Goal: Task Accomplishment & Management: Manage account settings

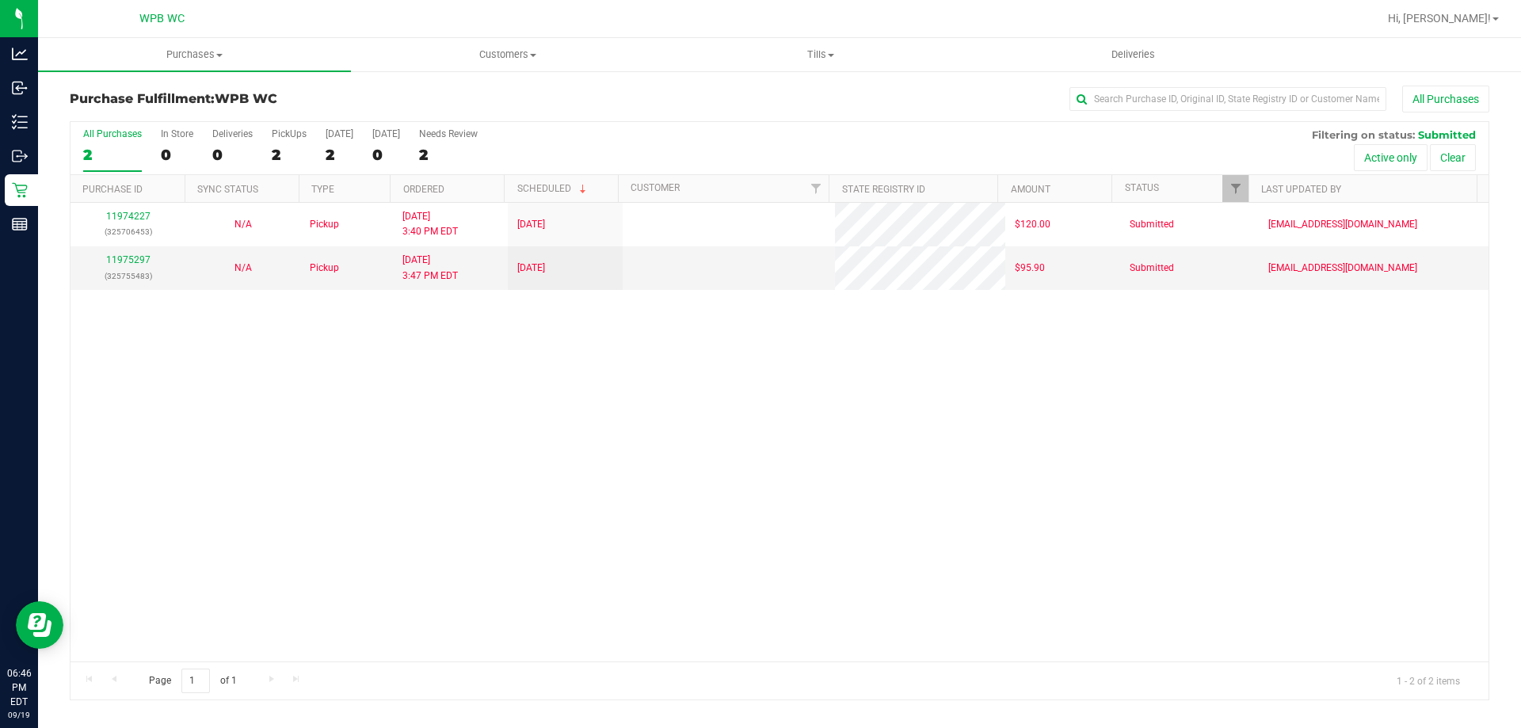
click at [359, 399] on div "11974227 (325706453) N/A Pickup [DATE] 3:40 PM EDT 9/19/2025 $120.00 Submitted …" at bounding box center [780, 432] width 1418 height 459
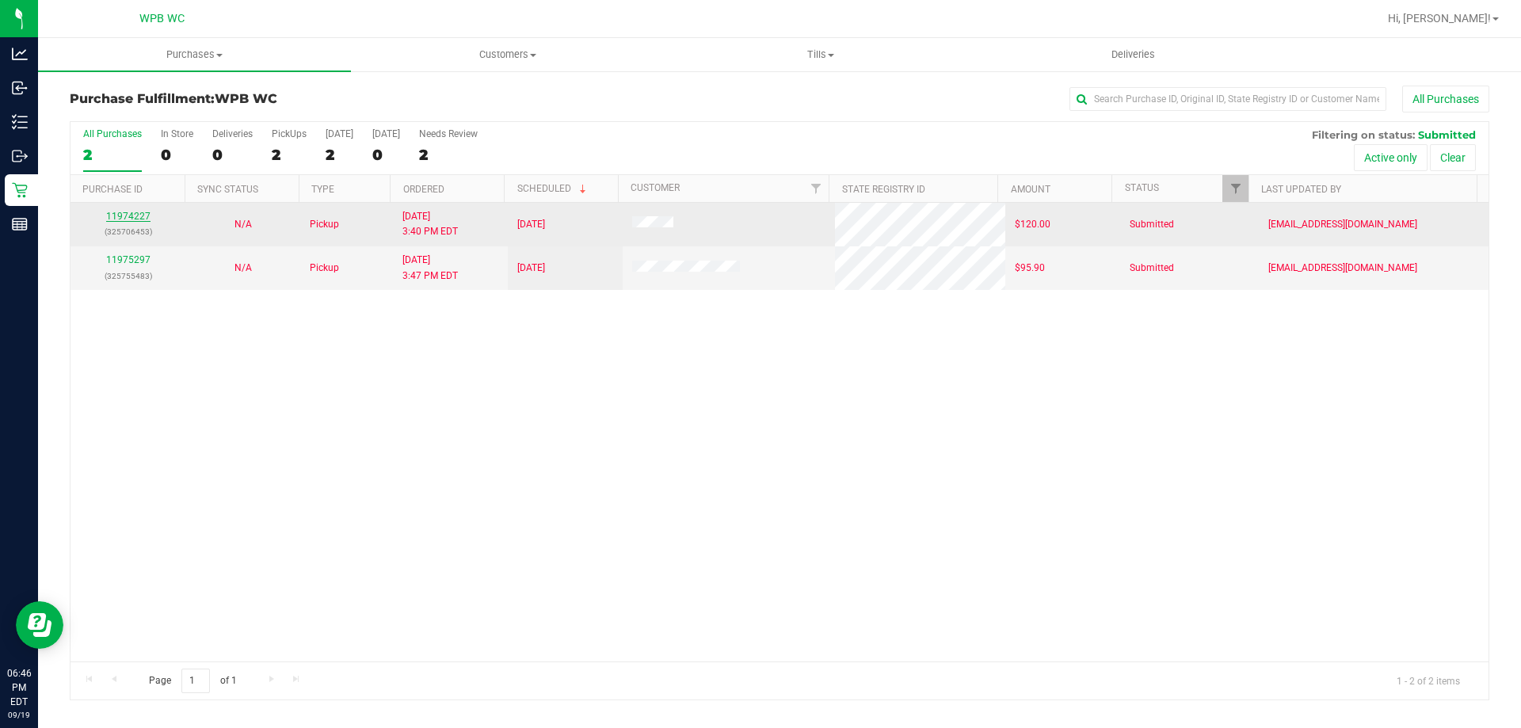
click at [119, 212] on link "11974227" at bounding box center [128, 216] width 44 height 11
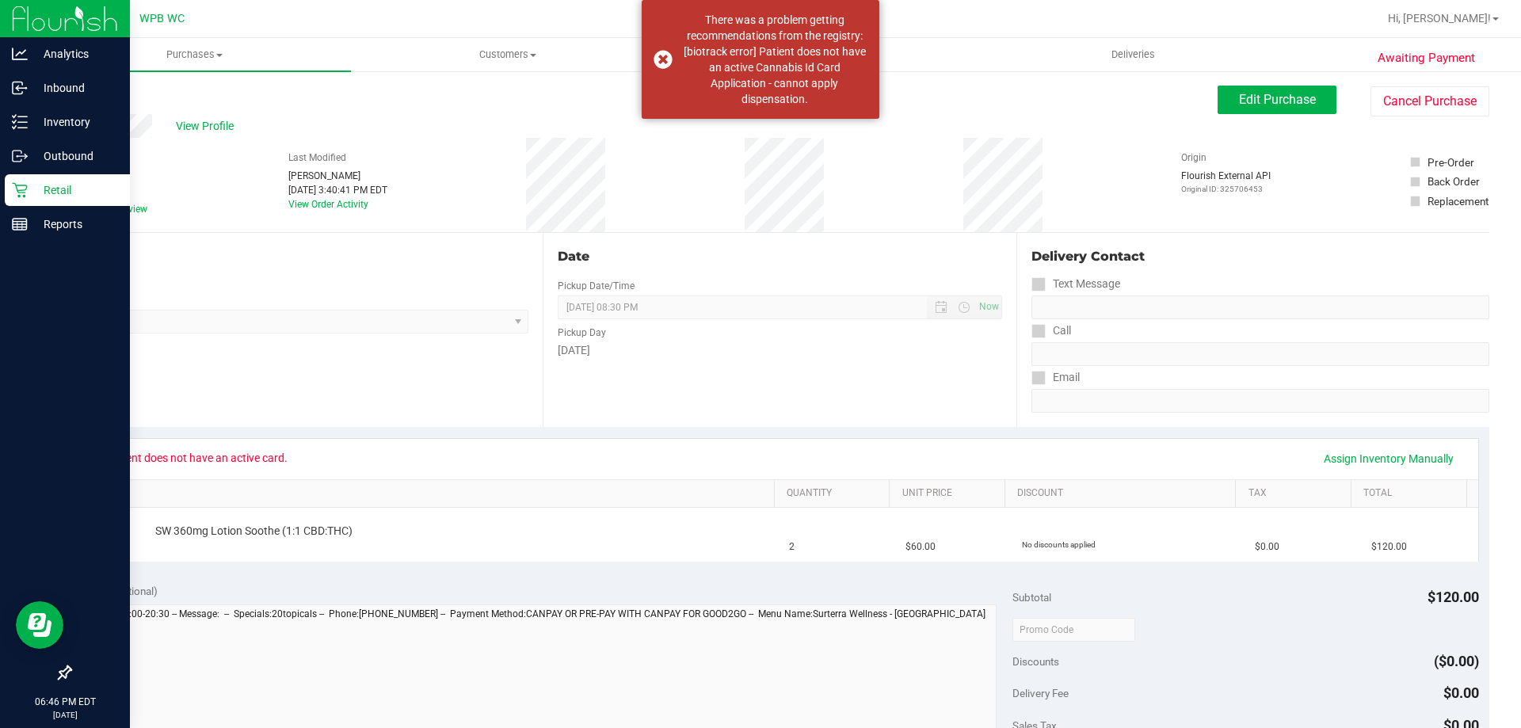
click at [29, 182] on p "Retail" at bounding box center [75, 190] width 95 height 19
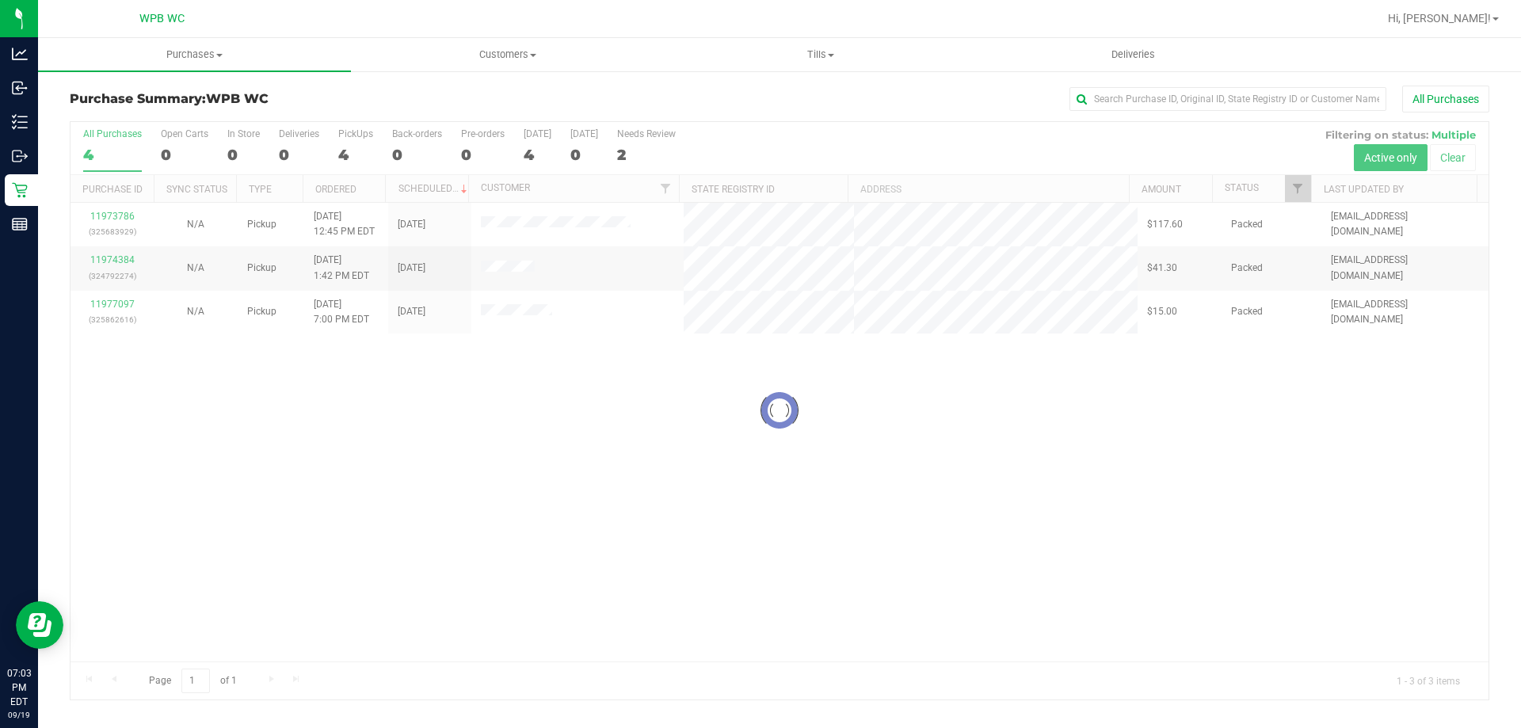
click at [438, 456] on div at bounding box center [780, 411] width 1418 height 578
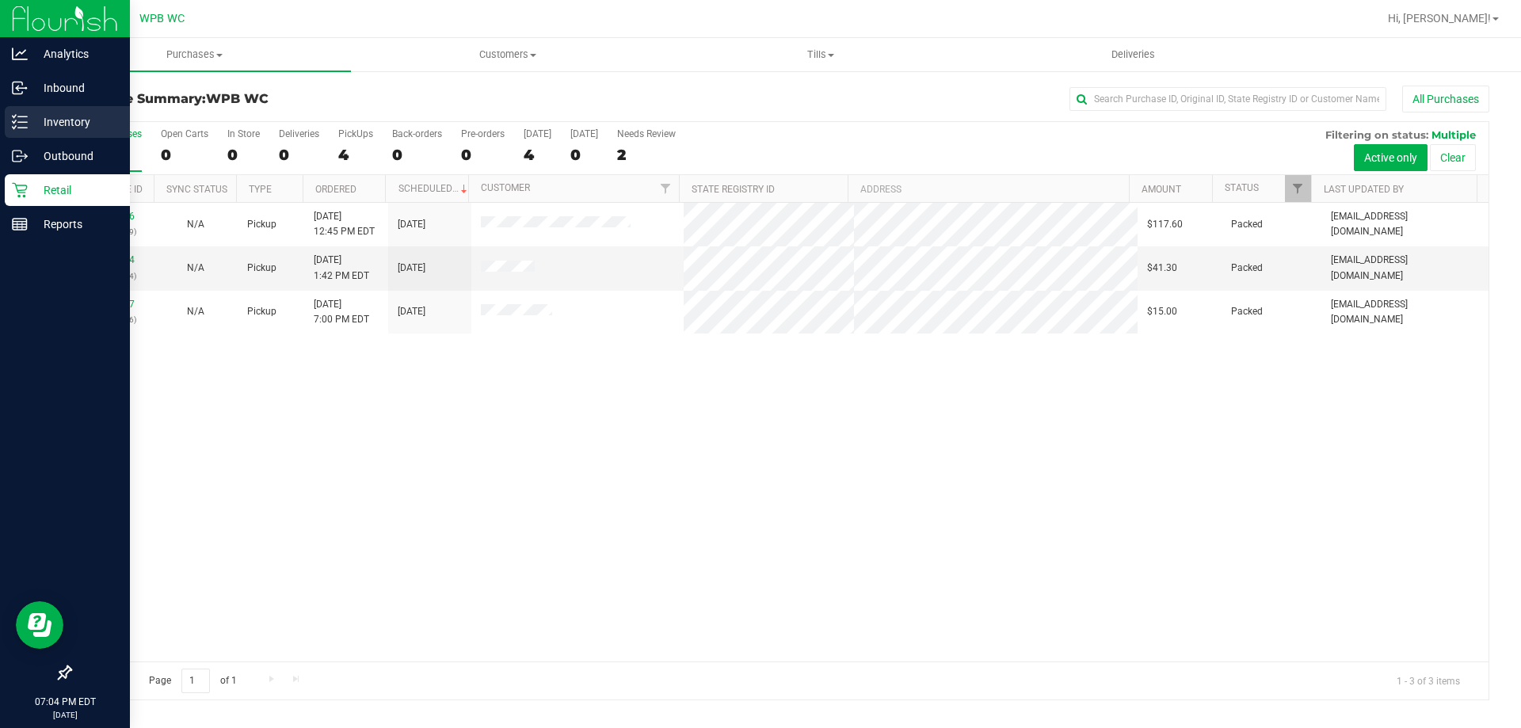
click at [35, 120] on p "Inventory" at bounding box center [75, 122] width 95 height 19
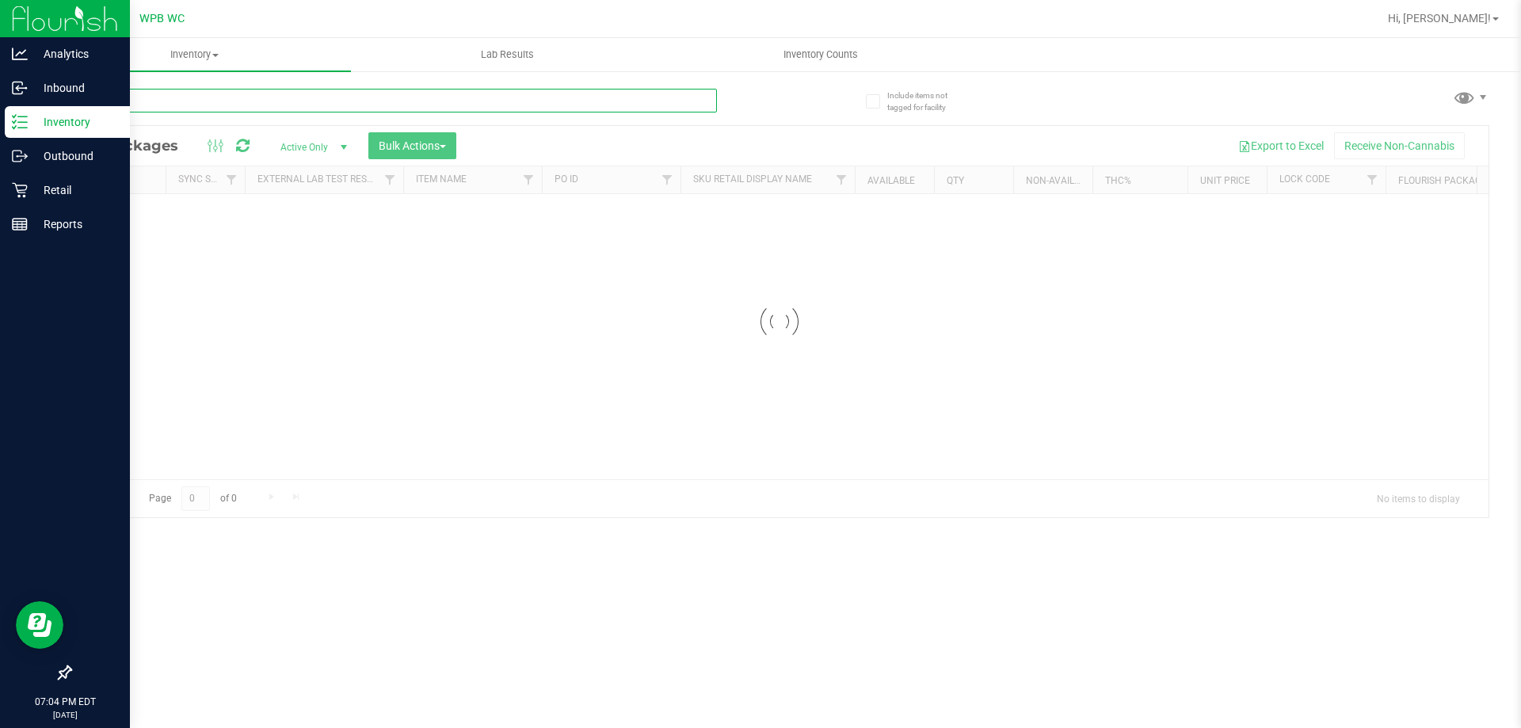
click at [188, 101] on input "text" at bounding box center [393, 101] width 647 height 24
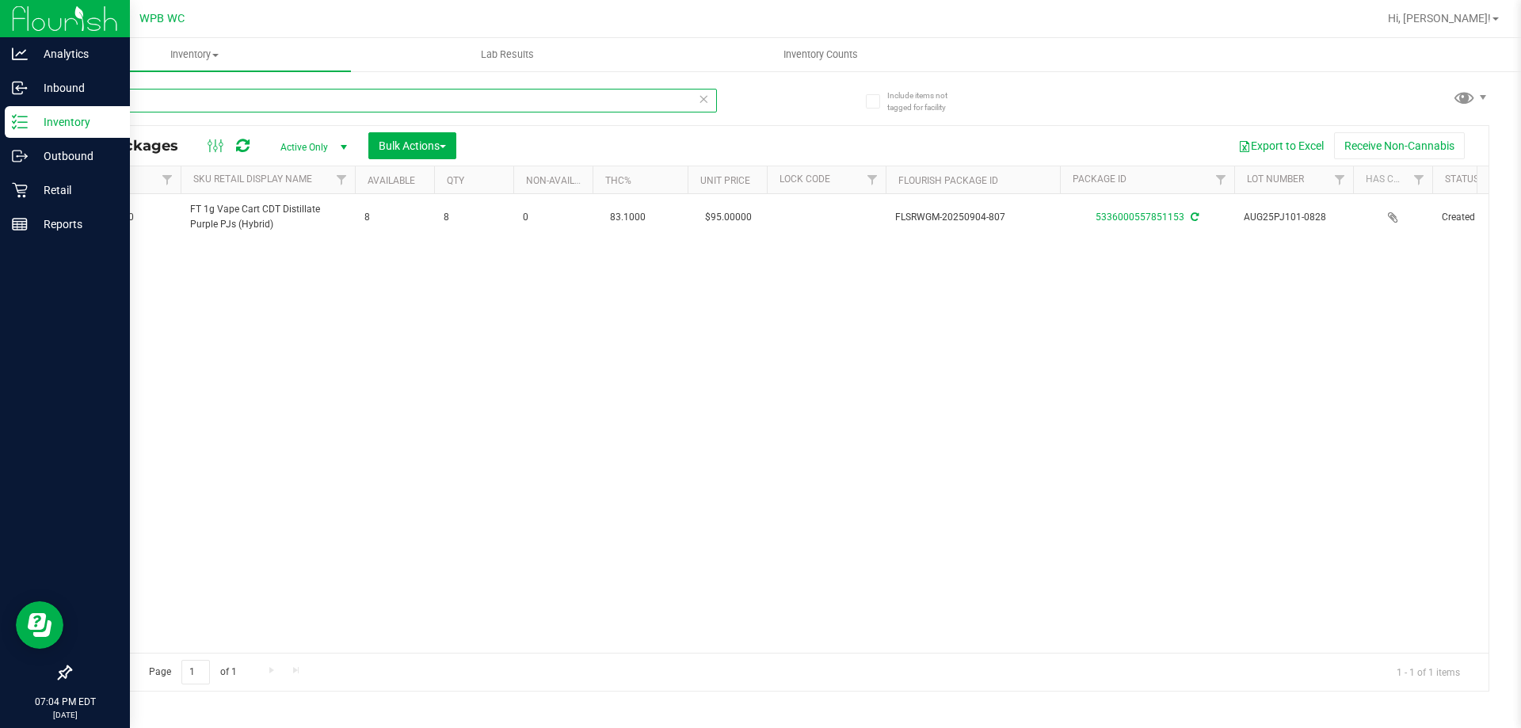
scroll to position [0, 506]
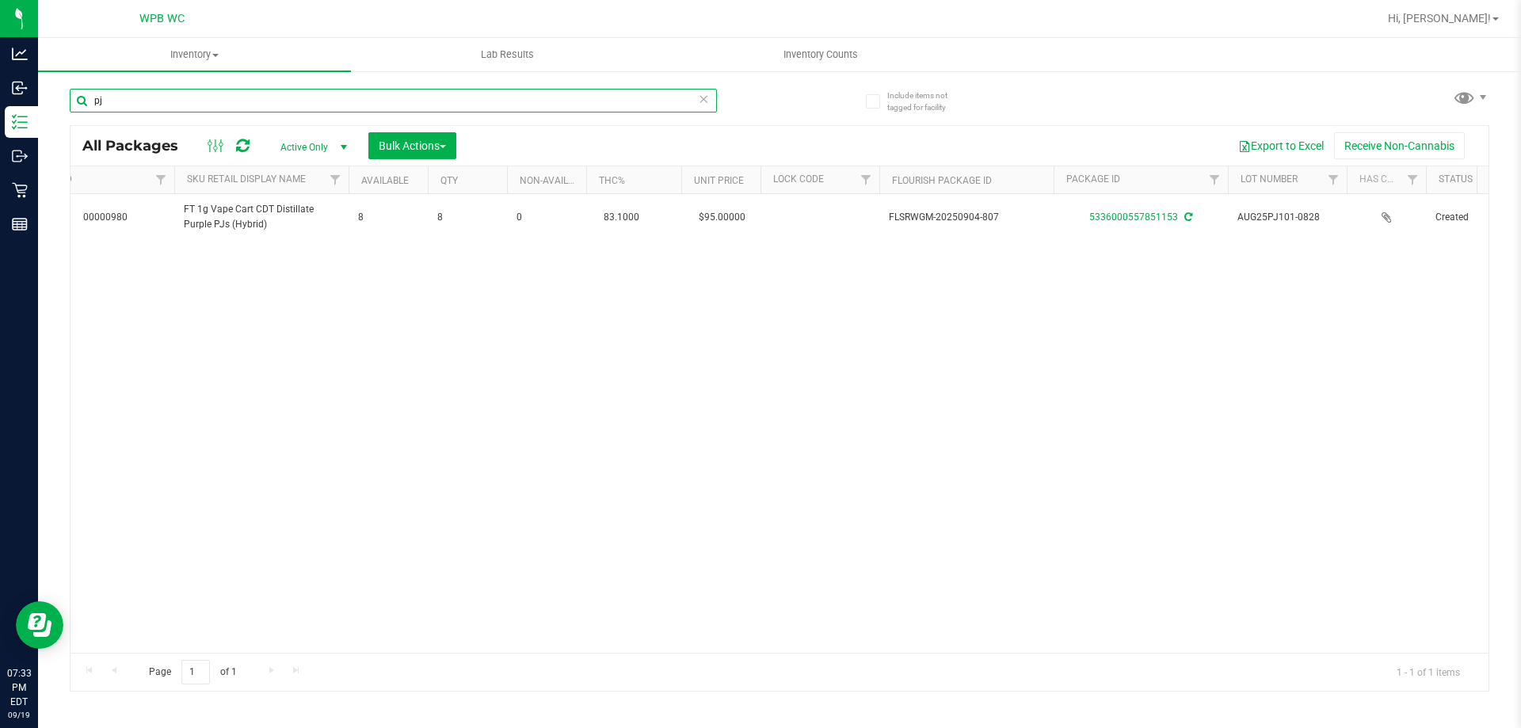
click at [213, 96] on input "pj" at bounding box center [393, 101] width 647 height 24
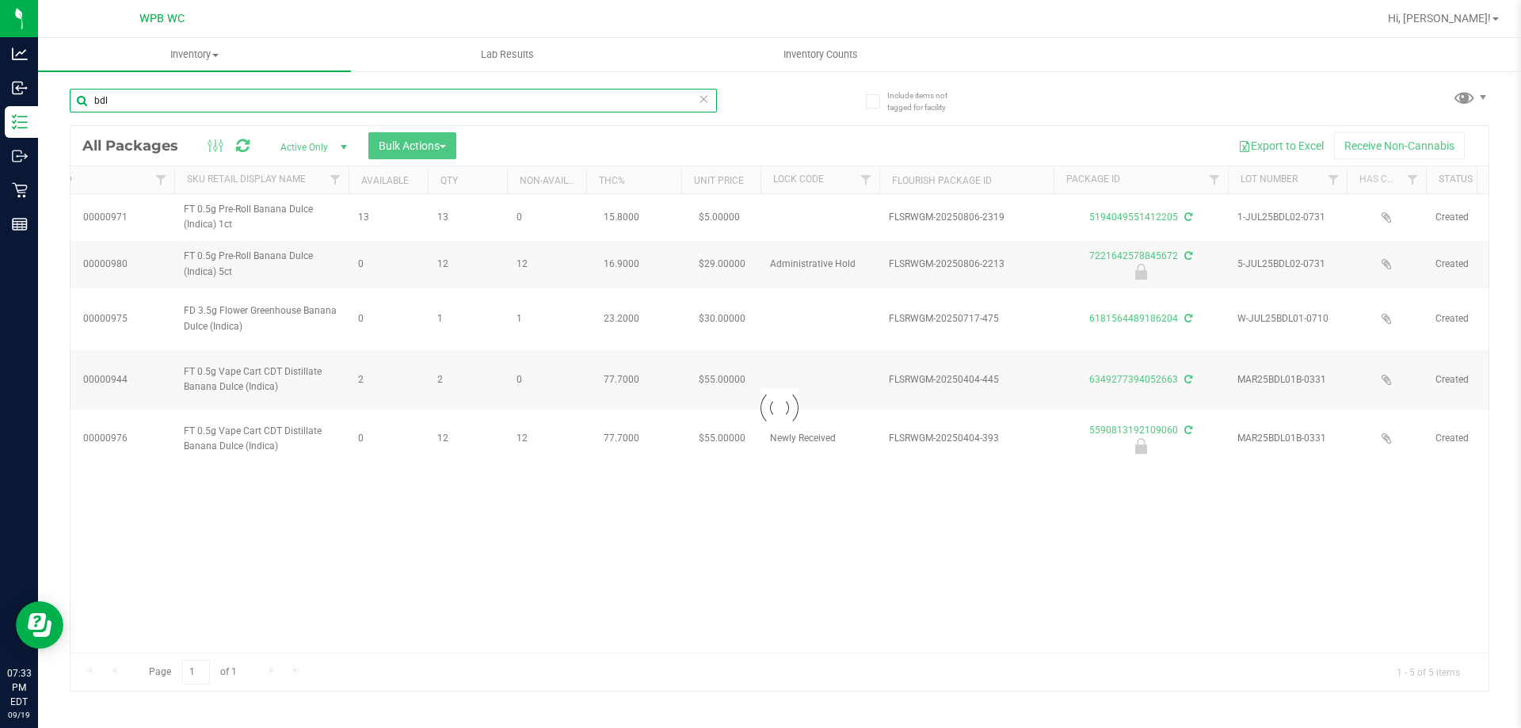
type input "bdl"
click at [535, 507] on div at bounding box center [780, 408] width 1418 height 565
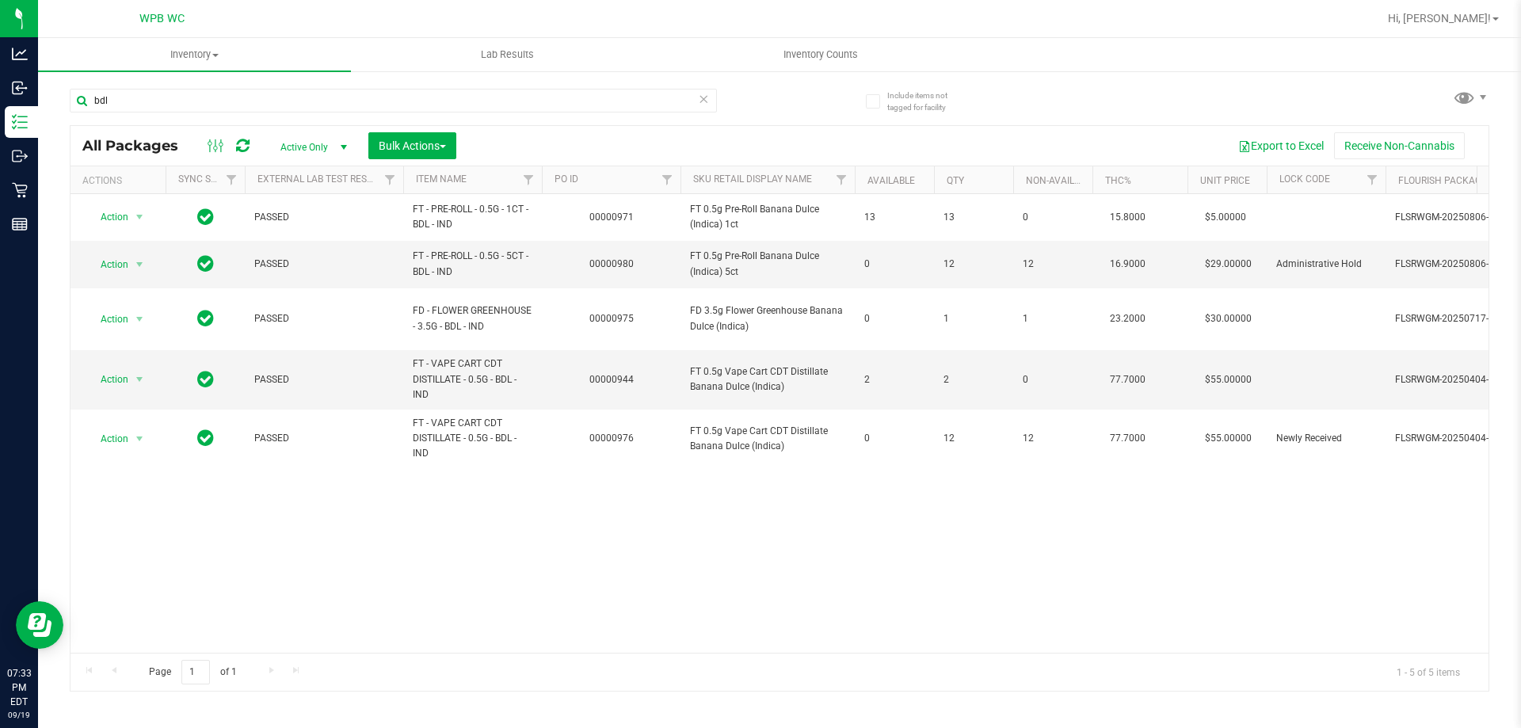
click at [855, 520] on div "Action Action Adjust qty Create package Edit attributes Global inventory Locate…" at bounding box center [780, 423] width 1418 height 459
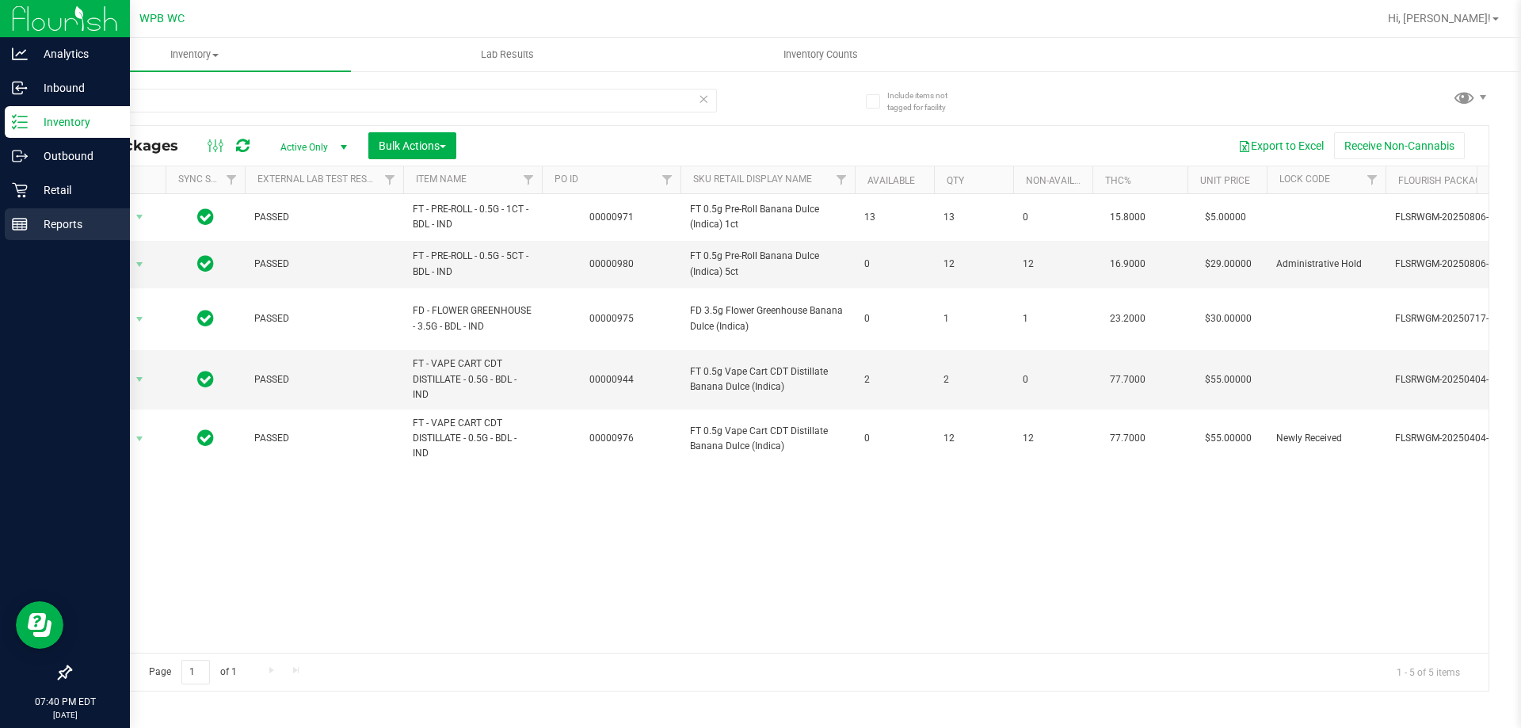
click at [73, 242] on link "Reports" at bounding box center [65, 225] width 130 height 34
click at [73, 219] on p "Reports" at bounding box center [75, 224] width 95 height 19
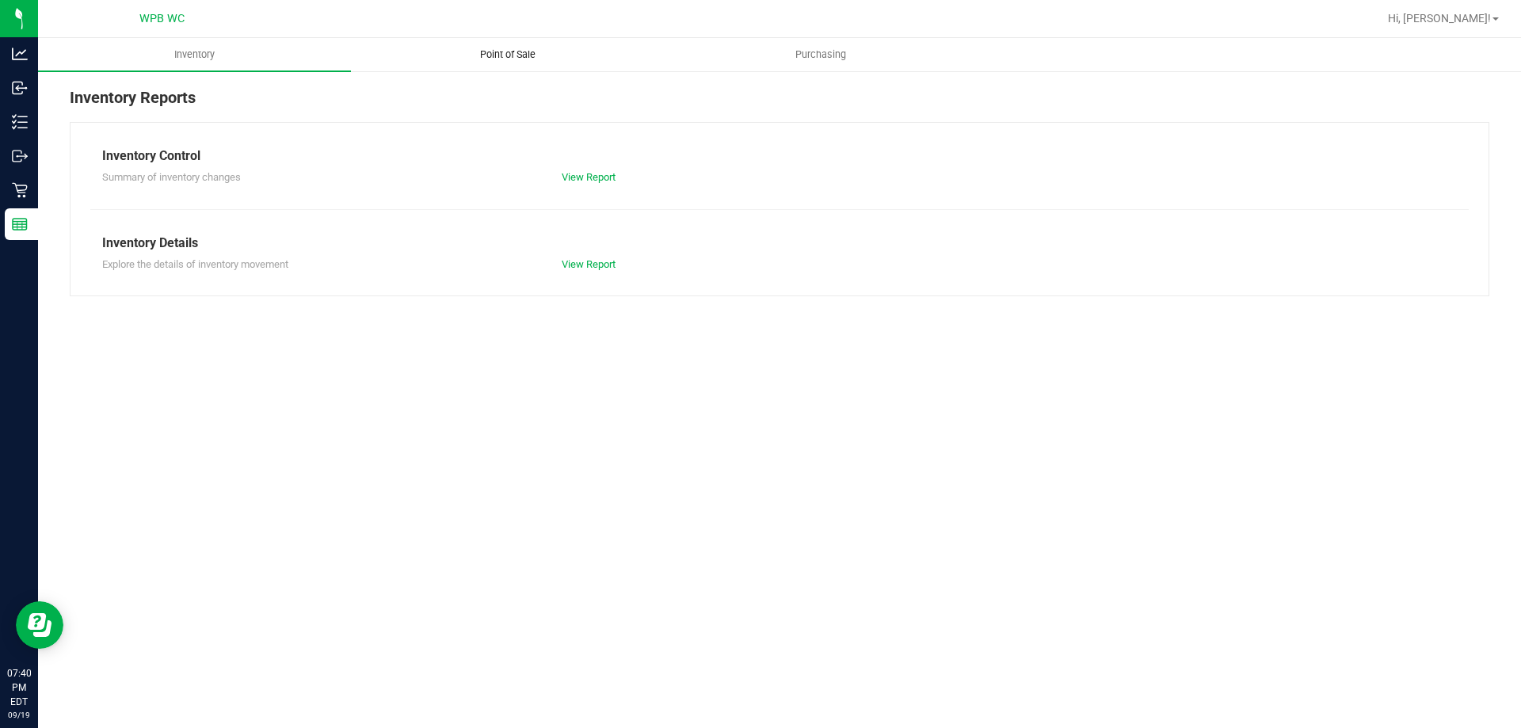
click at [525, 47] on uib-tab-heading "Point of Sale" at bounding box center [507, 55] width 311 height 32
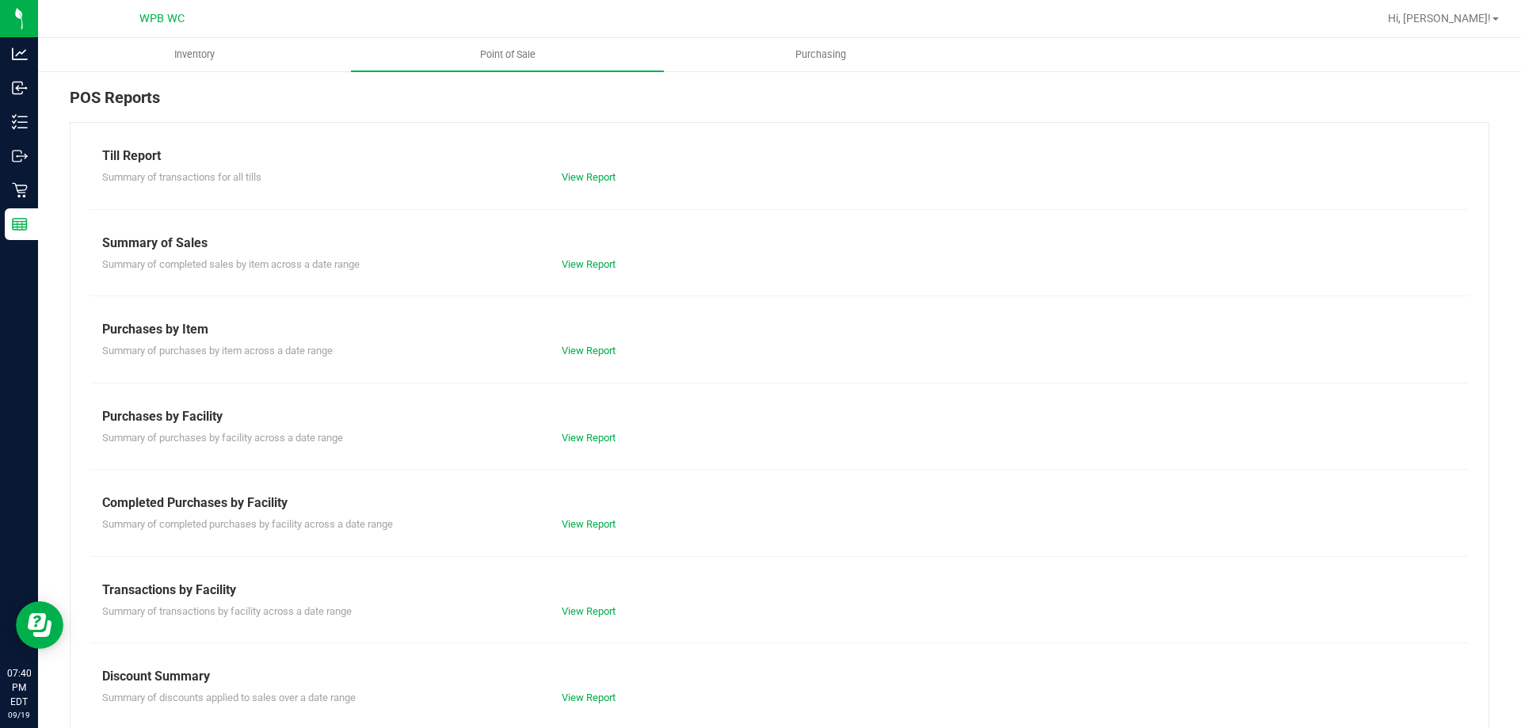
click at [599, 530] on div "View Report" at bounding box center [665, 525] width 230 height 16
click at [577, 524] on link "View Report" at bounding box center [589, 524] width 54 height 12
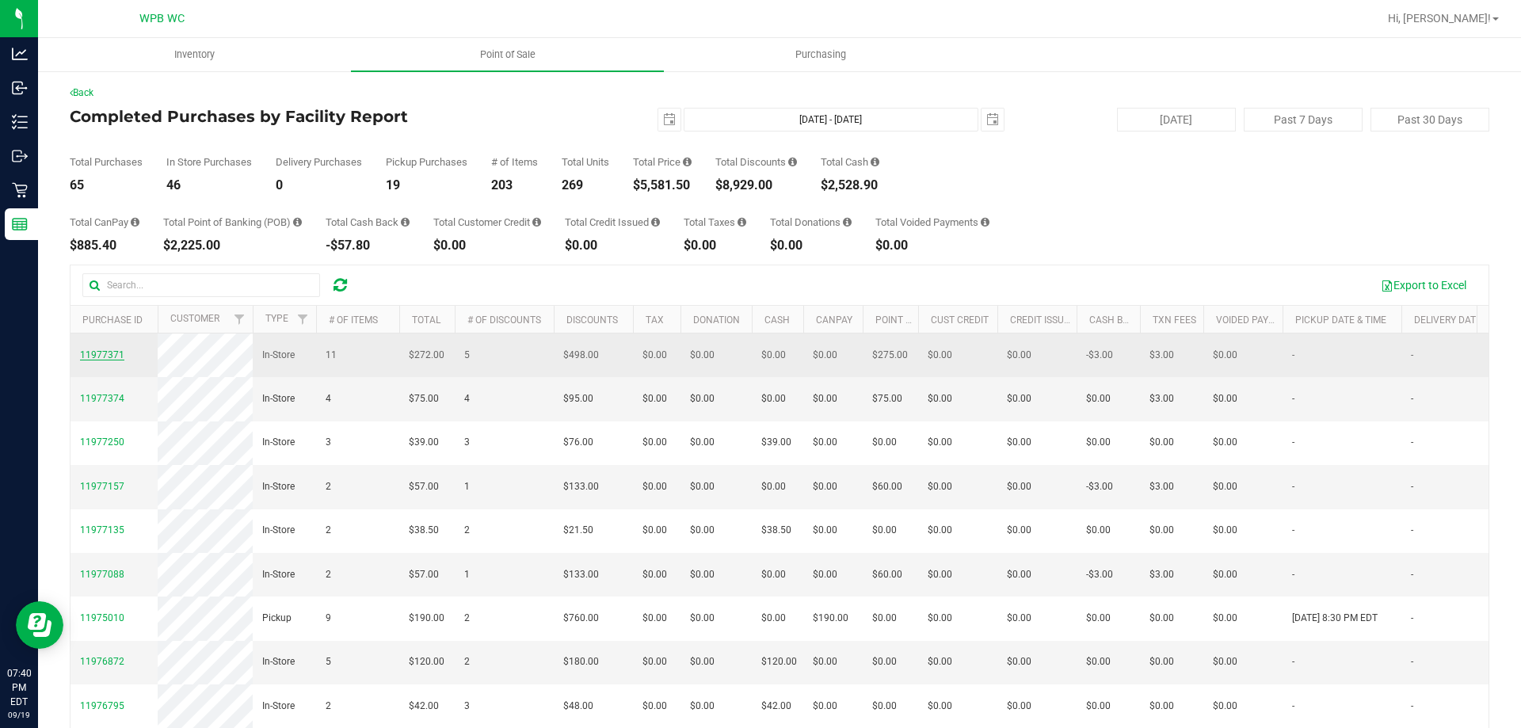
click at [109, 357] on span "11977371" at bounding box center [102, 354] width 44 height 11
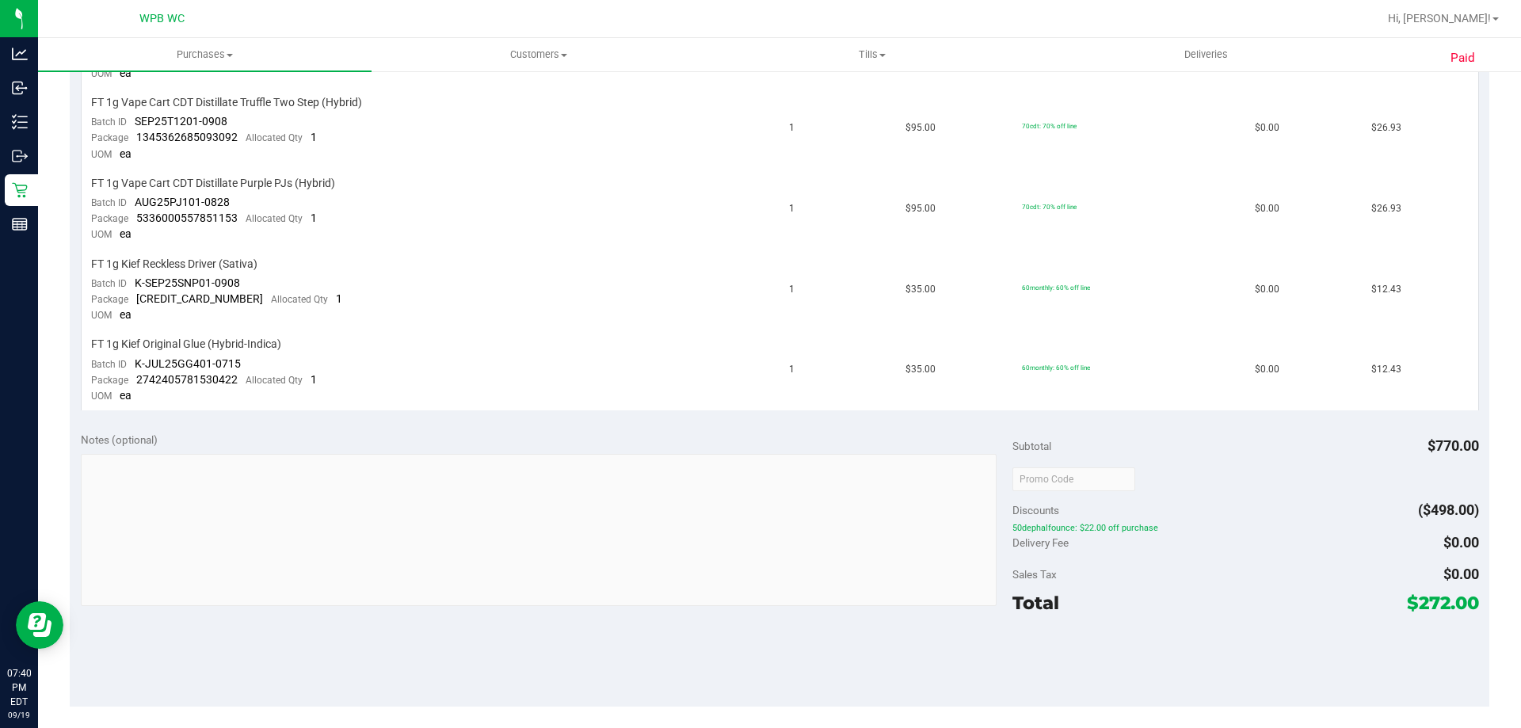
scroll to position [1268, 0]
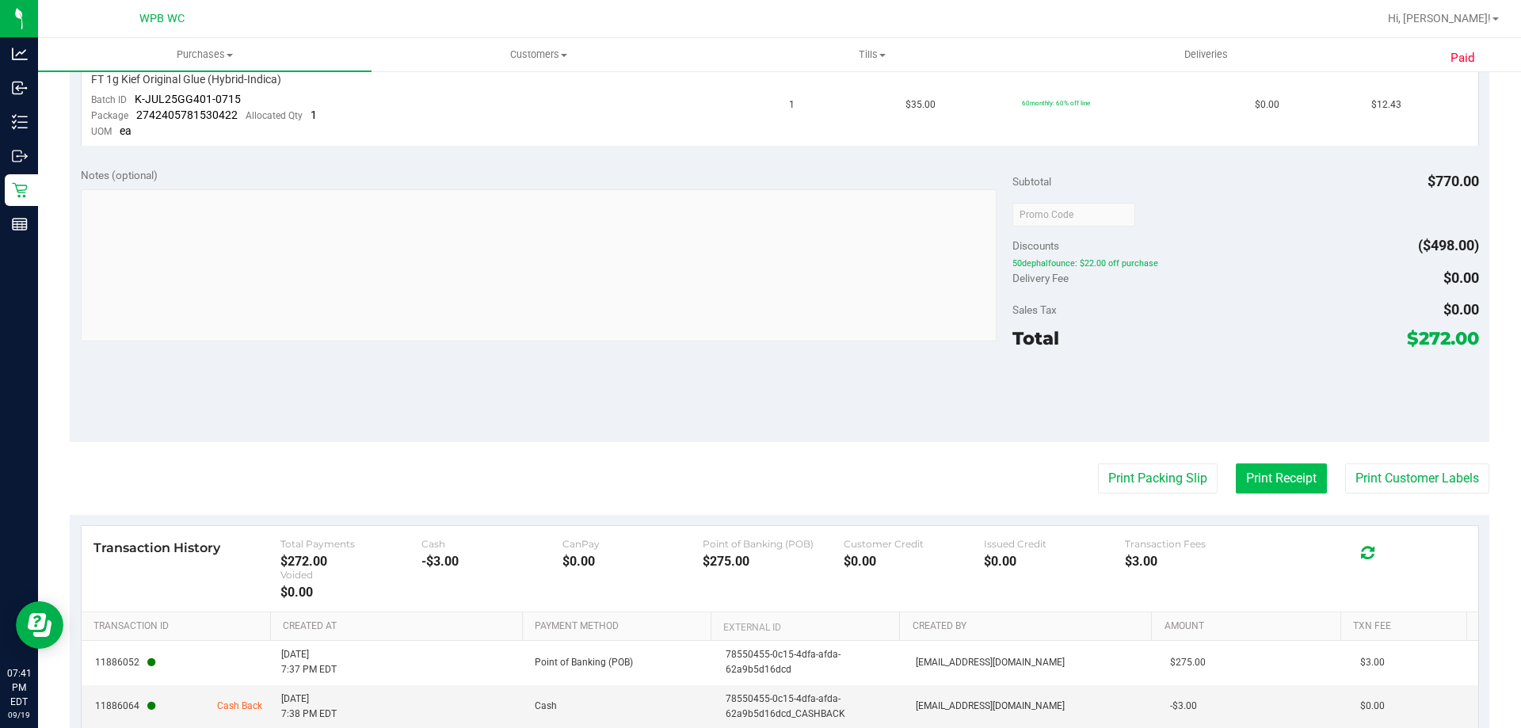
click at [1276, 484] on button "Print Receipt" at bounding box center [1281, 479] width 91 height 30
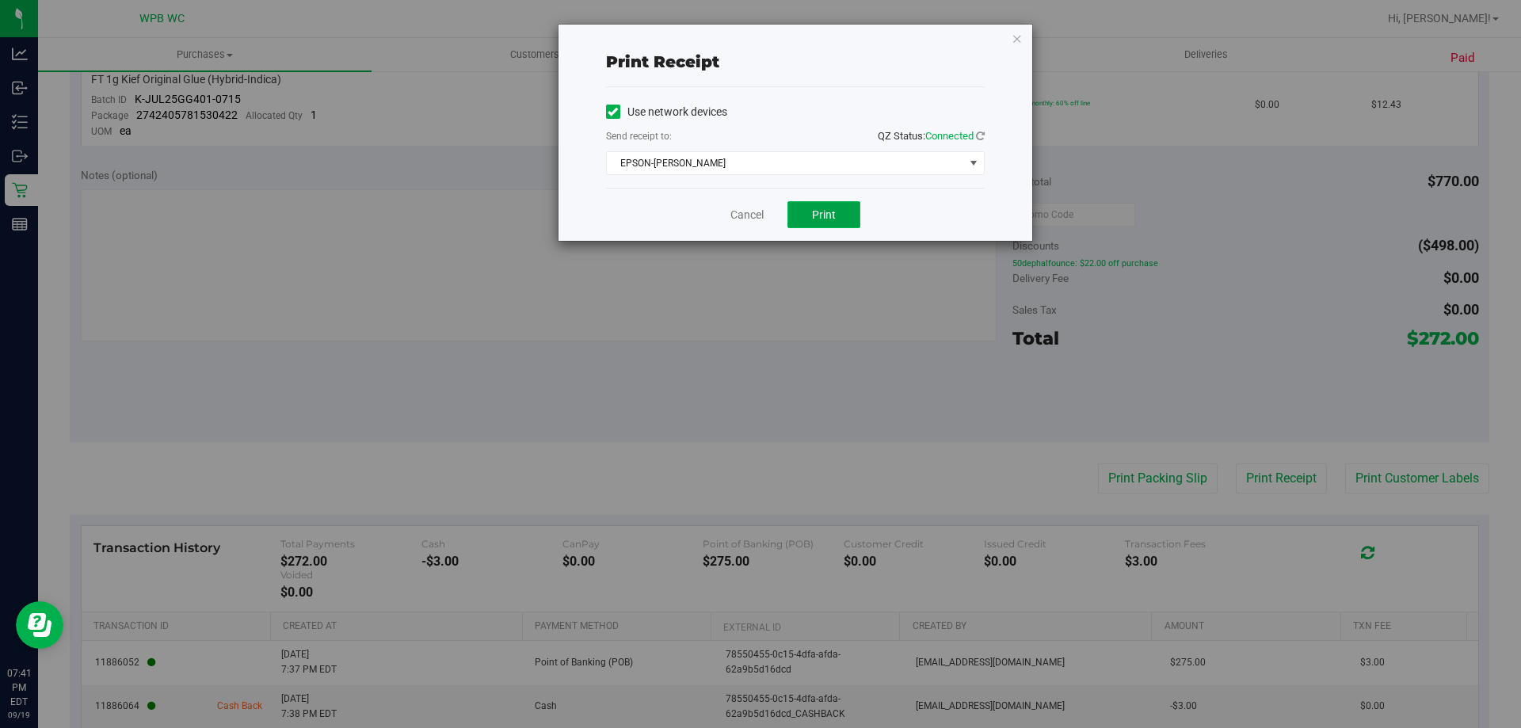
click at [837, 205] on button "Print" at bounding box center [824, 214] width 73 height 27
click at [754, 215] on link "Cancel" at bounding box center [747, 215] width 33 height 17
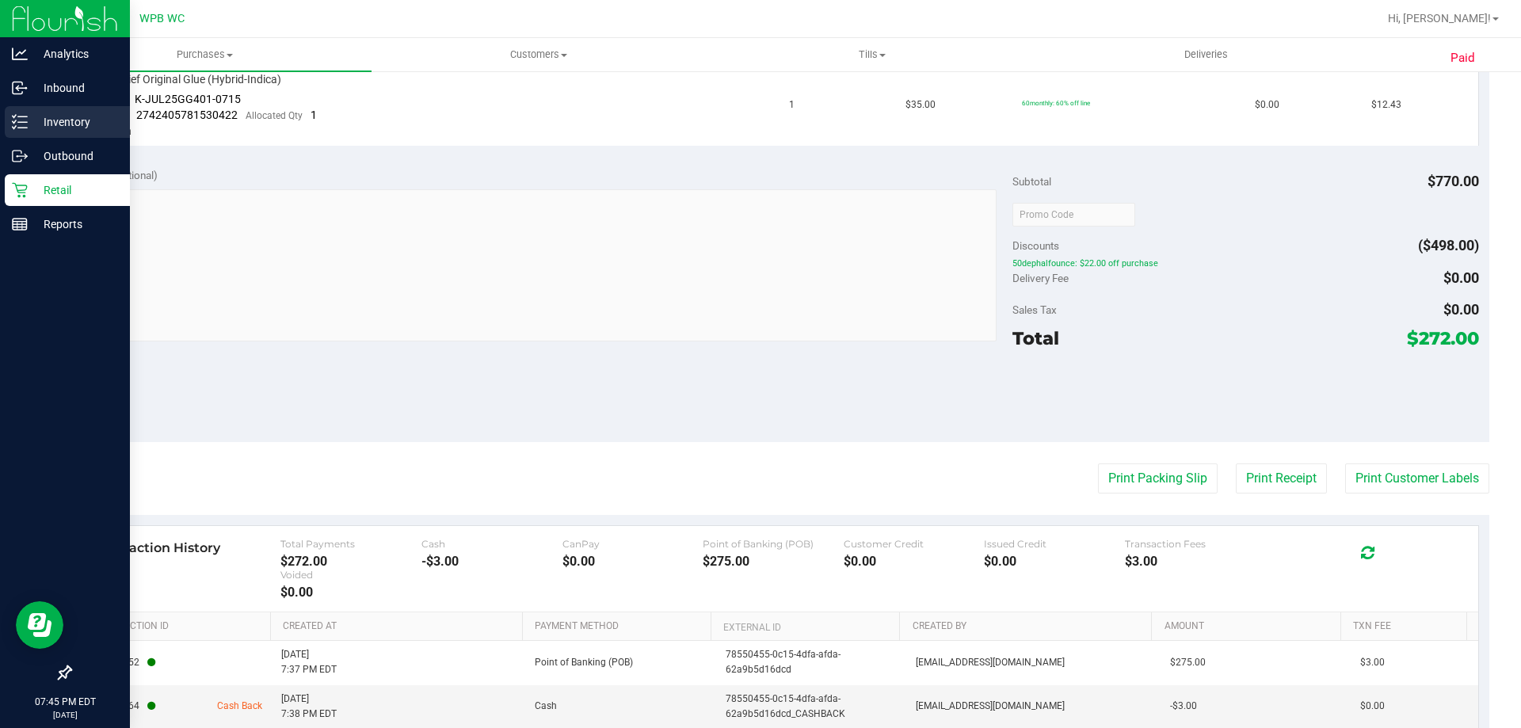
click at [52, 123] on p "Inventory" at bounding box center [75, 122] width 95 height 19
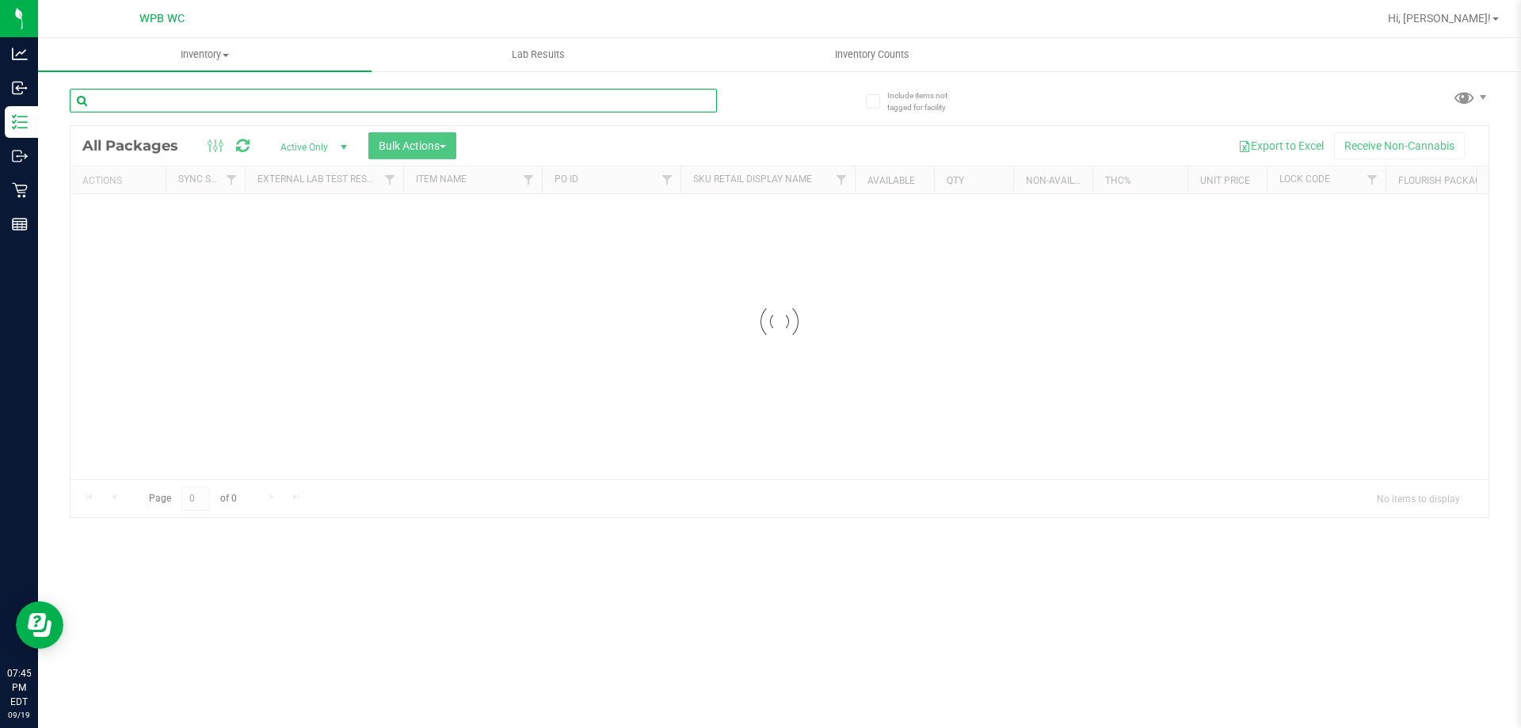
click at [272, 93] on input "text" at bounding box center [393, 101] width 647 height 24
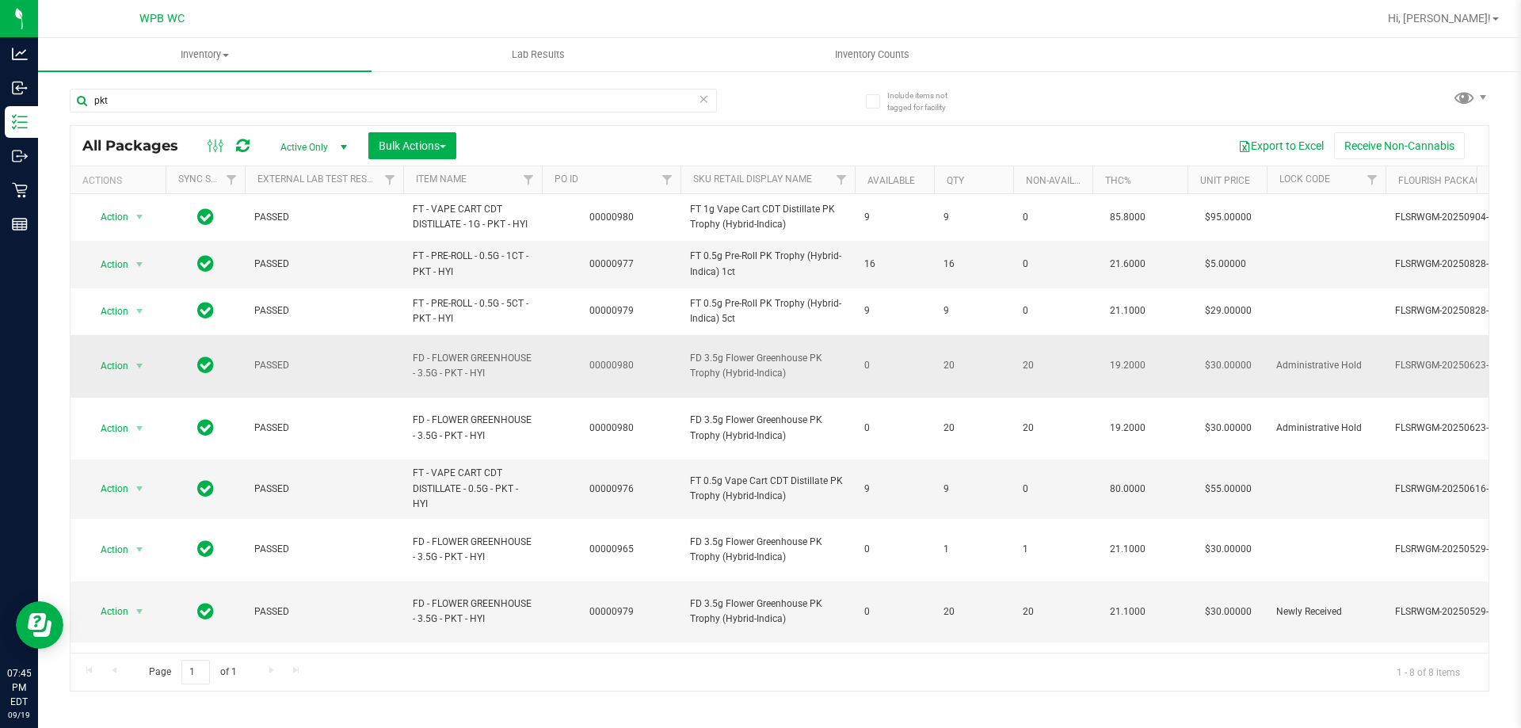
click at [763, 368] on span "FD 3.5g Flower Greenhouse PK Trophy (Hybrid-Indica)" at bounding box center [767, 366] width 155 height 30
copy tr "FD 3.5g Flower Greenhouse PK Trophy (Hybrid-Indica)"
click at [264, 96] on input "pkt" at bounding box center [393, 101] width 647 height 24
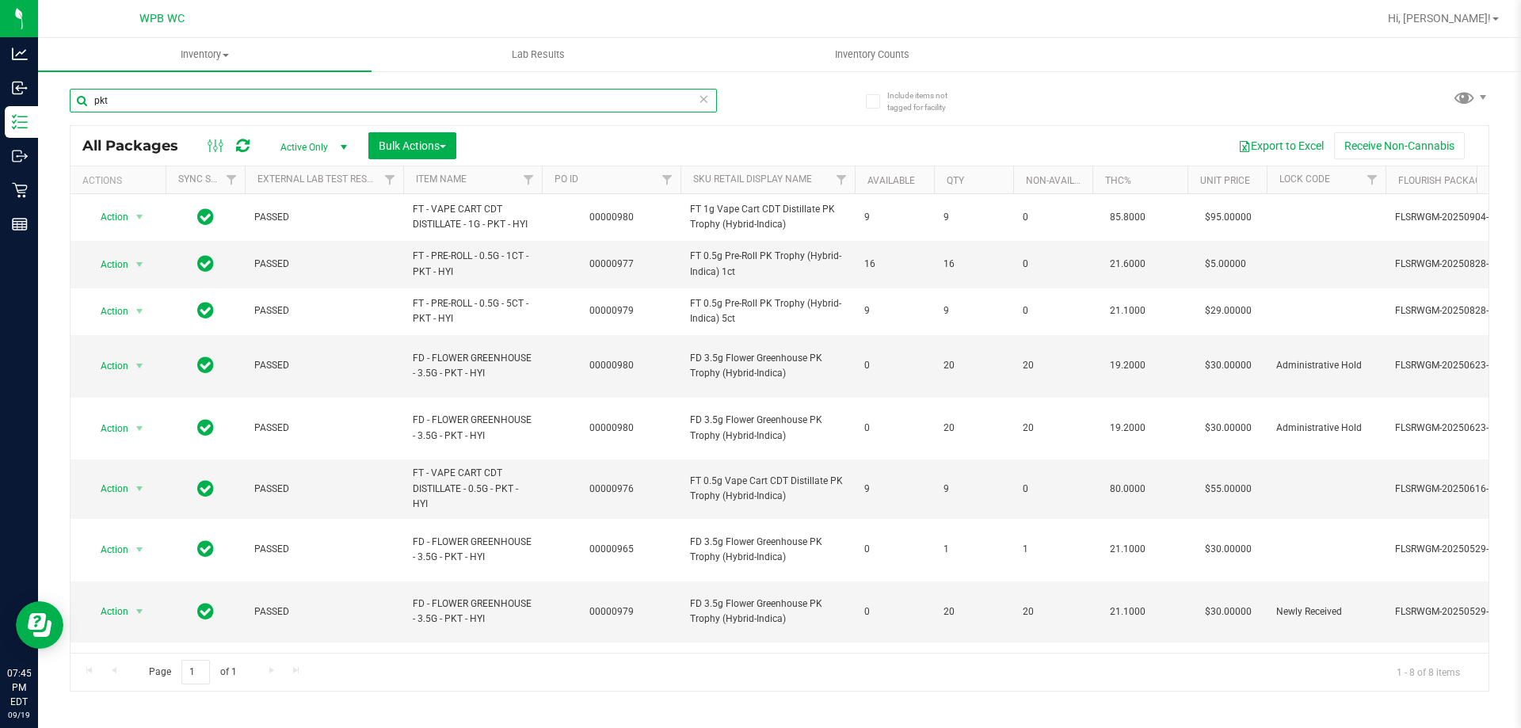
click at [264, 96] on input "pkt" at bounding box center [393, 101] width 647 height 24
paste input "FD 3.5g Flower Greenhouse PK Trophy (Hybrid-Indica)"
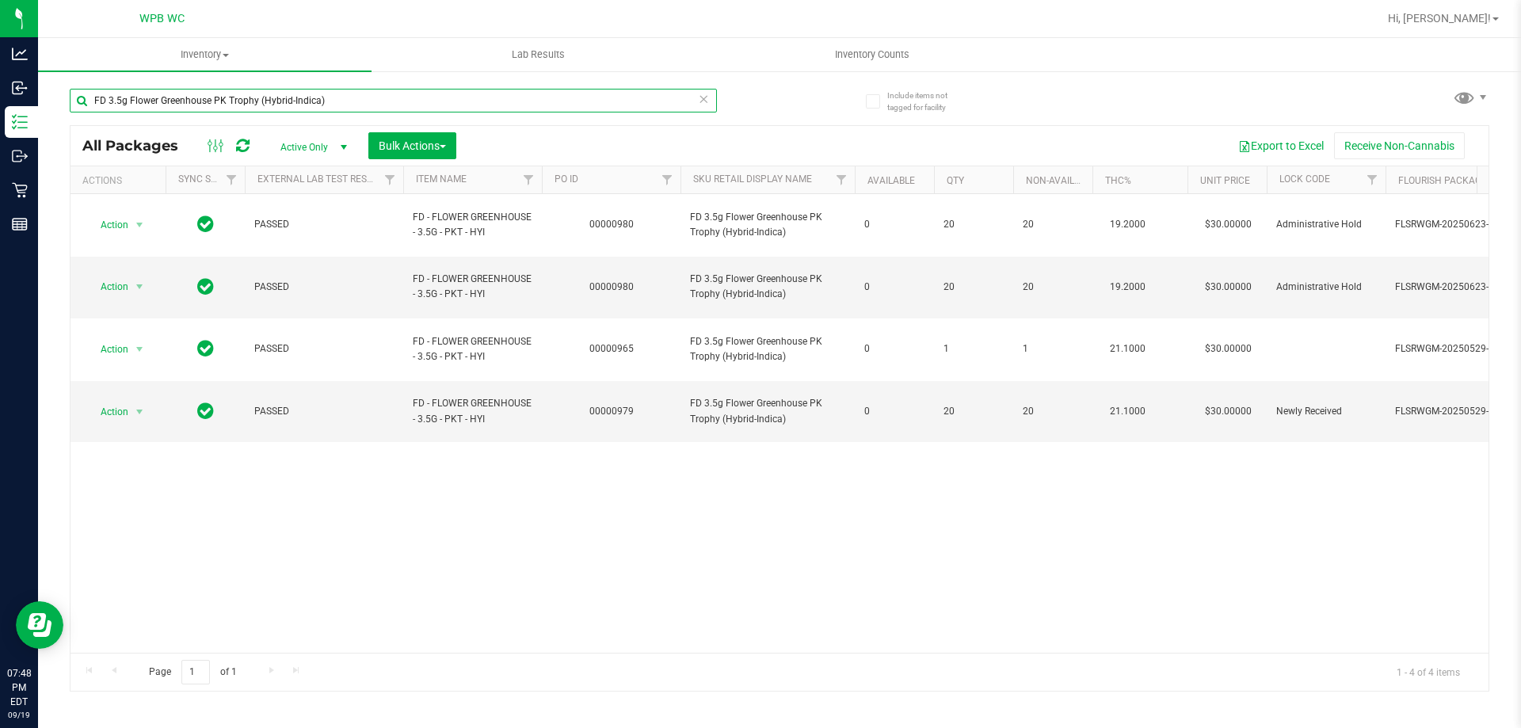
click at [349, 100] on input "FD 3.5g Flower Greenhouse PK Trophy (Hybrid-Indica)" at bounding box center [393, 101] width 647 height 24
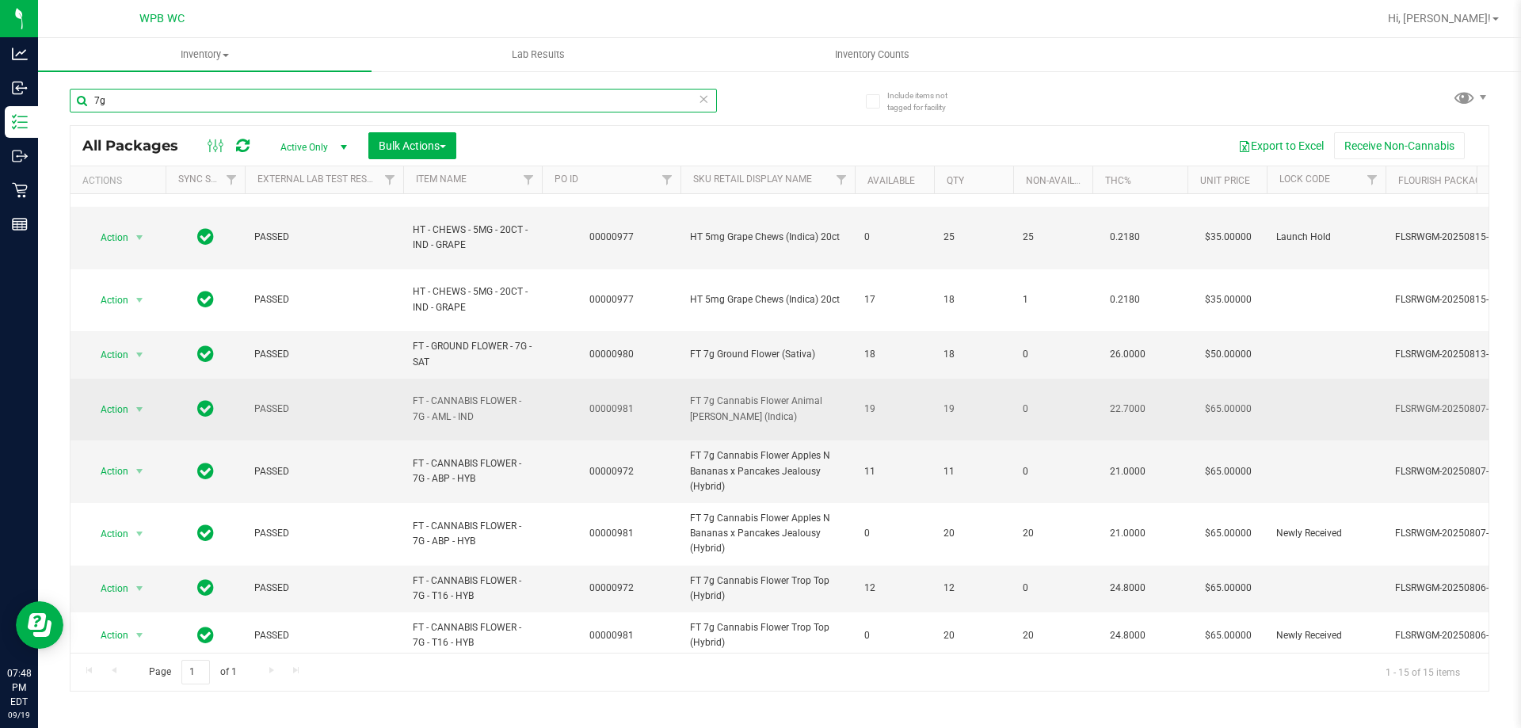
scroll to position [158, 0]
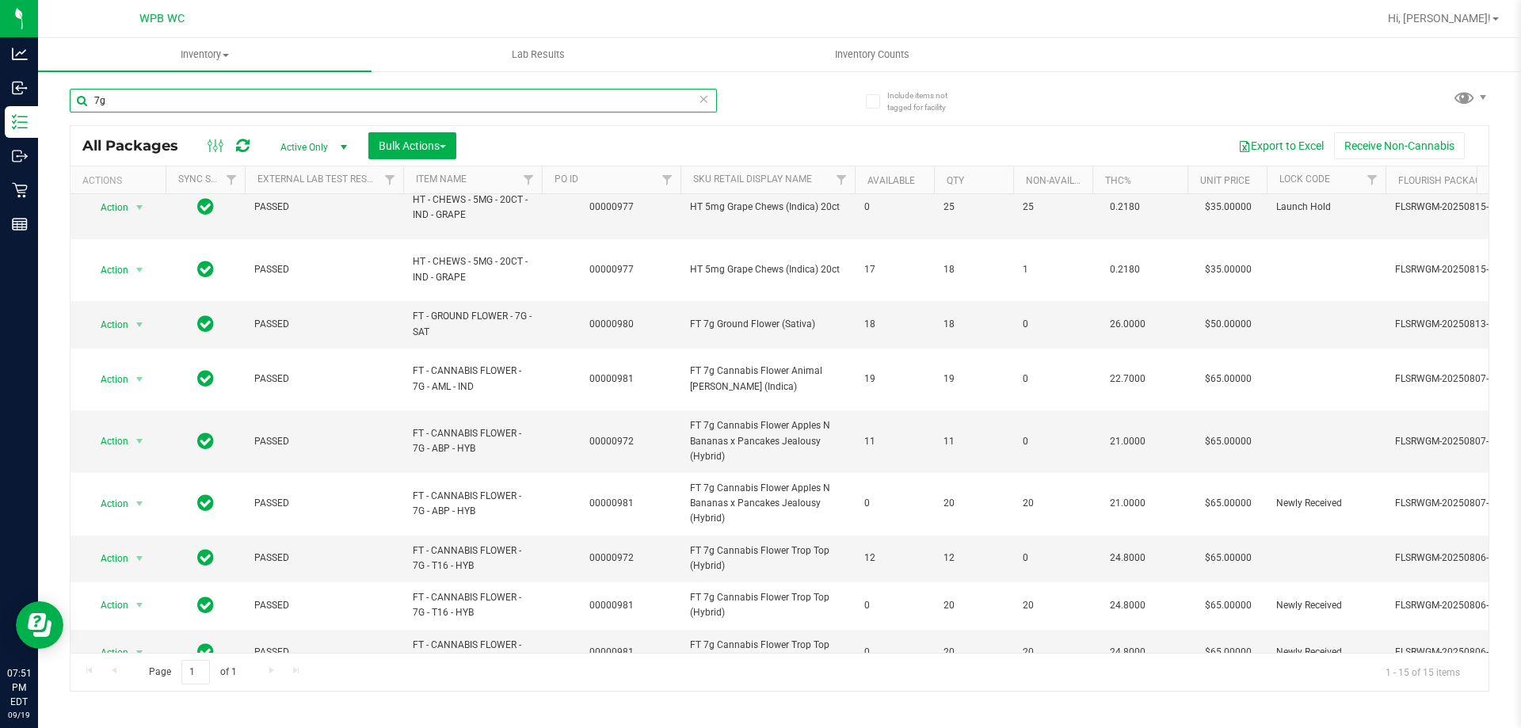
click at [243, 93] on input "7g" at bounding box center [393, 101] width 647 height 24
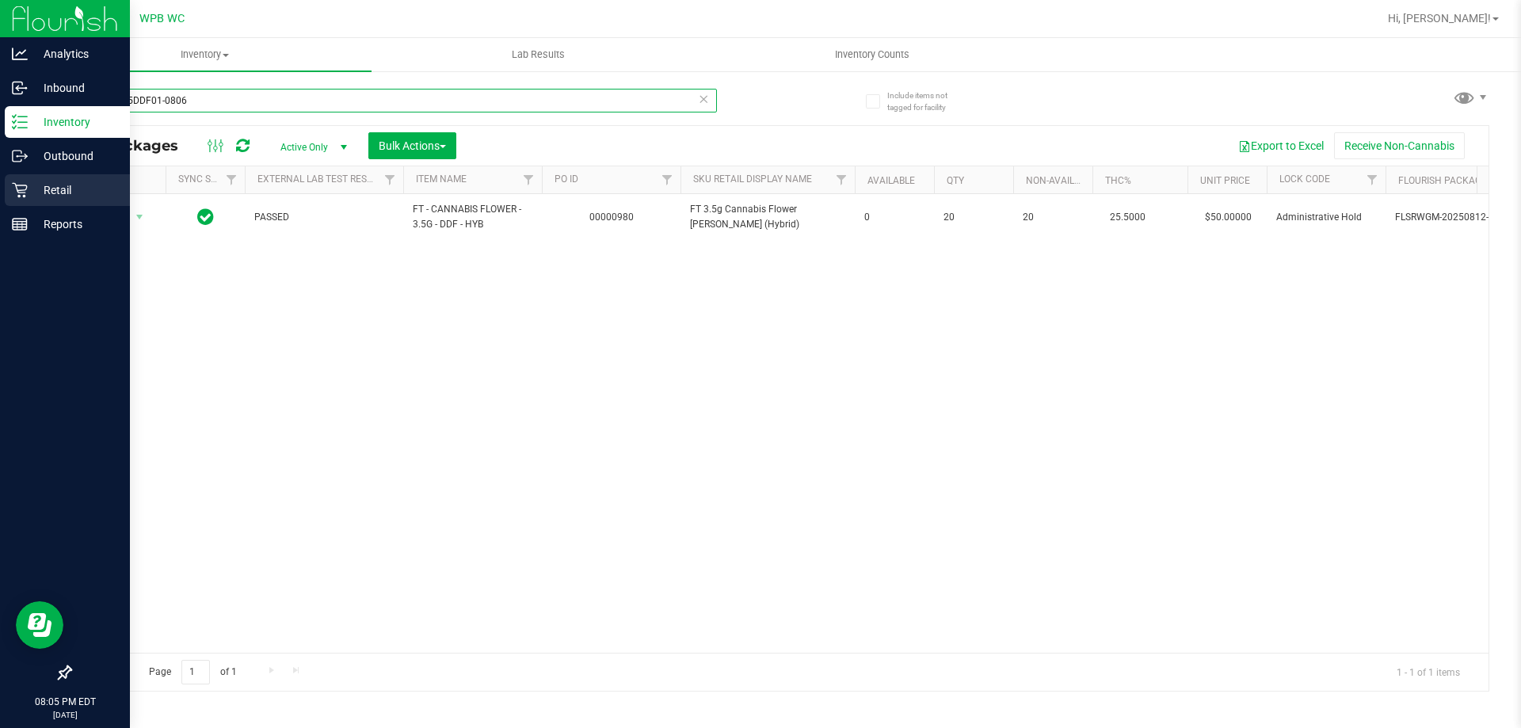
type input "W-JUL25DDF01-0806"
click at [86, 186] on p "Retail" at bounding box center [75, 190] width 95 height 19
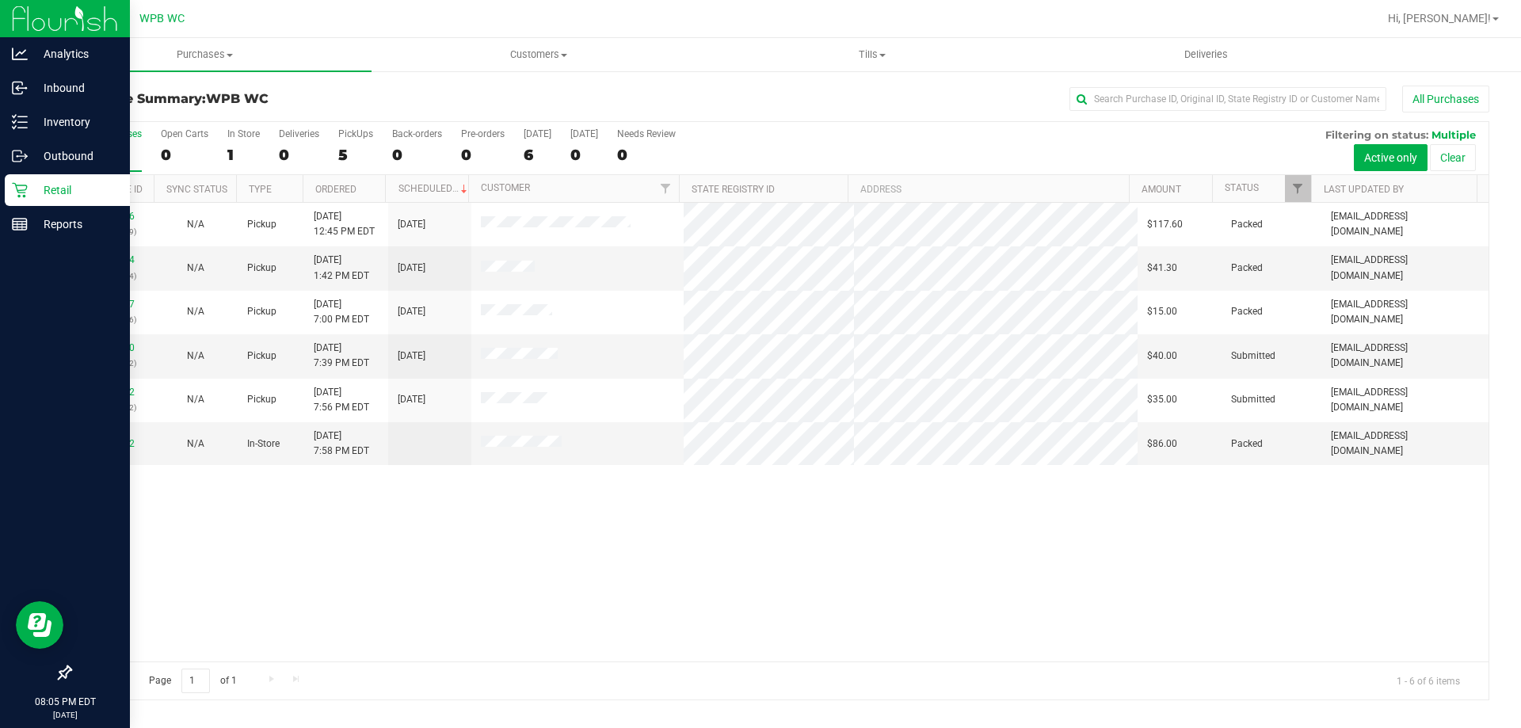
drag, startPoint x: 431, startPoint y: 601, endPoint x: 398, endPoint y: 582, distance: 38.7
click at [428, 601] on div "11973786 (325683929) N/A Pickup [DATE] 12:45 PM EDT 9/19/2025 $117.60 Packed [E…" at bounding box center [780, 432] width 1418 height 459
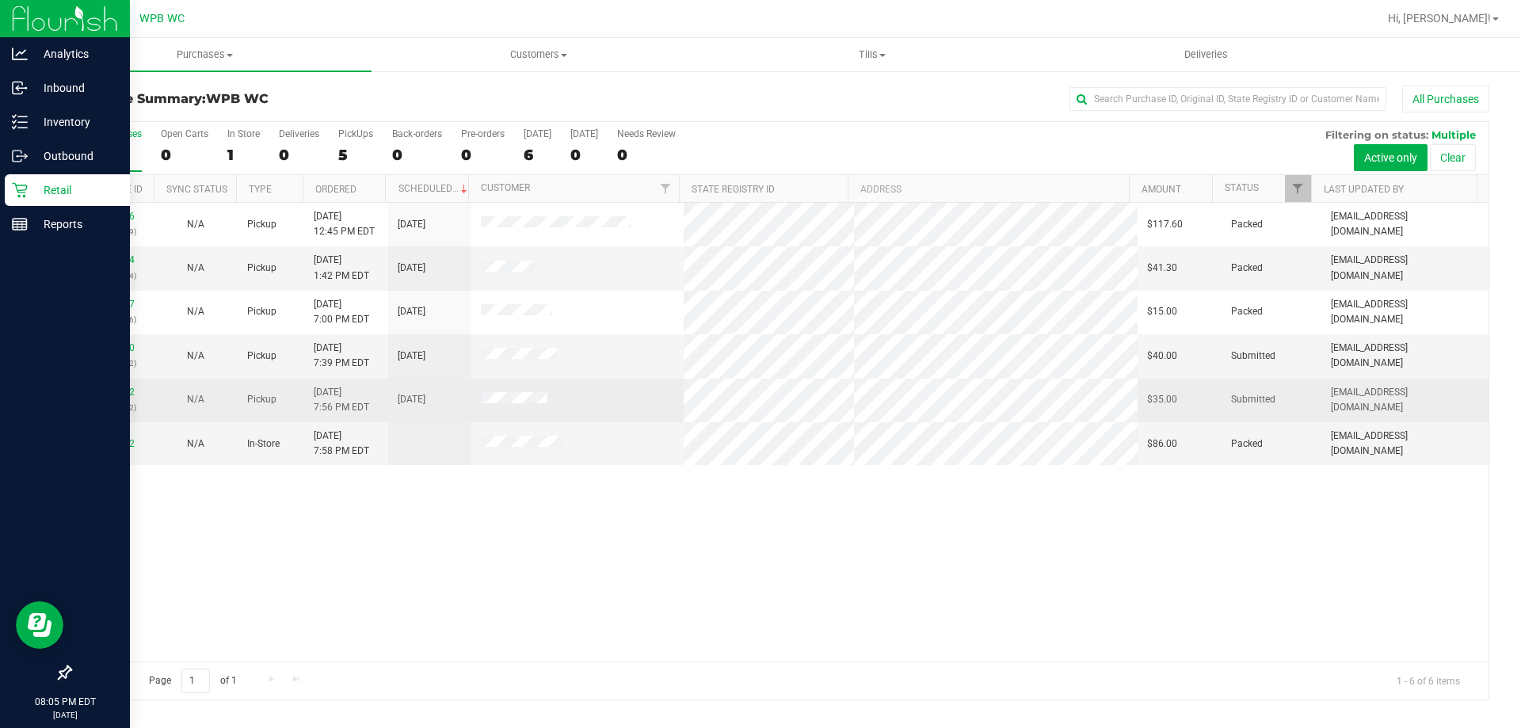
click at [134, 390] on div "11977562 (325888832)" at bounding box center [112, 400] width 64 height 30
click at [129, 393] on link "11977562" at bounding box center [112, 392] width 44 height 11
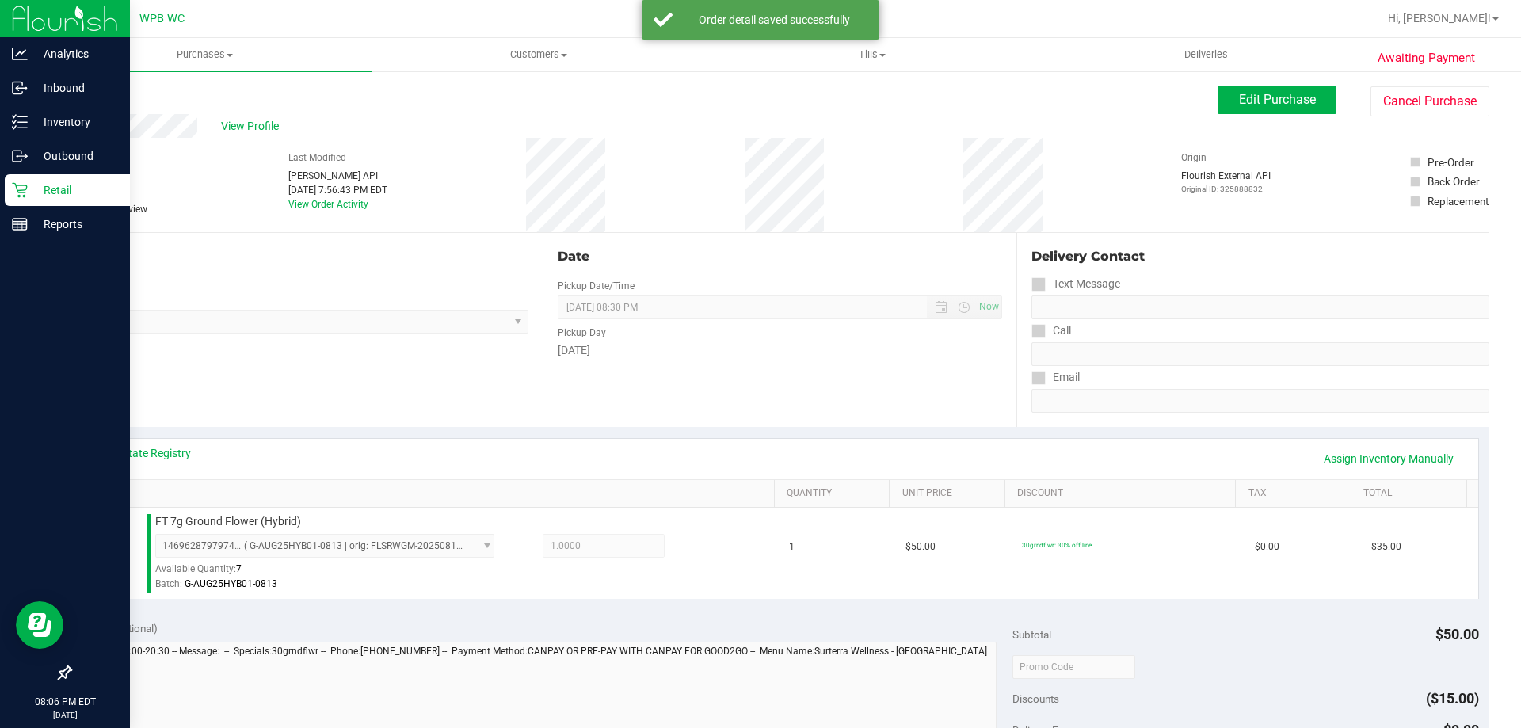
scroll to position [475, 0]
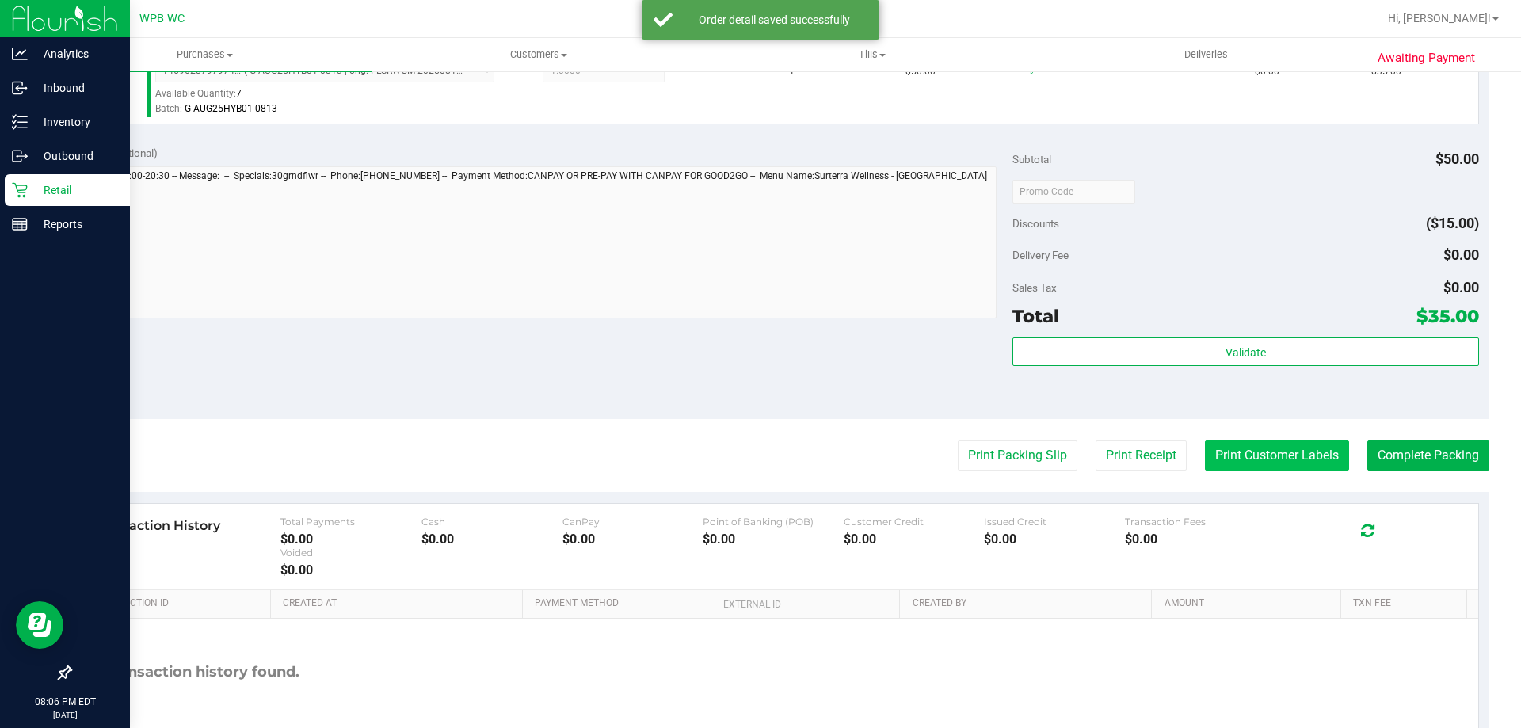
click at [1255, 446] on button "Print Customer Labels" at bounding box center [1277, 456] width 144 height 30
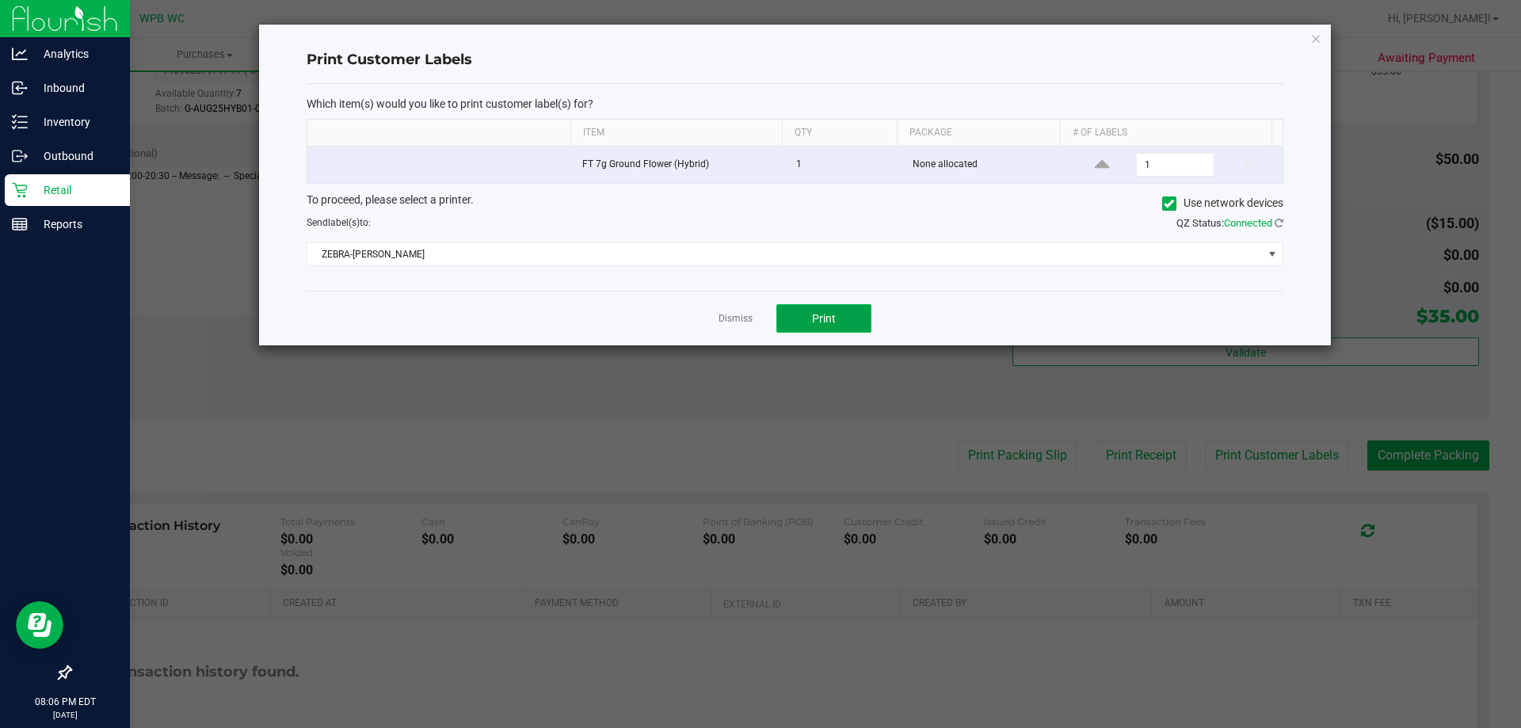
click at [837, 315] on button "Print" at bounding box center [823, 318] width 95 height 29
click at [741, 315] on link "Dismiss" at bounding box center [736, 318] width 34 height 13
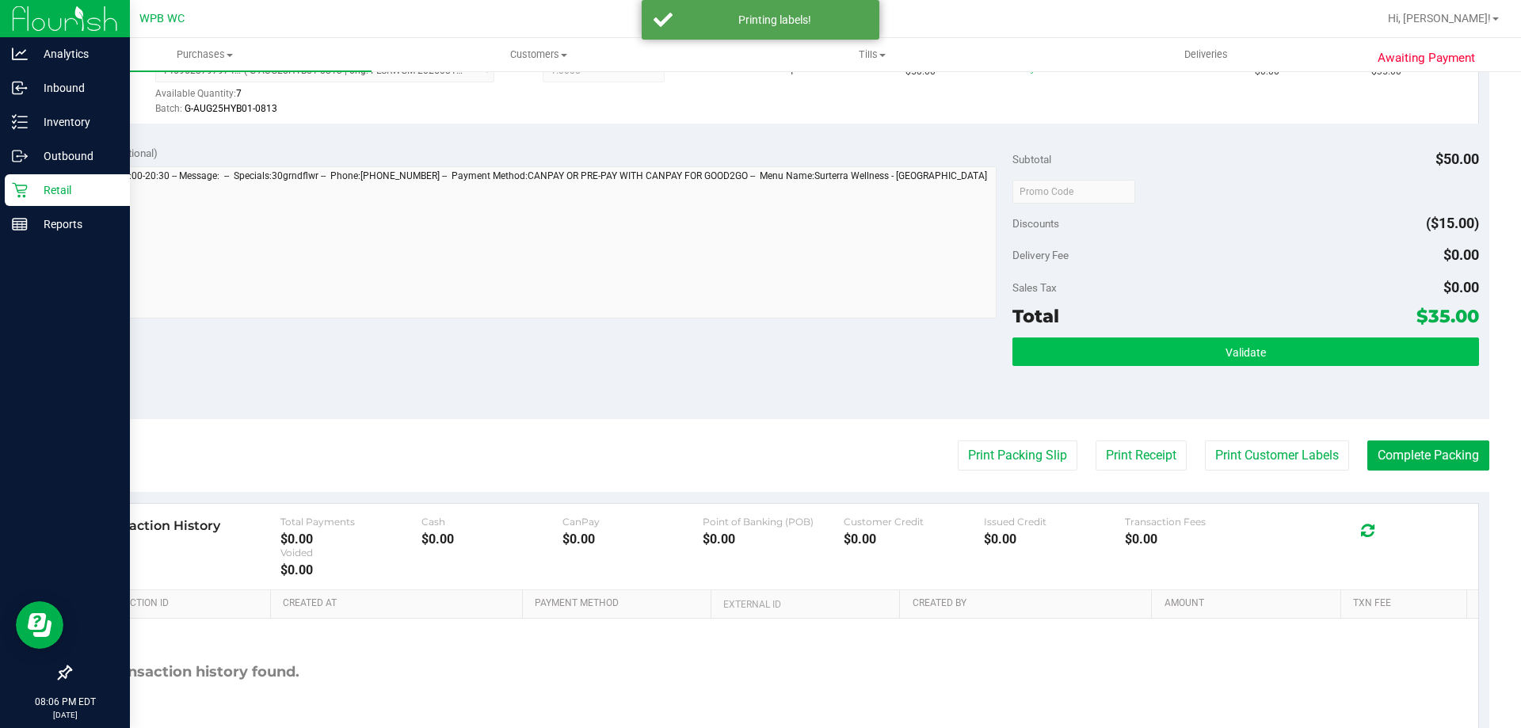
click at [1123, 368] on div "Validate" at bounding box center [1246, 373] width 466 height 71
click at [1129, 350] on button "Validate" at bounding box center [1246, 352] width 466 height 29
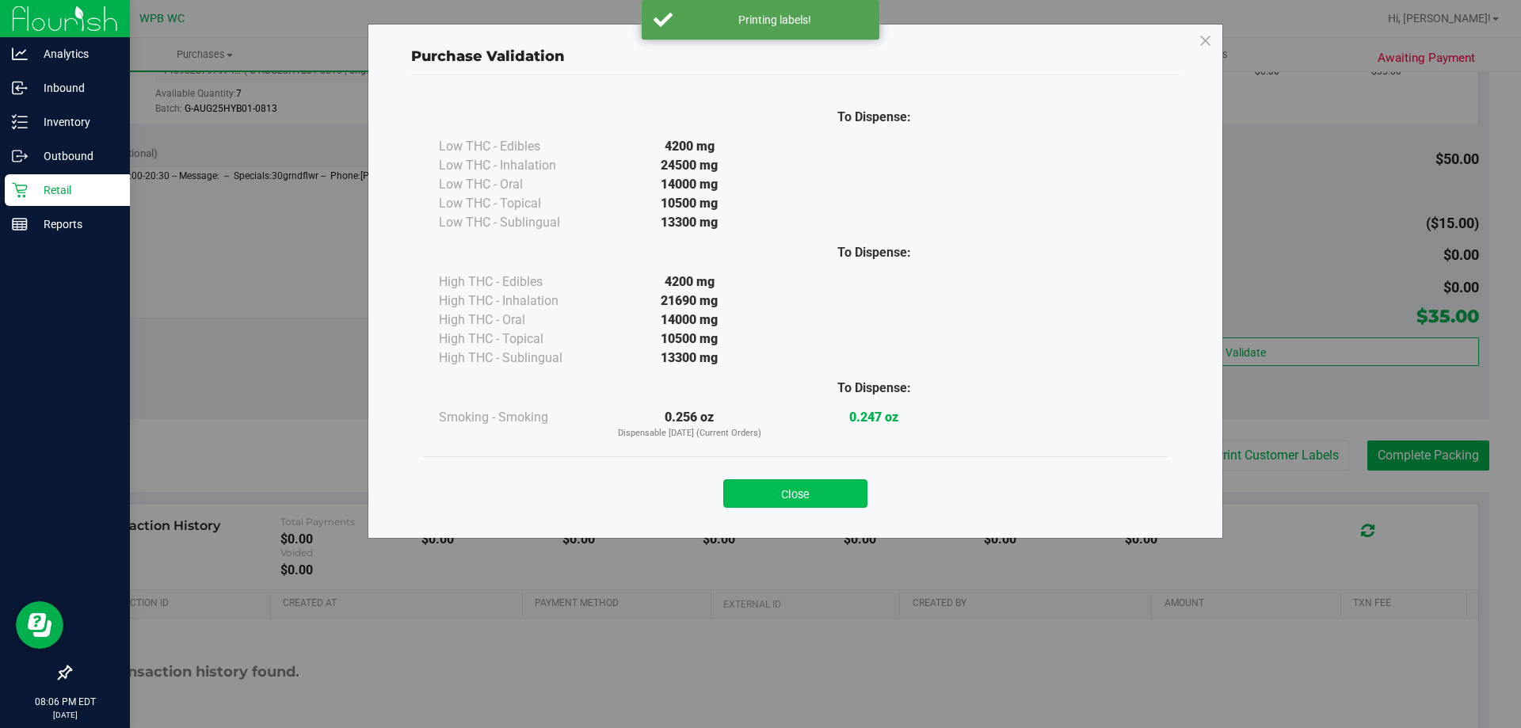
click at [850, 494] on button "Close" at bounding box center [795, 493] width 144 height 29
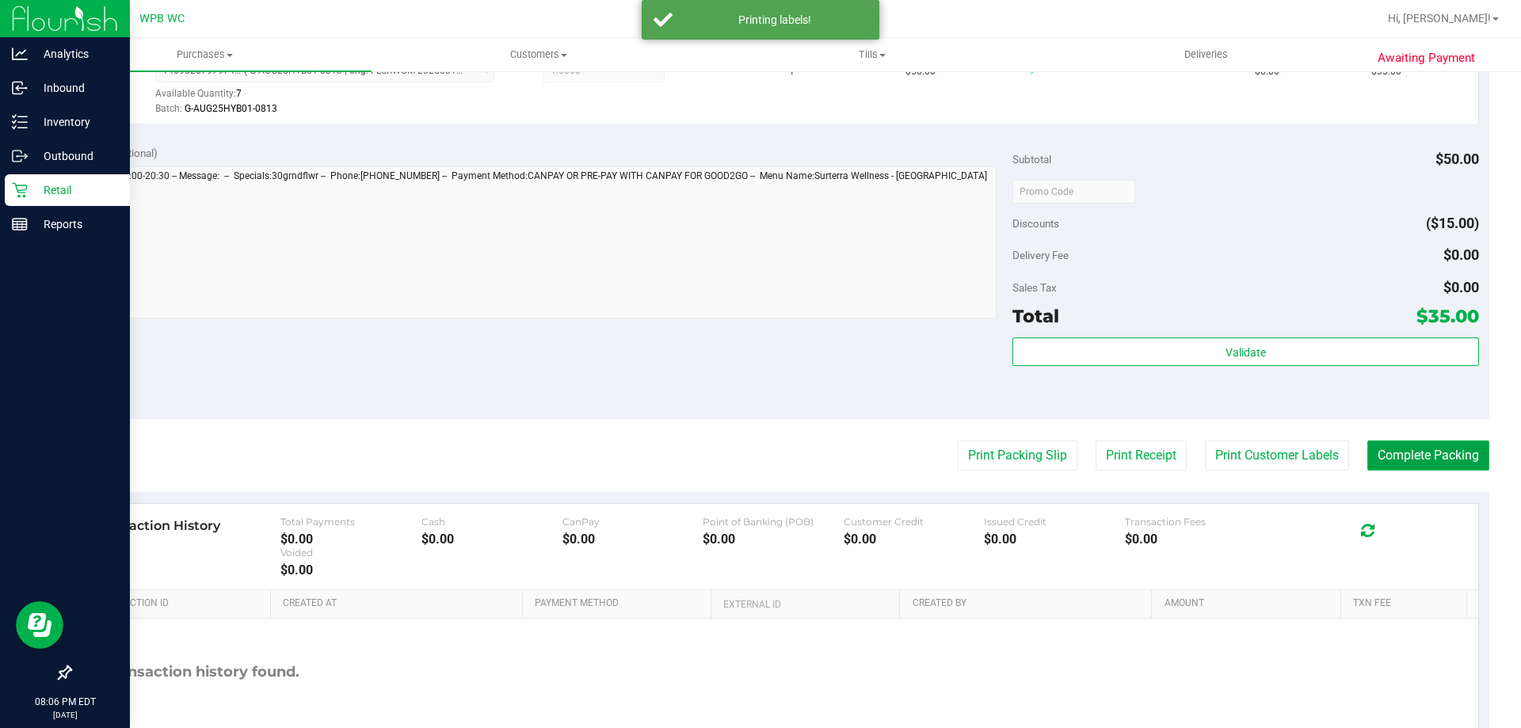
click at [1386, 464] on button "Complete Packing" at bounding box center [1429, 456] width 122 height 30
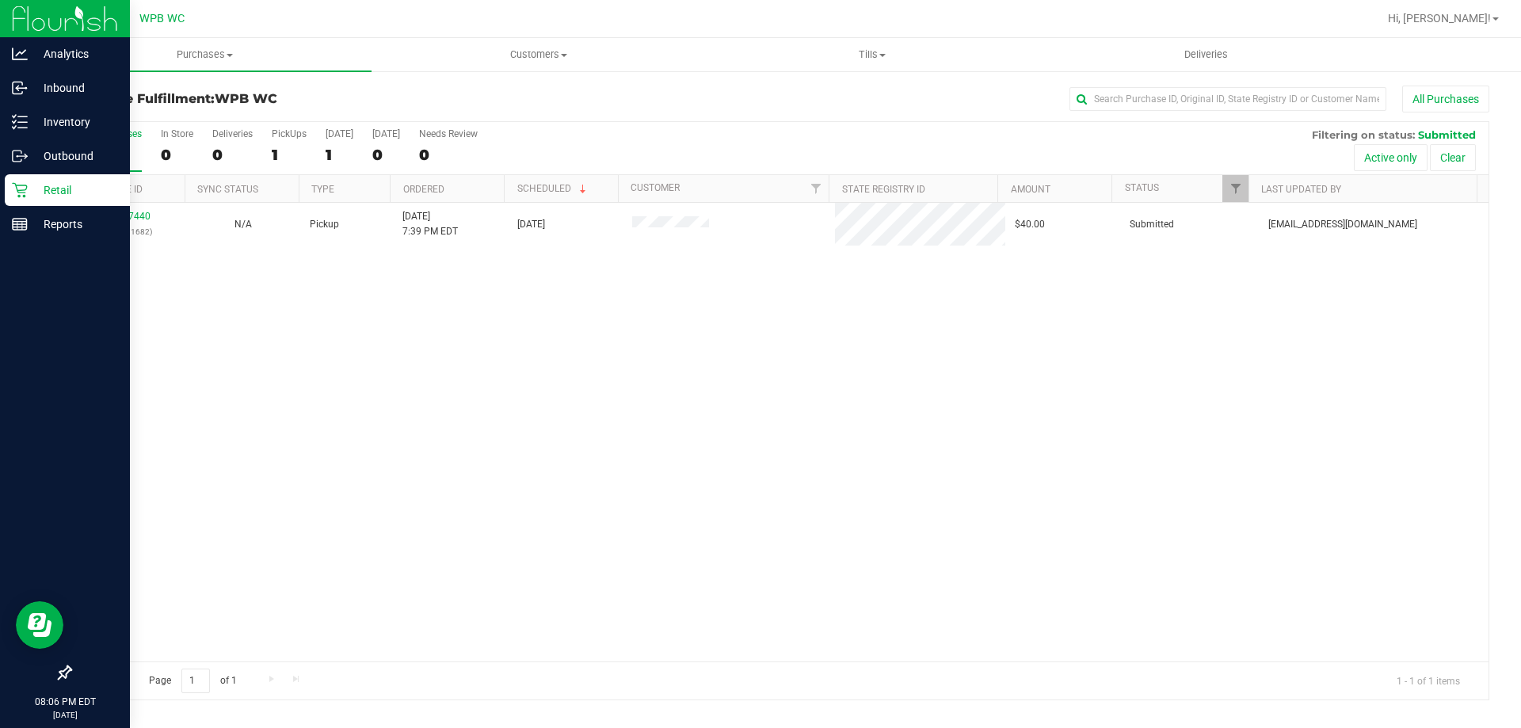
click at [392, 260] on div "11977440 (325881682) N/A Pickup [DATE] 7:39 PM EDT 9/19/2025 $40.00 Submitted […" at bounding box center [780, 432] width 1418 height 459
drag, startPoint x: 840, startPoint y: 415, endPoint x: 578, endPoint y: 288, distance: 290.9
click at [841, 415] on div "11977440 (325881682) N/A Pickup [DATE] 7:39 PM EDT 9/19/2025 $40.00 Submitted […" at bounding box center [780, 432] width 1418 height 459
click at [44, 196] on p "Retail" at bounding box center [75, 190] width 95 height 19
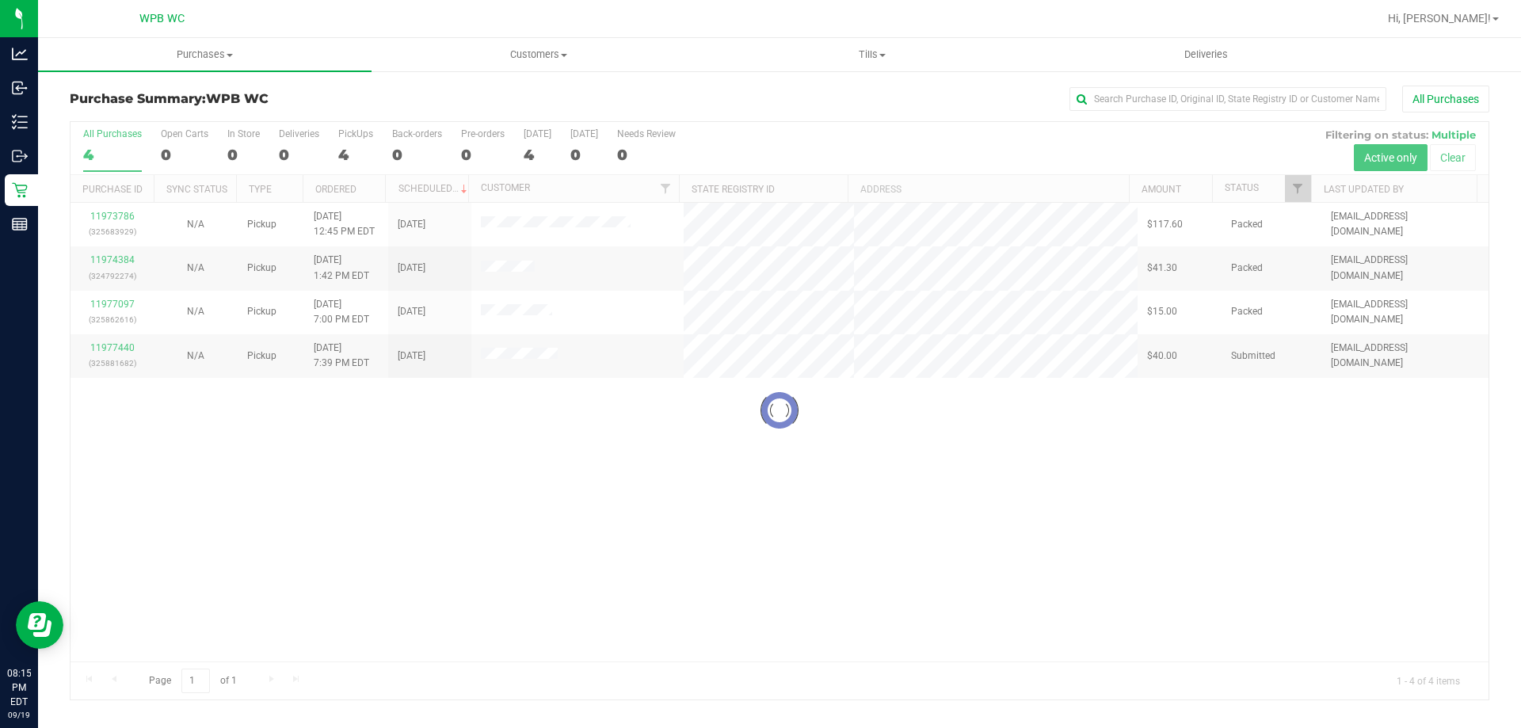
click at [434, 448] on div at bounding box center [780, 411] width 1418 height 578
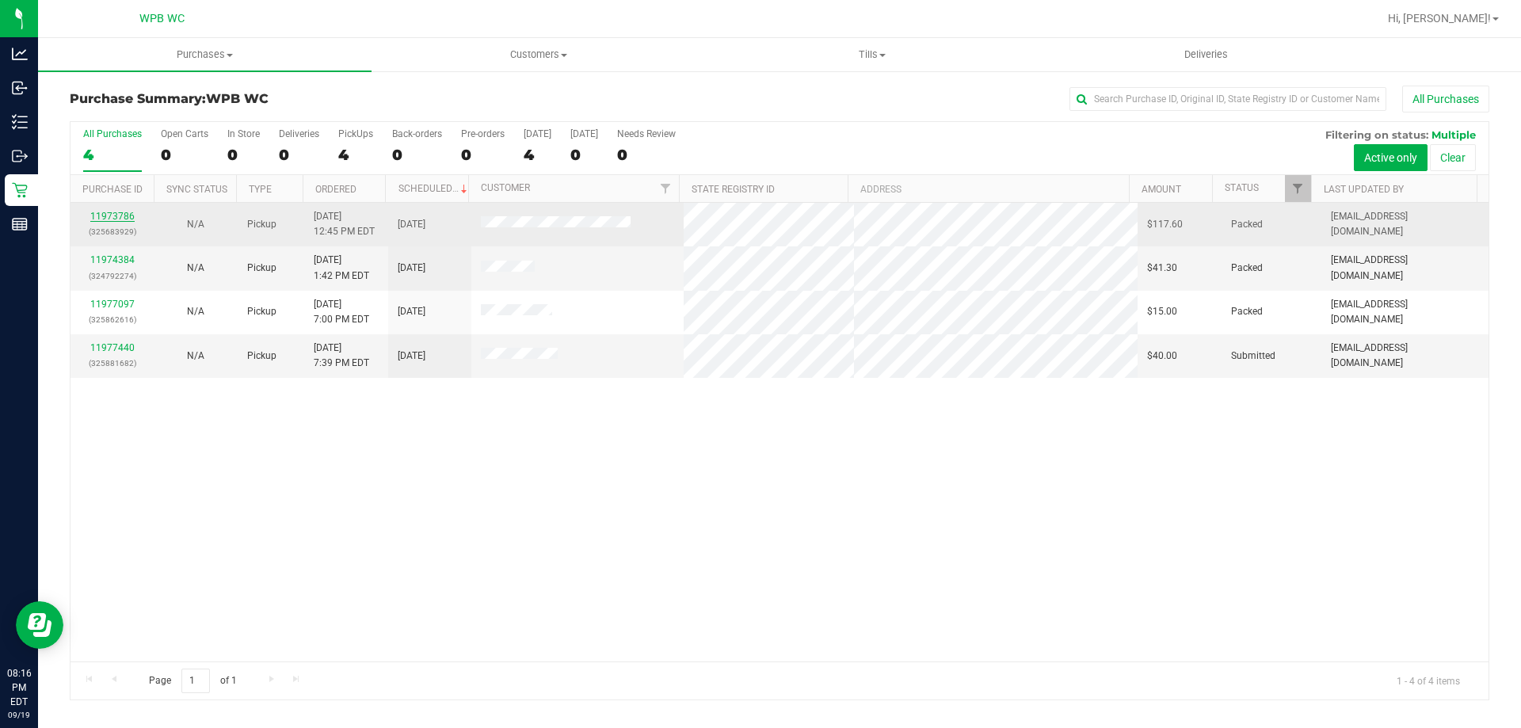
click at [120, 219] on link "11973786" at bounding box center [112, 216] width 44 height 11
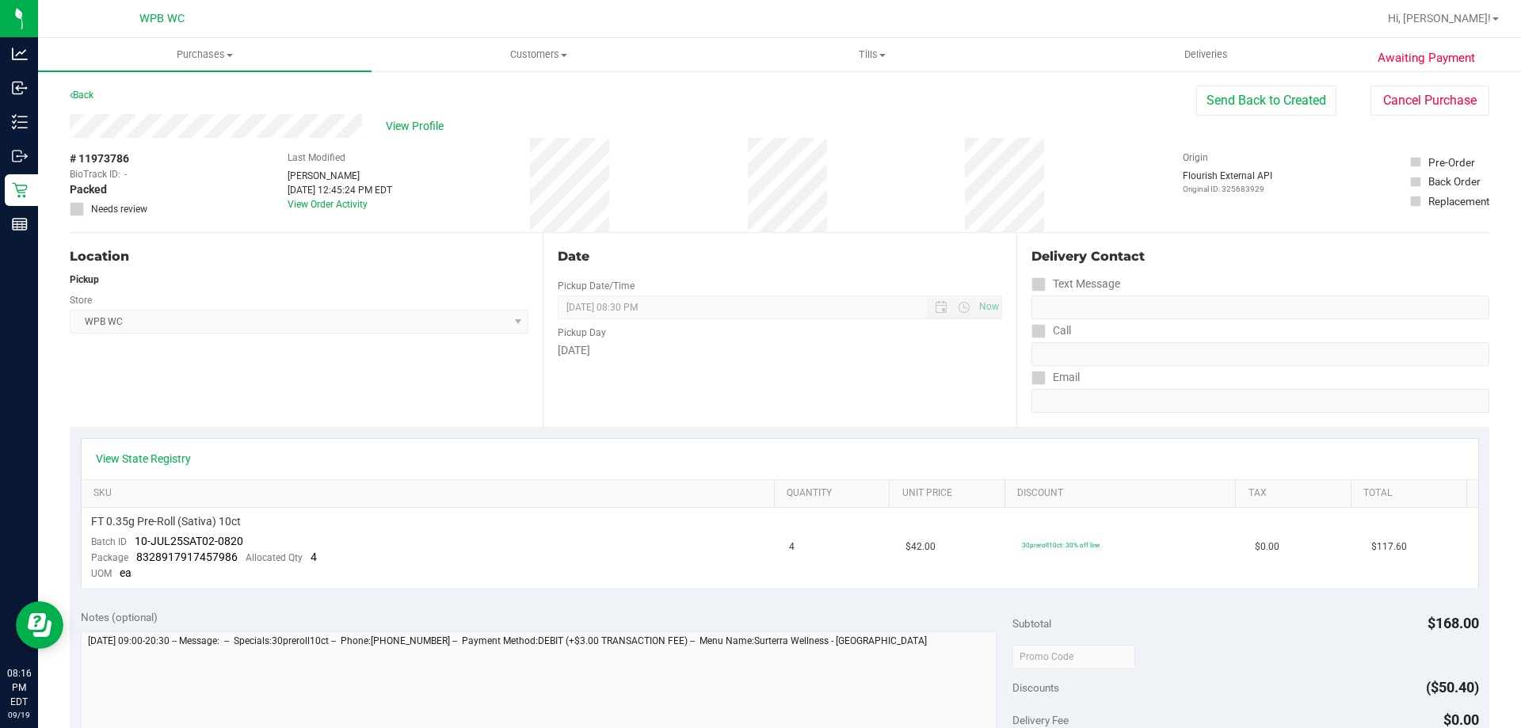
click at [1423, 85] on div "Awaiting Payment Back Send Back to Created Cancel Purchase View Profile # 11973…" at bounding box center [779, 677] width 1483 height 1215
click at [1421, 99] on button "Cancel Purchase" at bounding box center [1430, 101] width 119 height 30
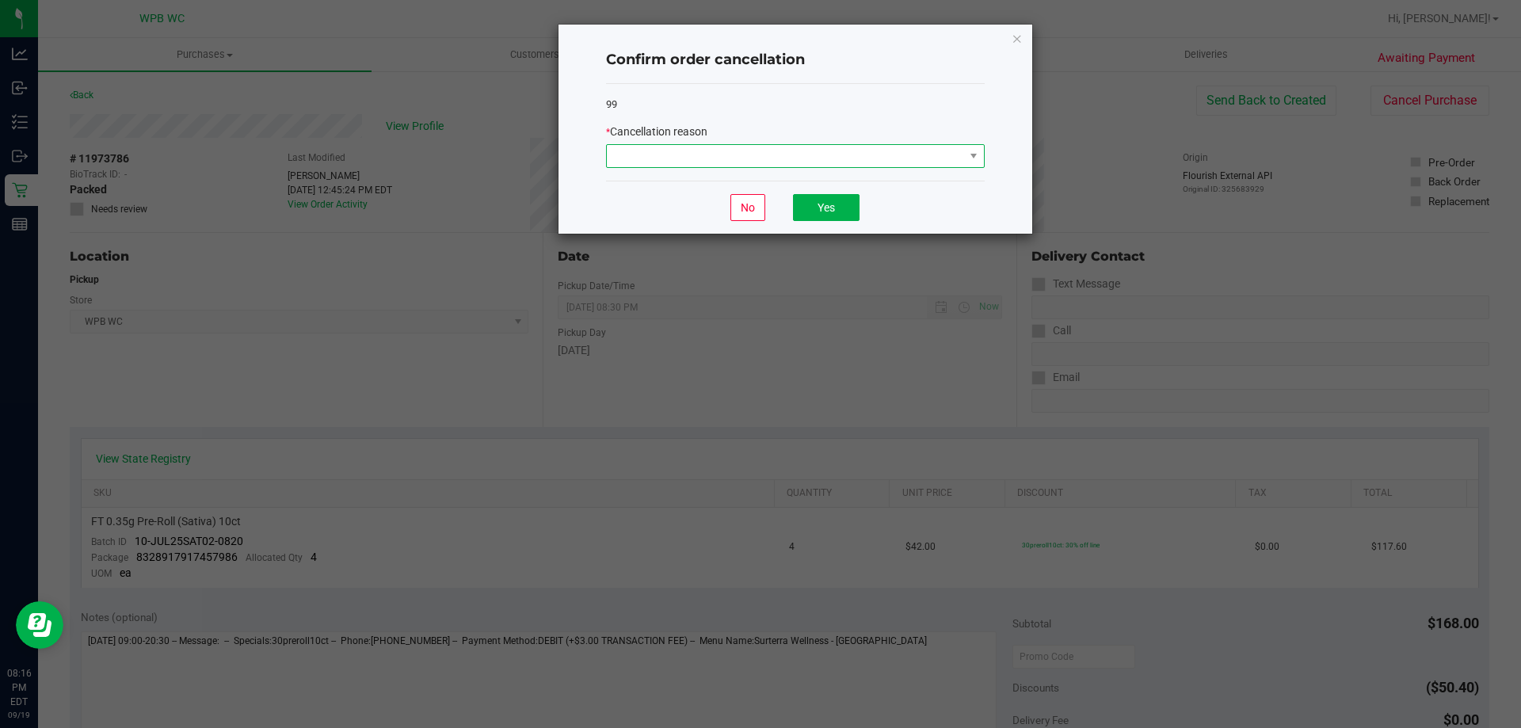
click at [841, 151] on span at bounding box center [785, 156] width 357 height 22
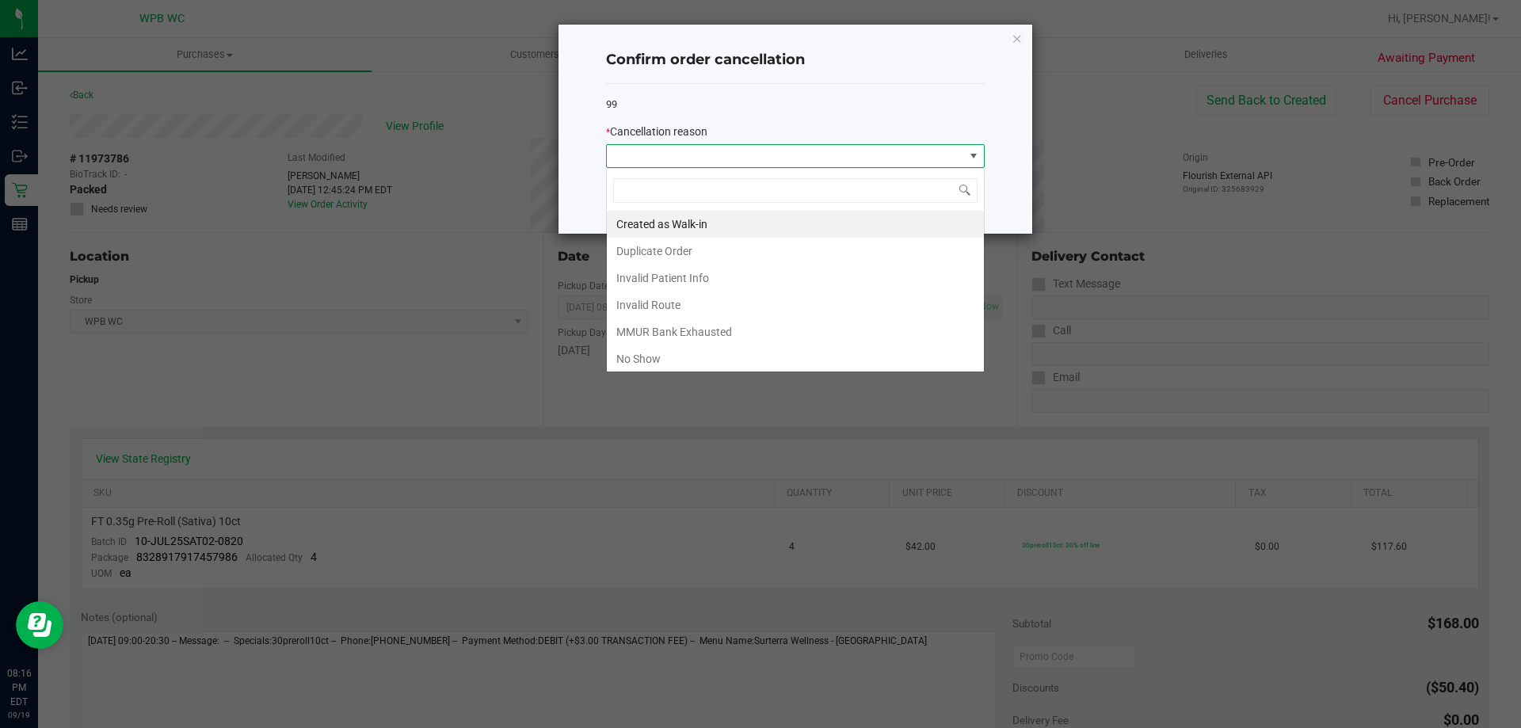
scroll to position [24, 379]
click at [656, 361] on li "No Show" at bounding box center [795, 358] width 377 height 27
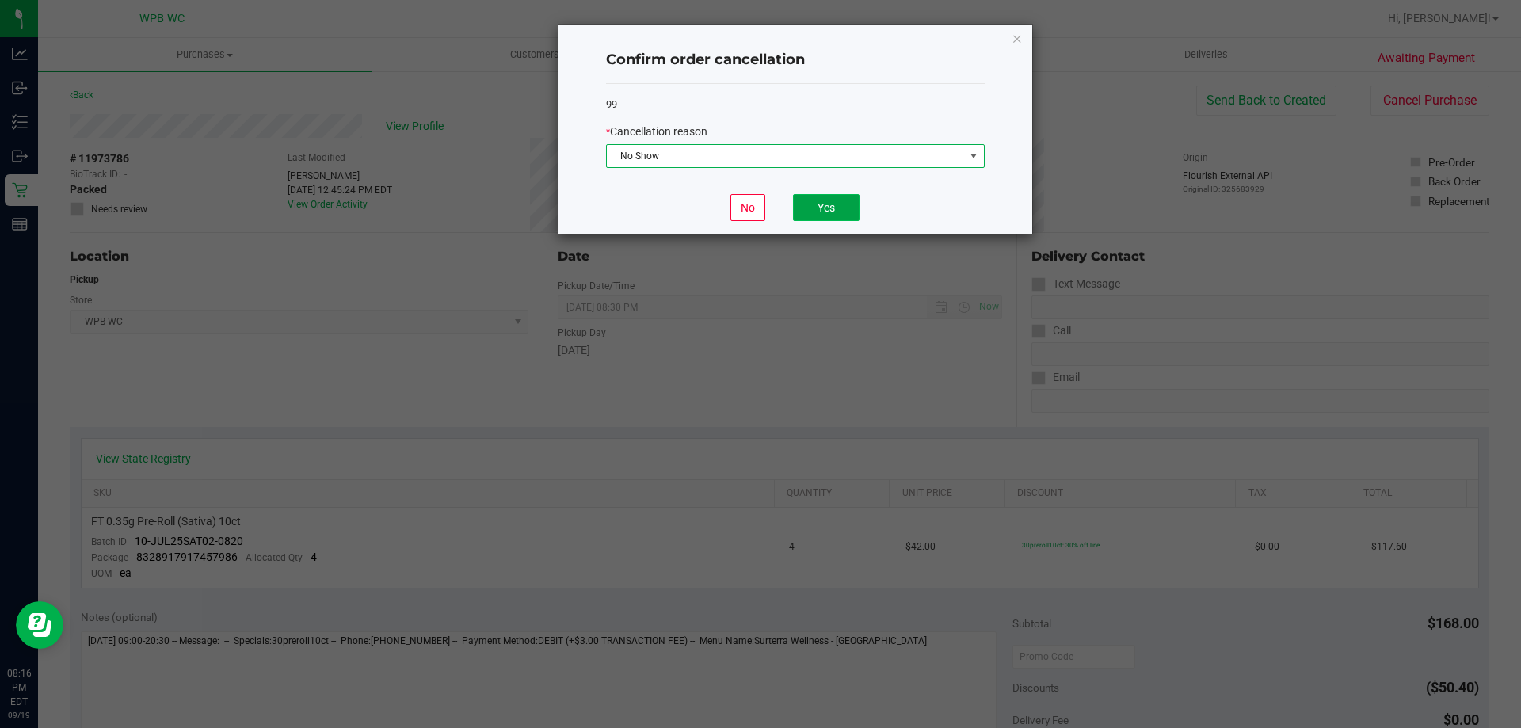
click at [833, 211] on button "Yes" at bounding box center [826, 207] width 67 height 27
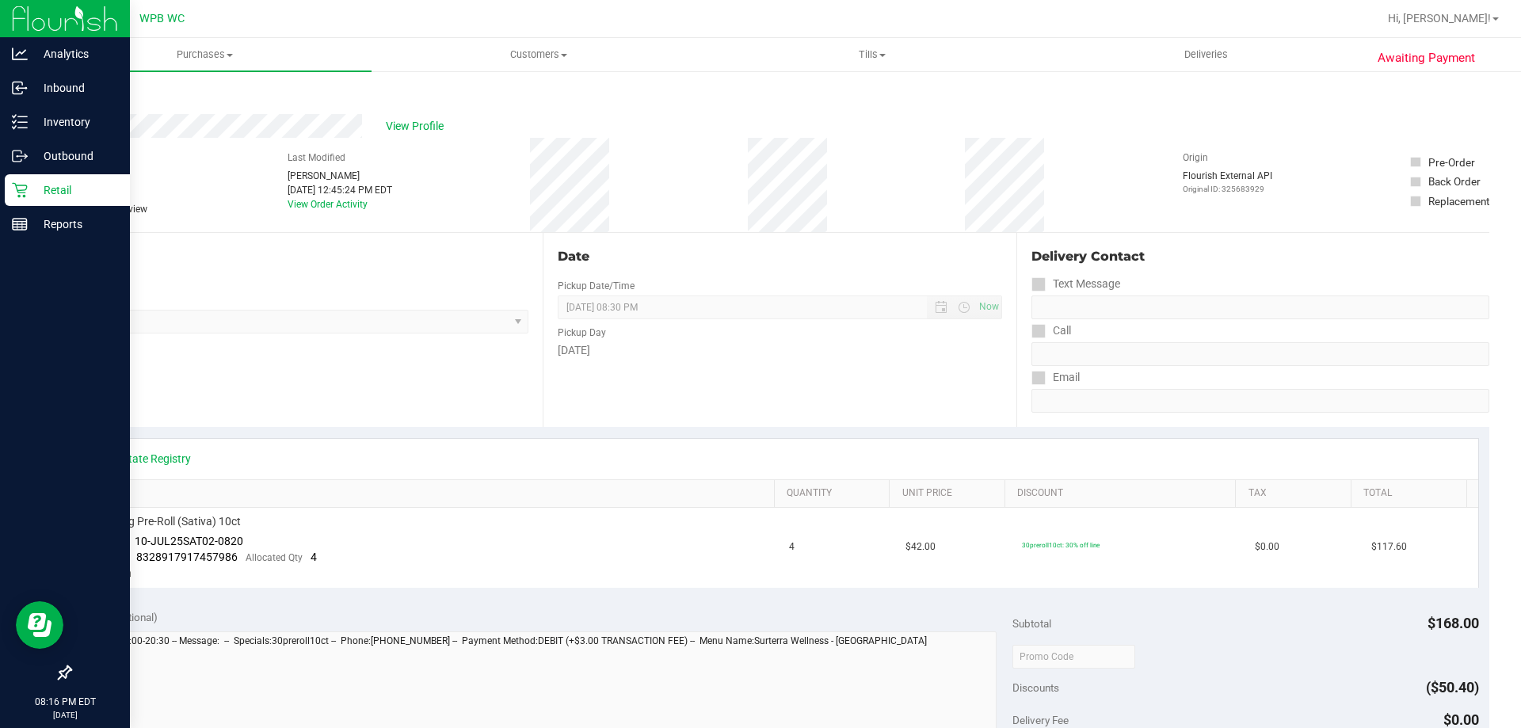
click at [49, 191] on p "Retail" at bounding box center [75, 190] width 95 height 19
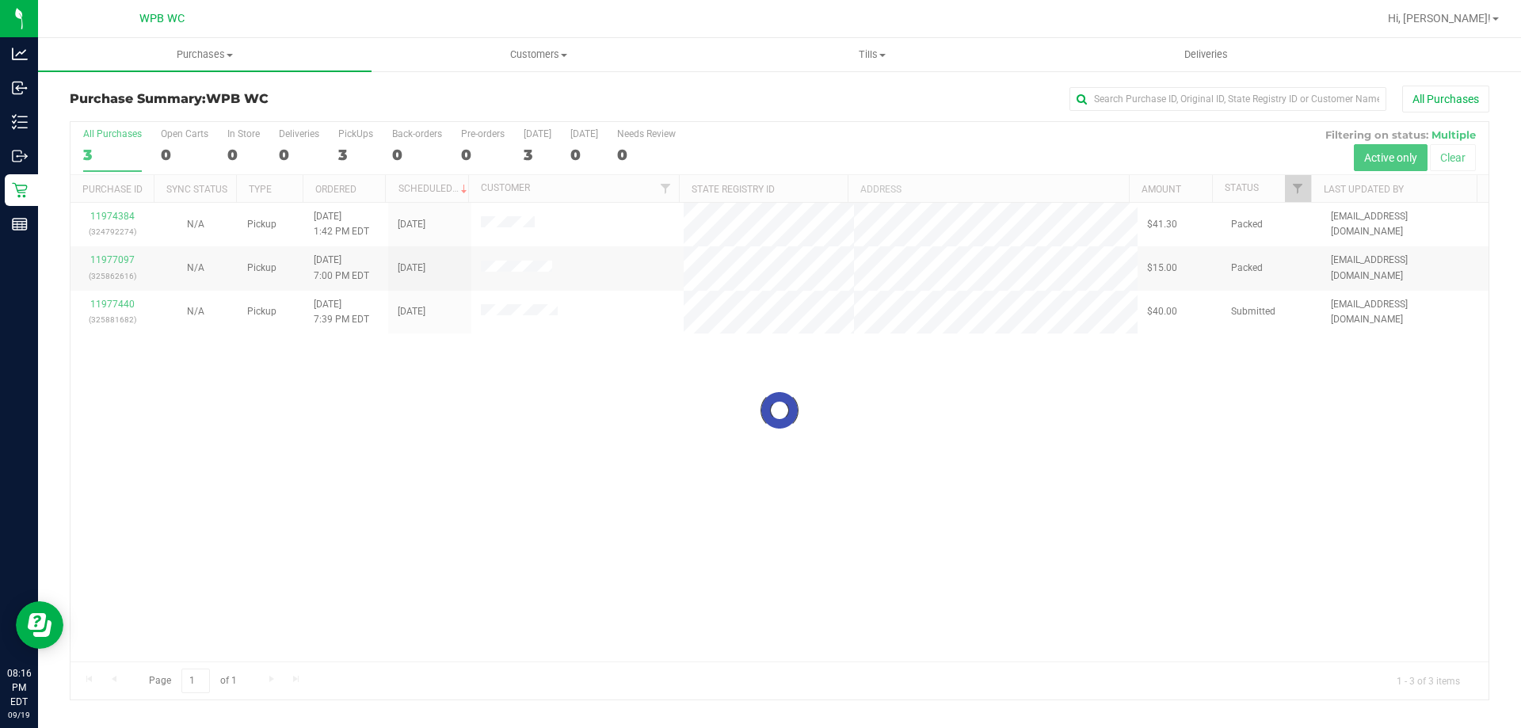
click at [118, 216] on div at bounding box center [780, 411] width 1418 height 578
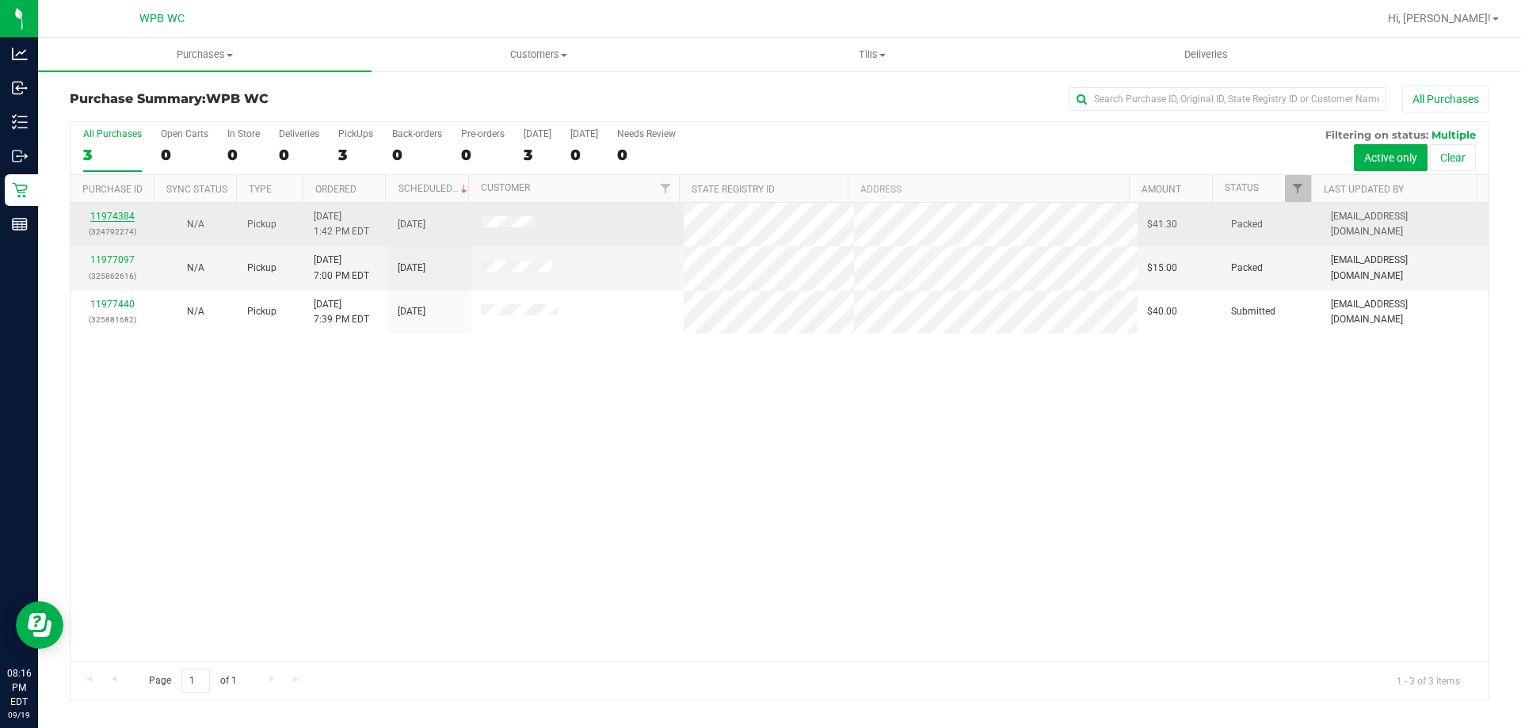
click at [121, 216] on link "11974384" at bounding box center [112, 216] width 44 height 11
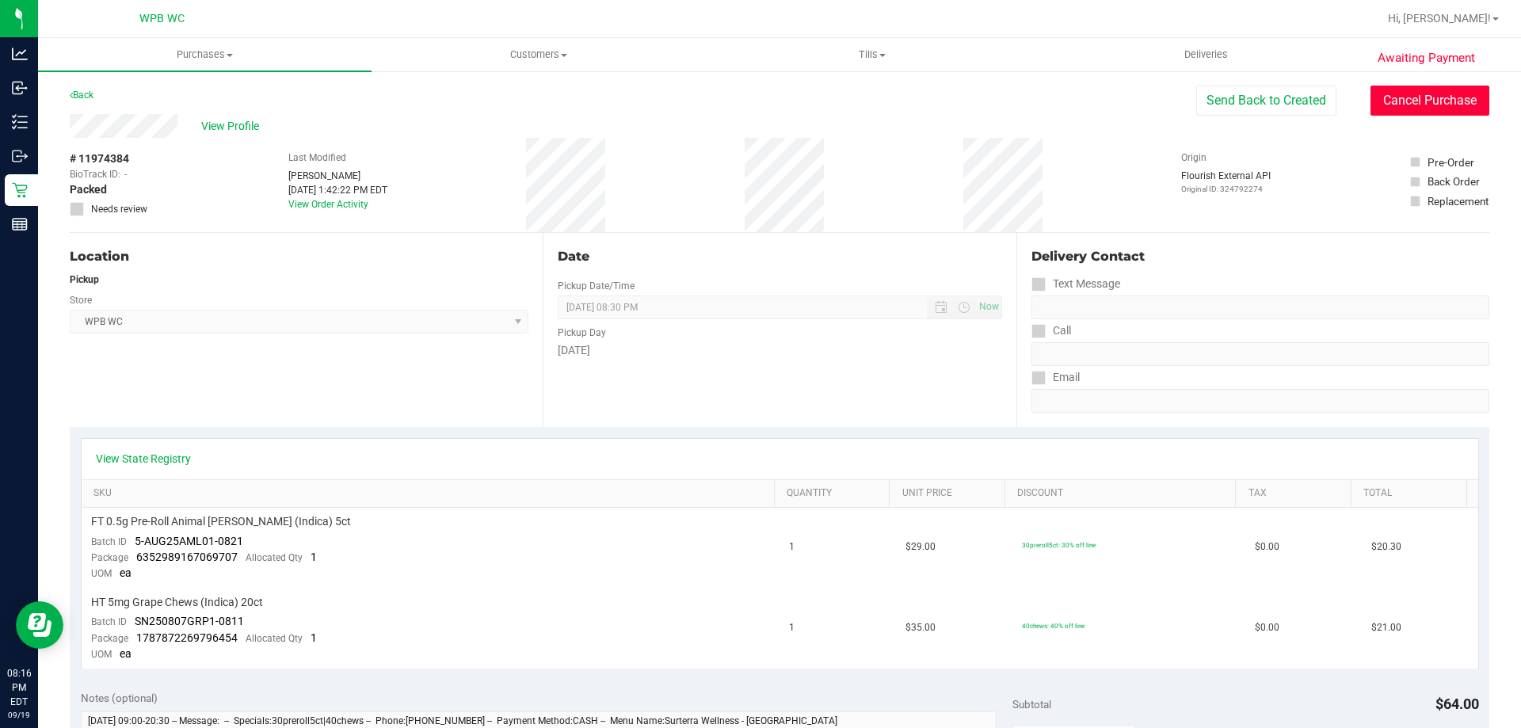
click at [1423, 99] on button "Cancel Purchase" at bounding box center [1430, 101] width 119 height 30
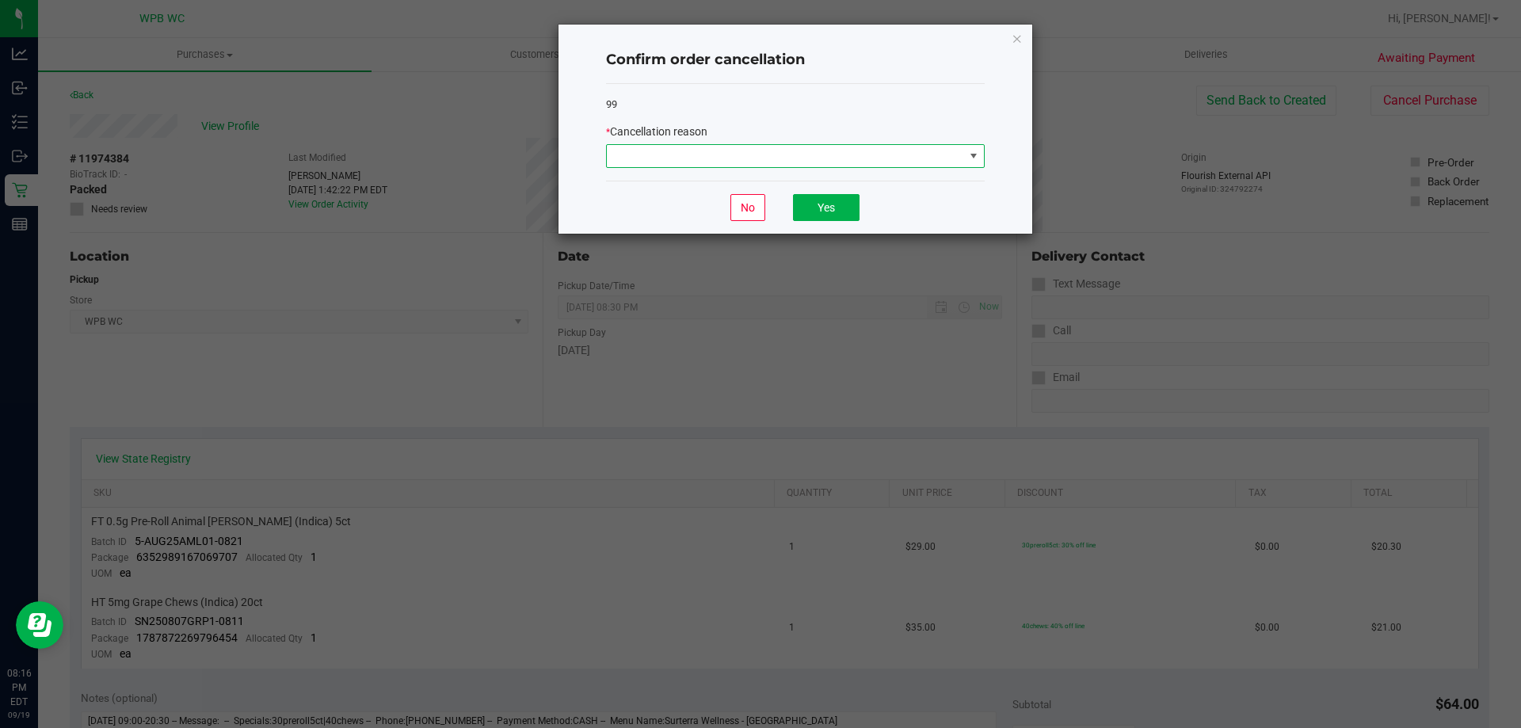
click at [799, 155] on span at bounding box center [785, 156] width 357 height 22
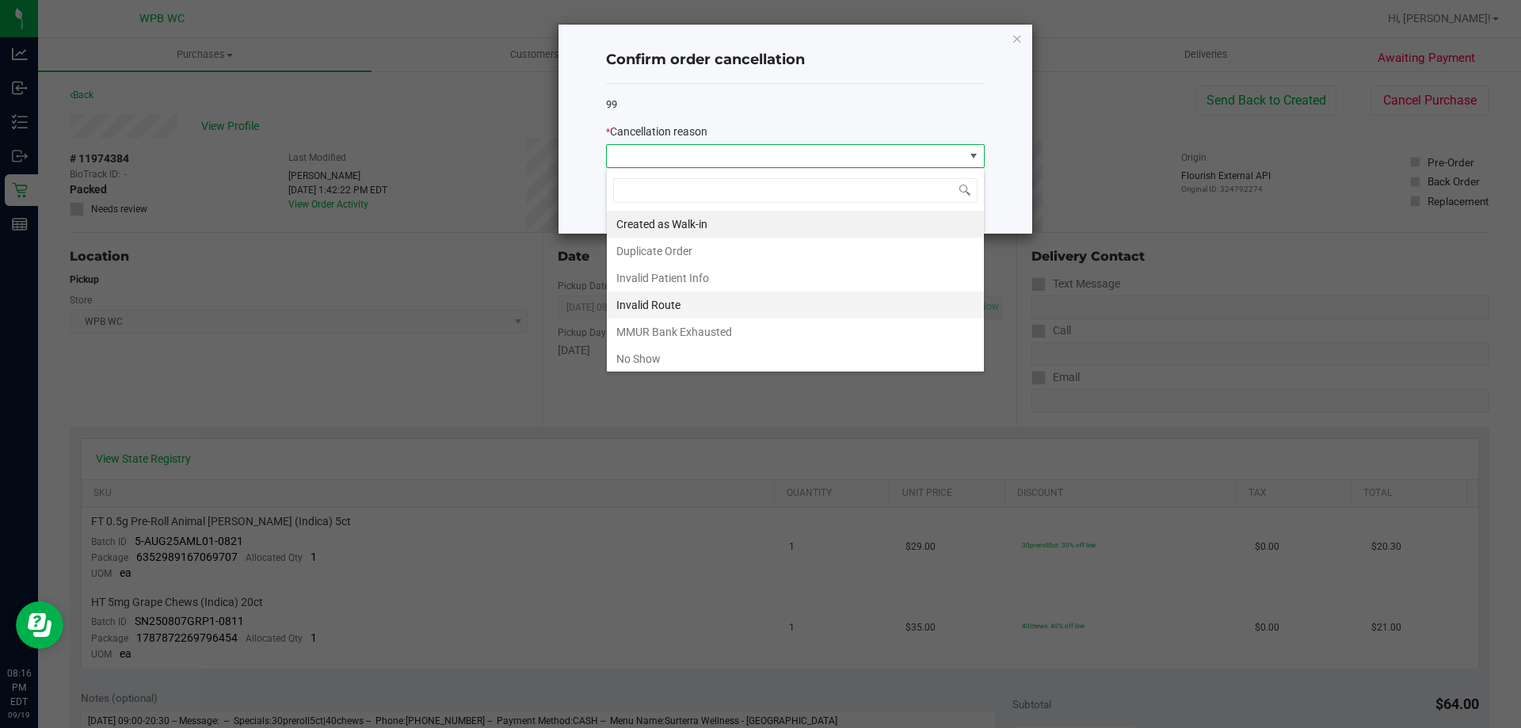
scroll to position [24, 379]
click at [737, 352] on li "No Show" at bounding box center [795, 358] width 377 height 27
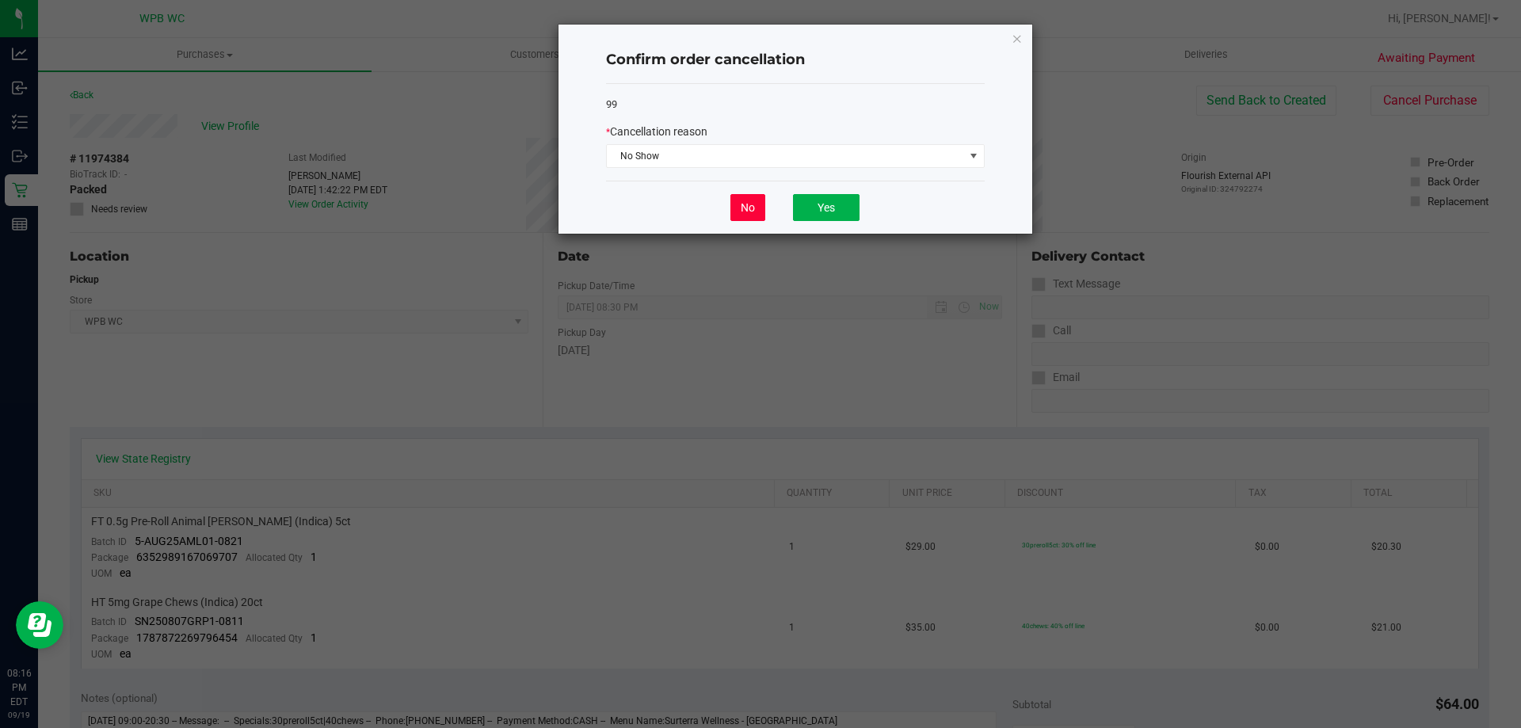
click at [742, 214] on button "No" at bounding box center [748, 207] width 35 height 27
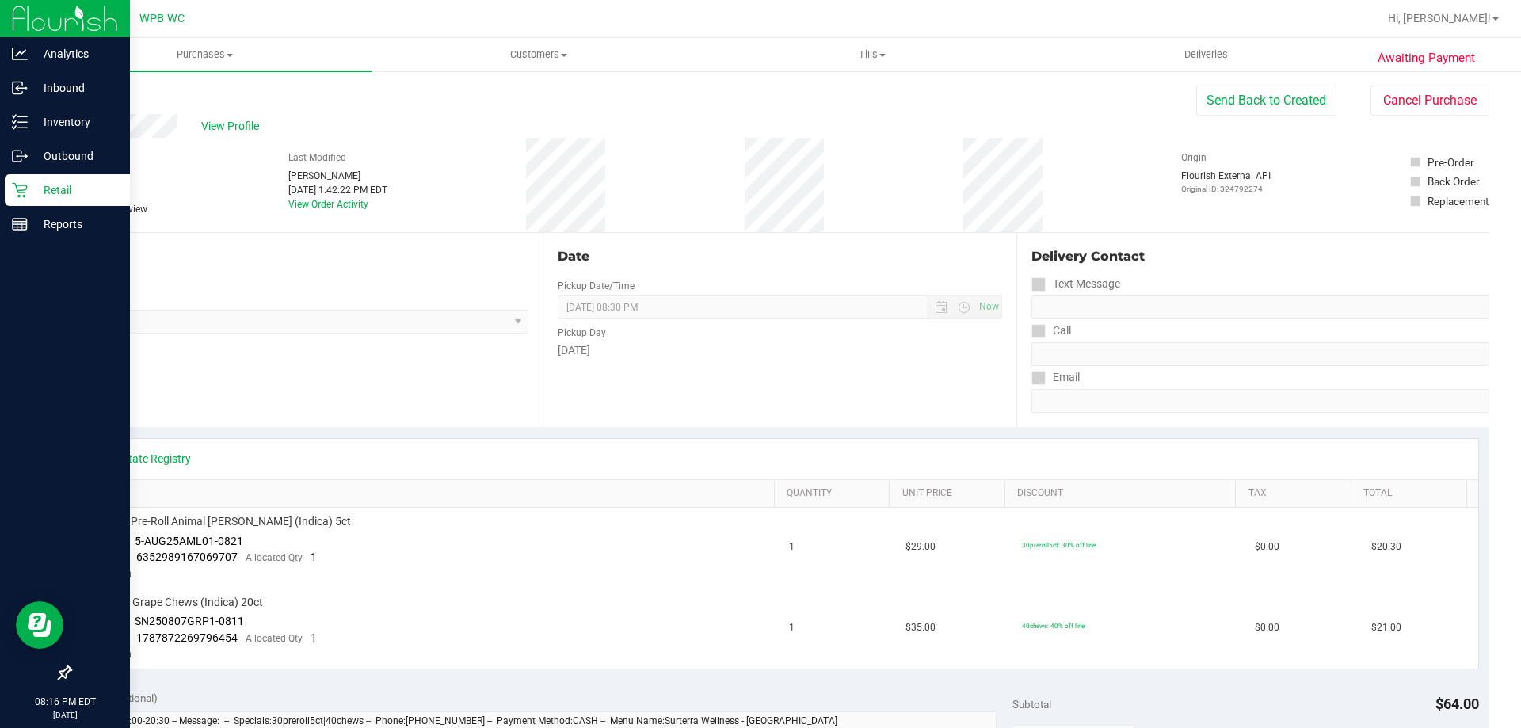
click at [35, 191] on p "Retail" at bounding box center [75, 190] width 95 height 19
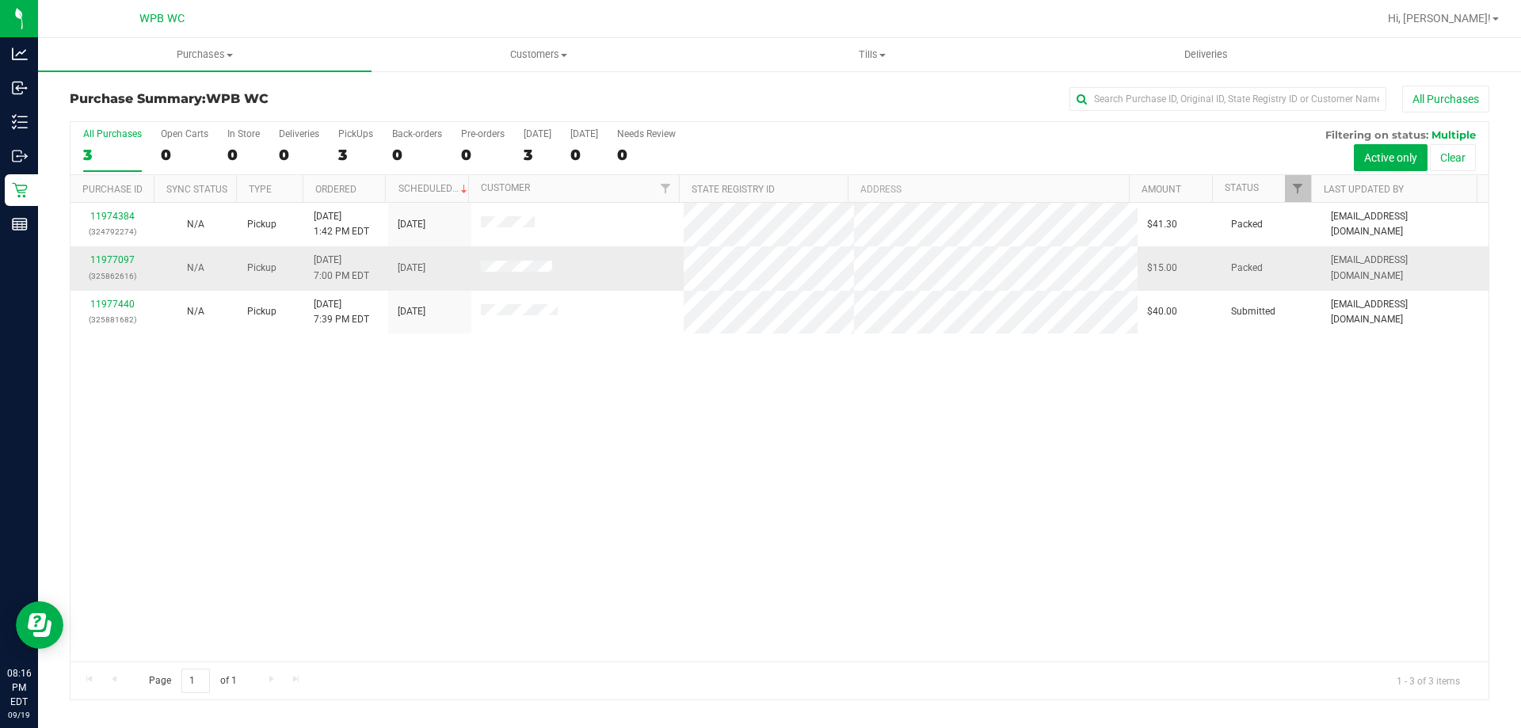
click at [162, 270] on td "N/A" at bounding box center [195, 268] width 83 height 44
click at [118, 265] on div "11977097 (325862616)" at bounding box center [112, 268] width 64 height 30
click at [118, 261] on link "11977097" at bounding box center [112, 259] width 44 height 11
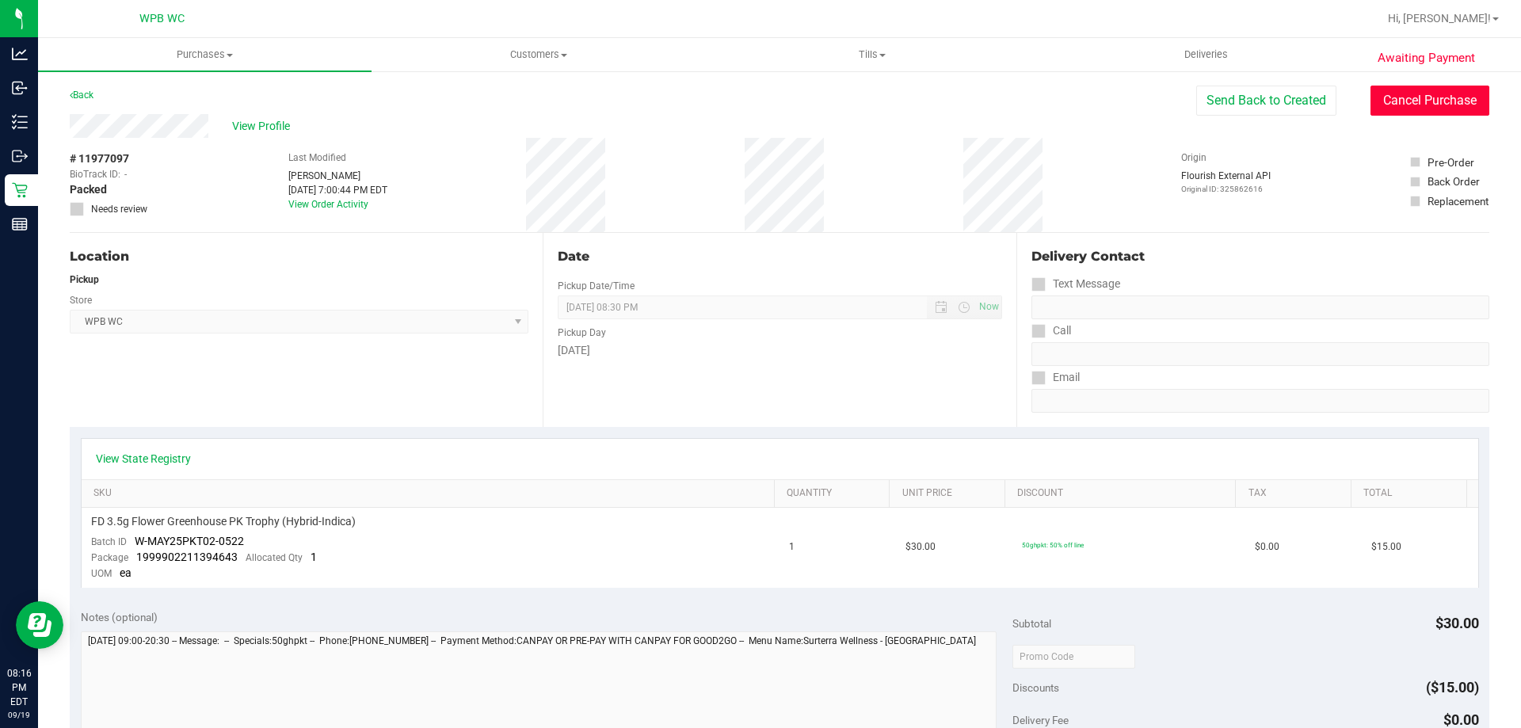
click at [1417, 101] on button "Cancel Purchase" at bounding box center [1430, 101] width 119 height 30
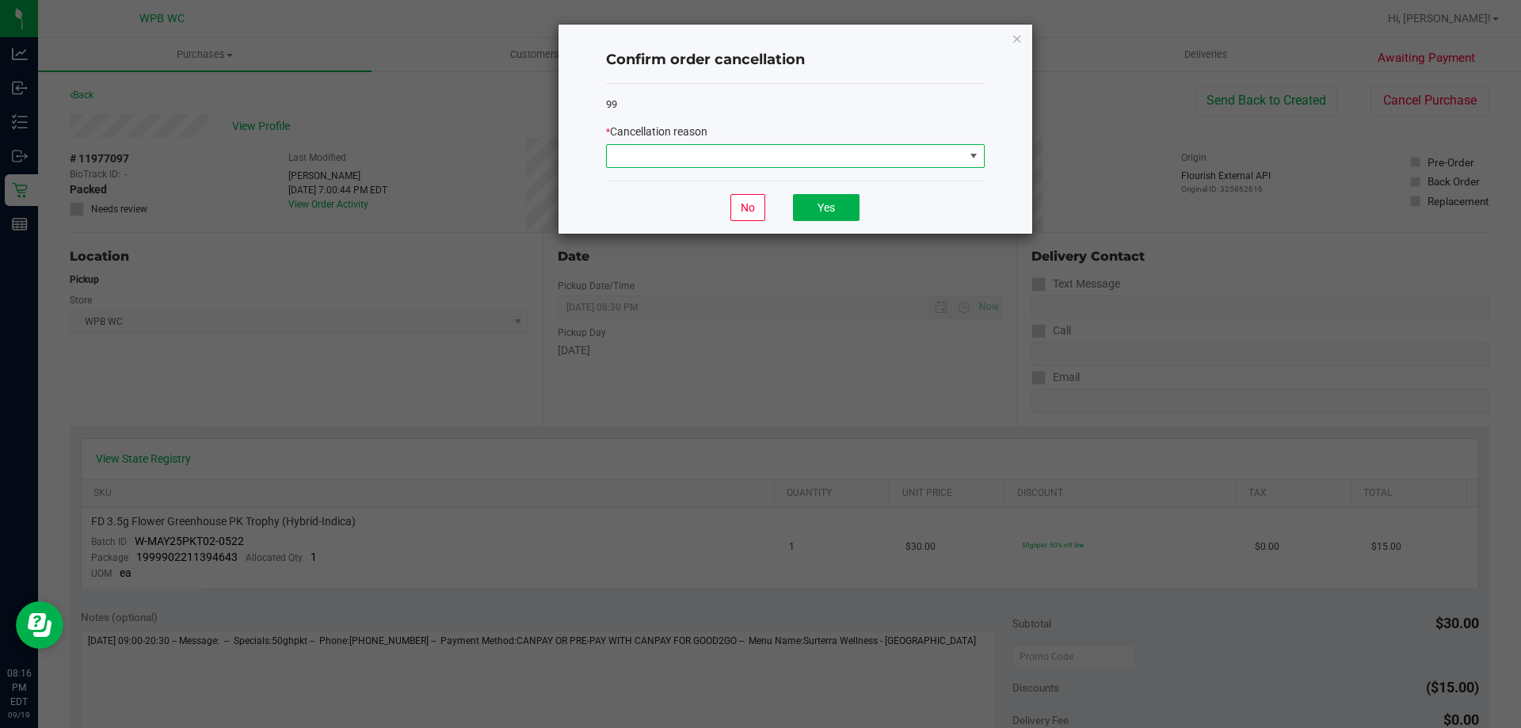
click at [856, 147] on span at bounding box center [785, 156] width 357 height 22
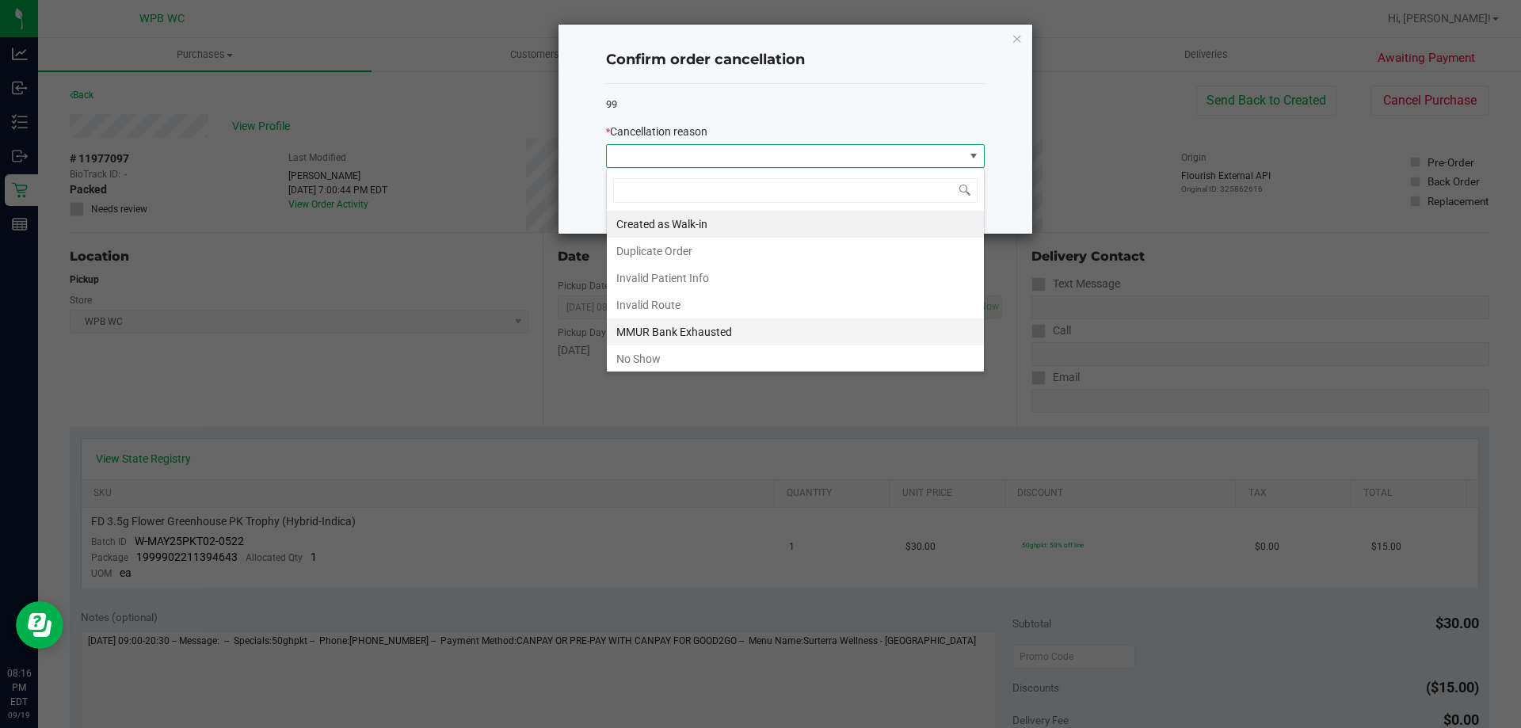
scroll to position [24, 379]
click at [636, 361] on li "No Show" at bounding box center [795, 358] width 377 height 27
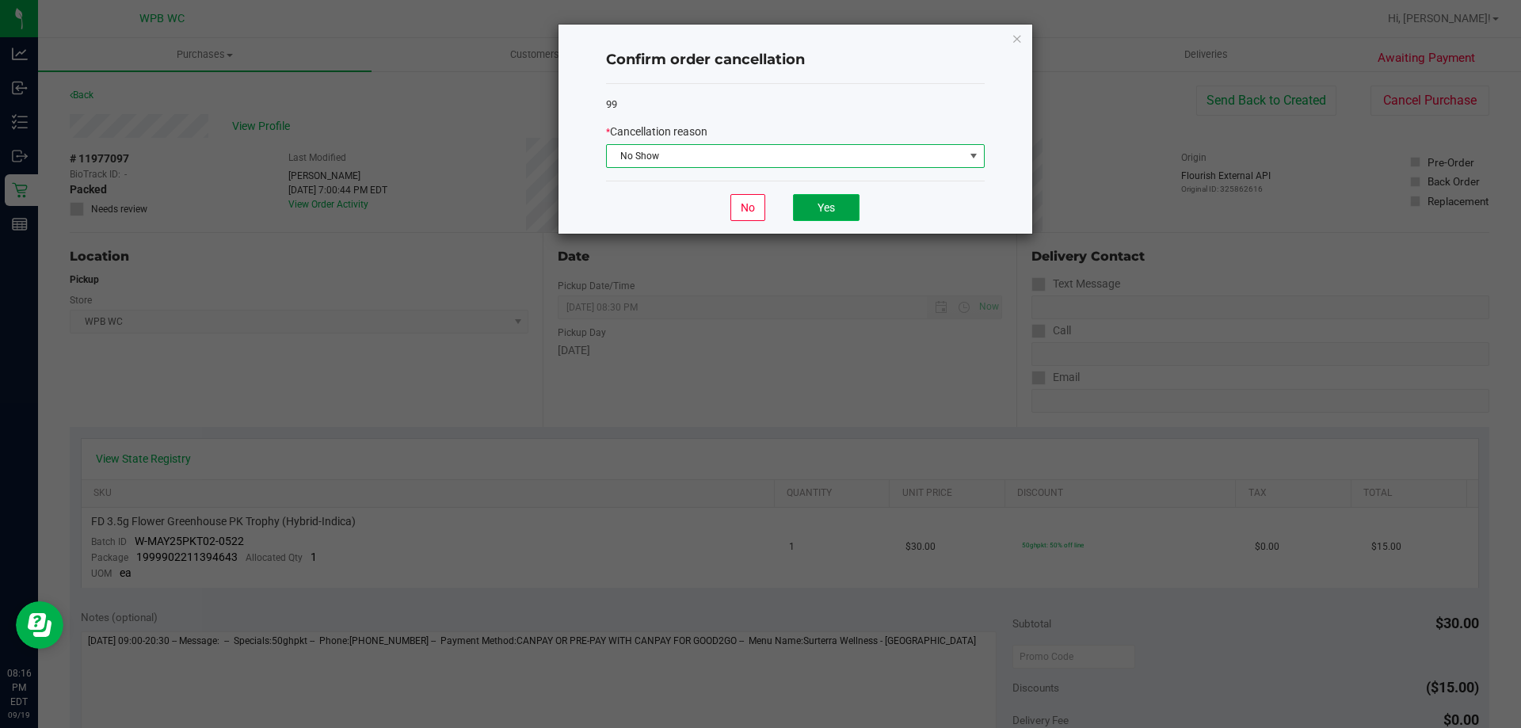
click at [847, 205] on button "Yes" at bounding box center [826, 207] width 67 height 27
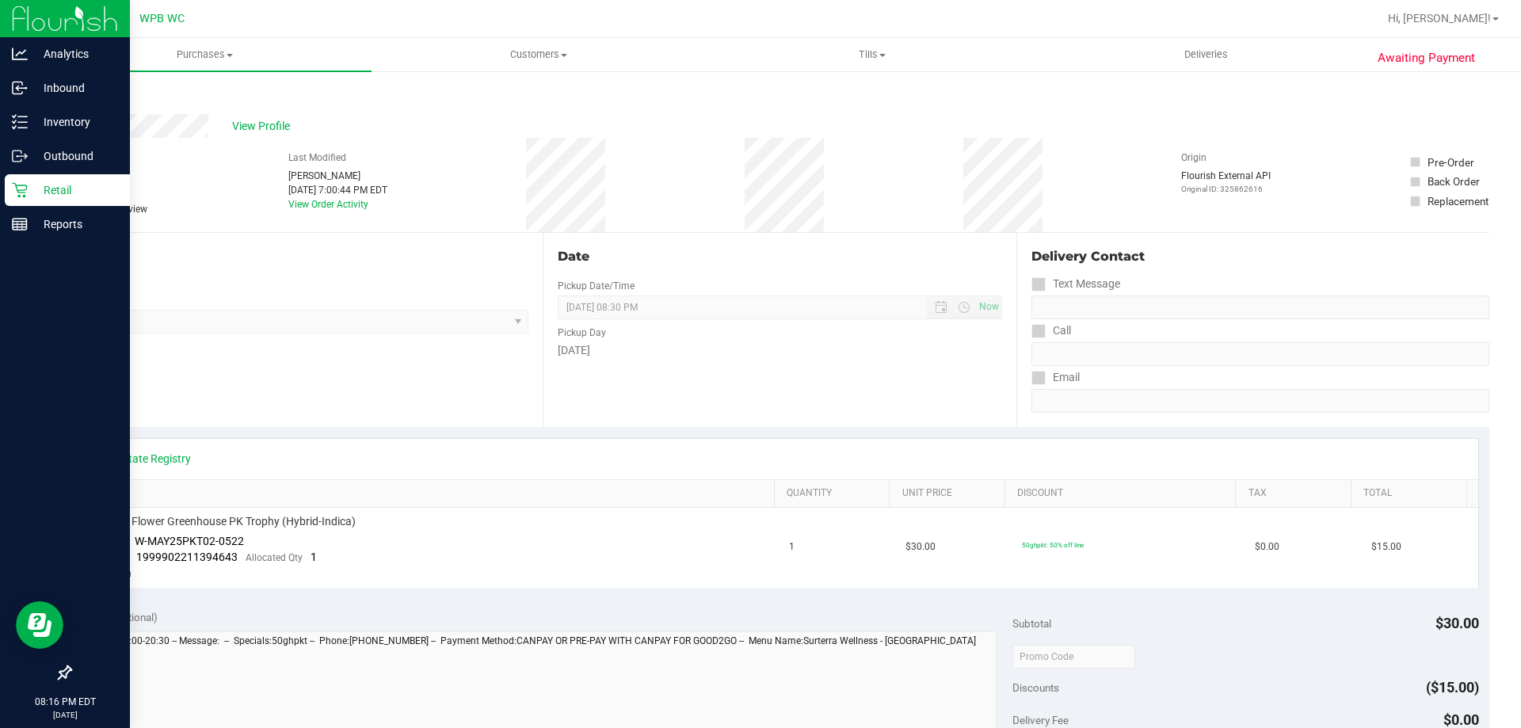
click at [29, 186] on p "Retail" at bounding box center [75, 190] width 95 height 19
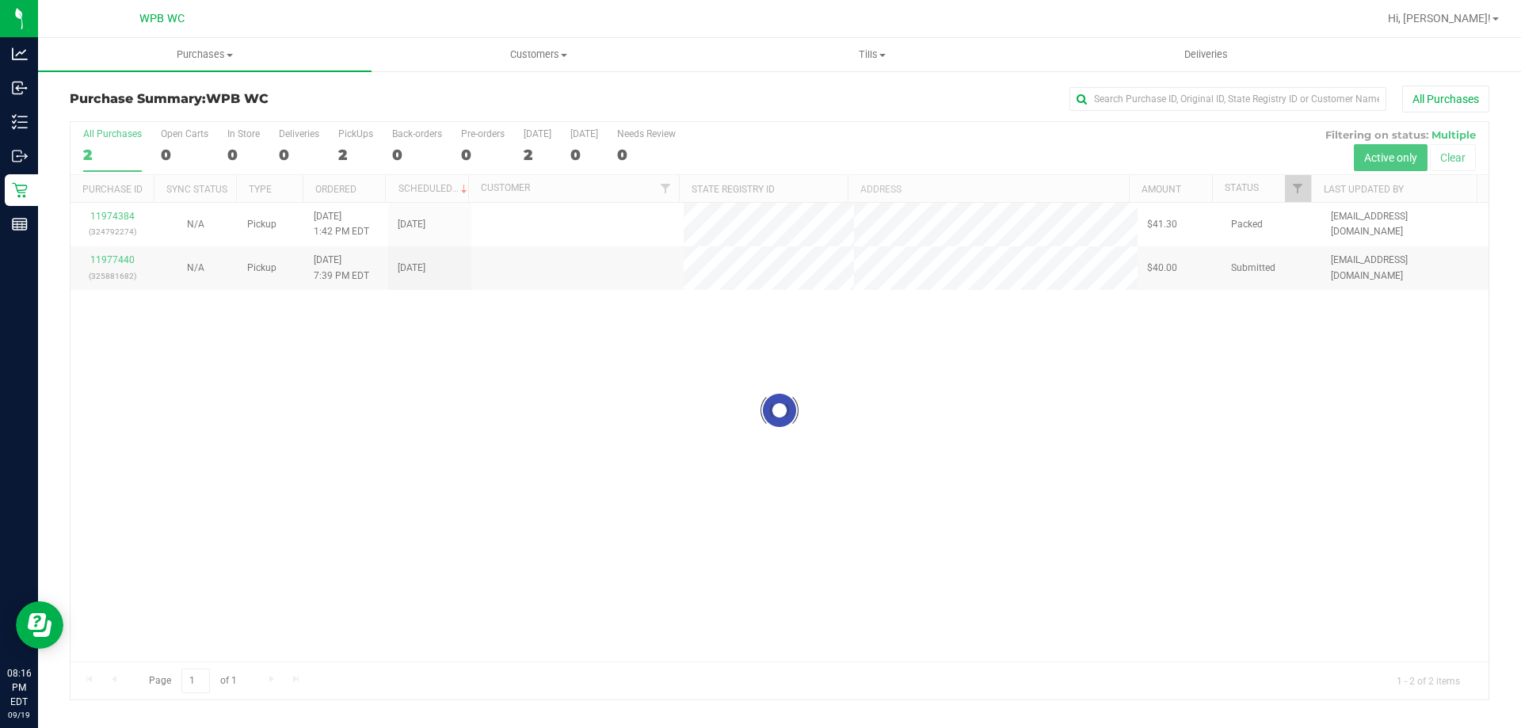
click at [131, 229] on div at bounding box center [780, 411] width 1418 height 578
click at [124, 217] on div at bounding box center [780, 411] width 1418 height 578
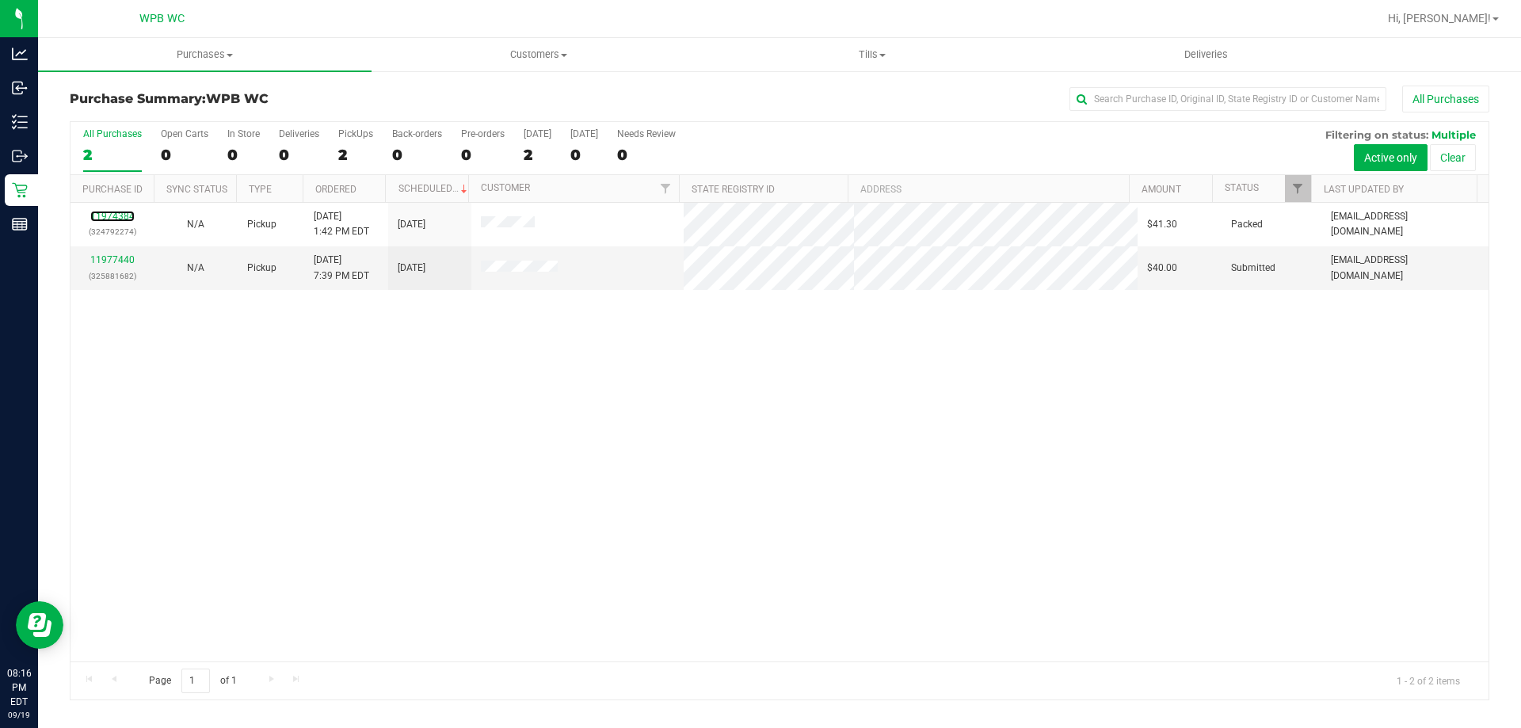
click at [119, 216] on link "11974384" at bounding box center [112, 216] width 44 height 11
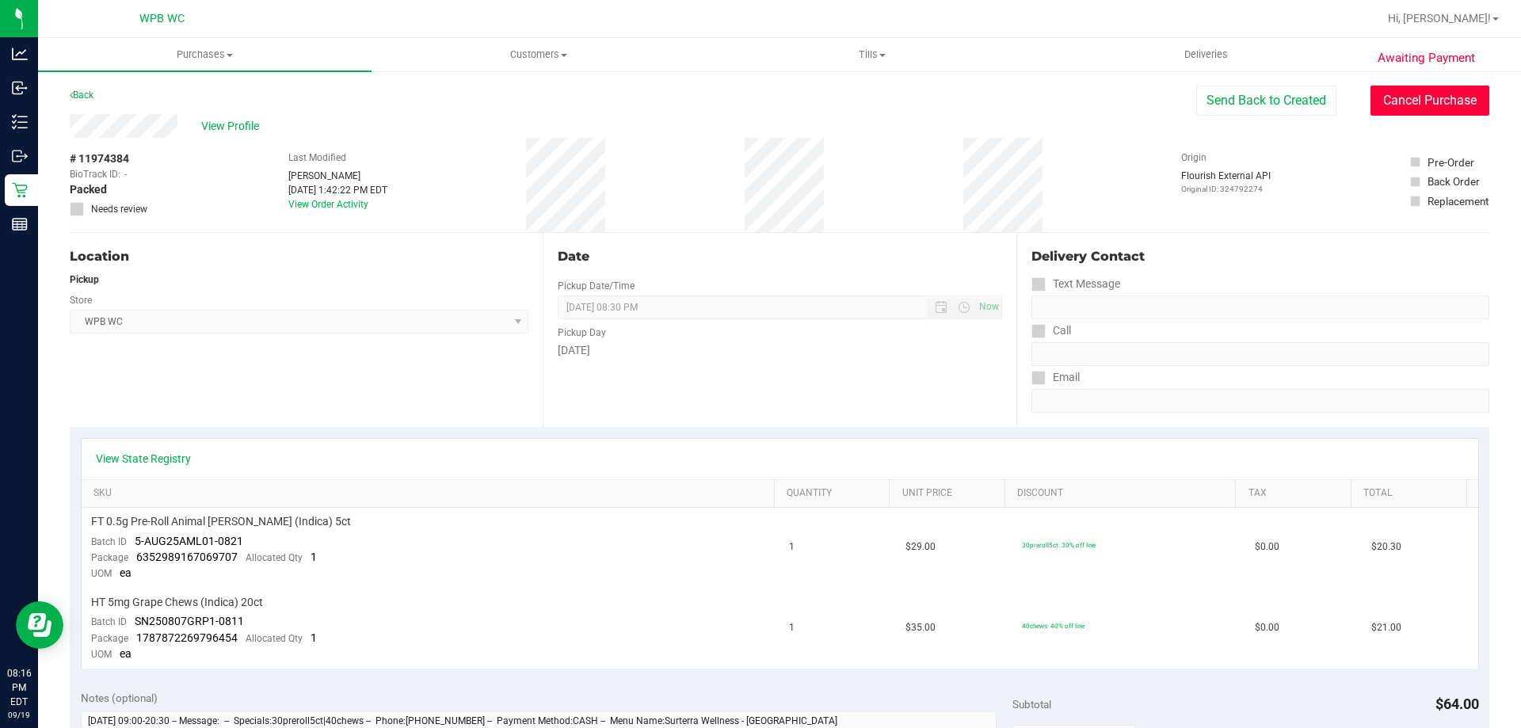
click at [1433, 113] on button "Cancel Purchase" at bounding box center [1430, 101] width 119 height 30
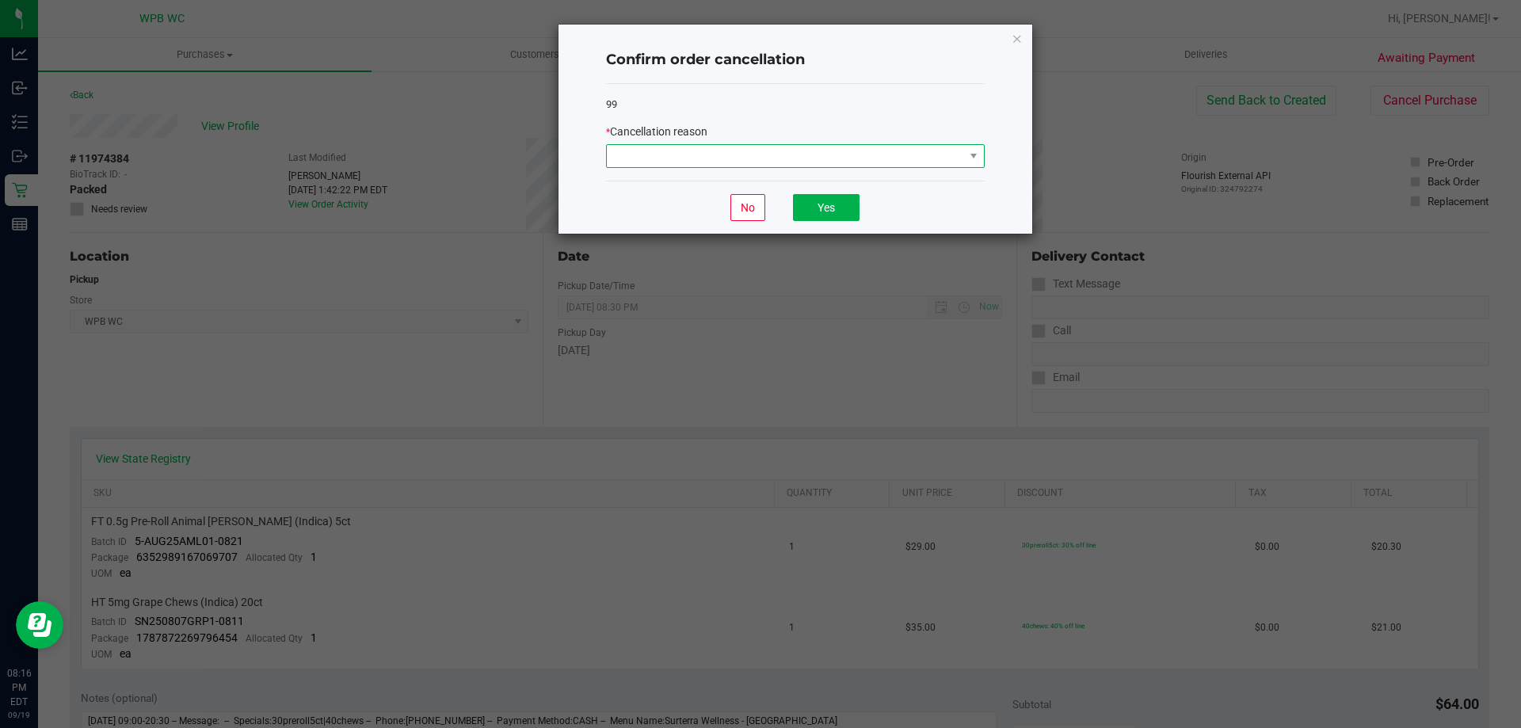
click at [841, 155] on span at bounding box center [785, 156] width 357 height 22
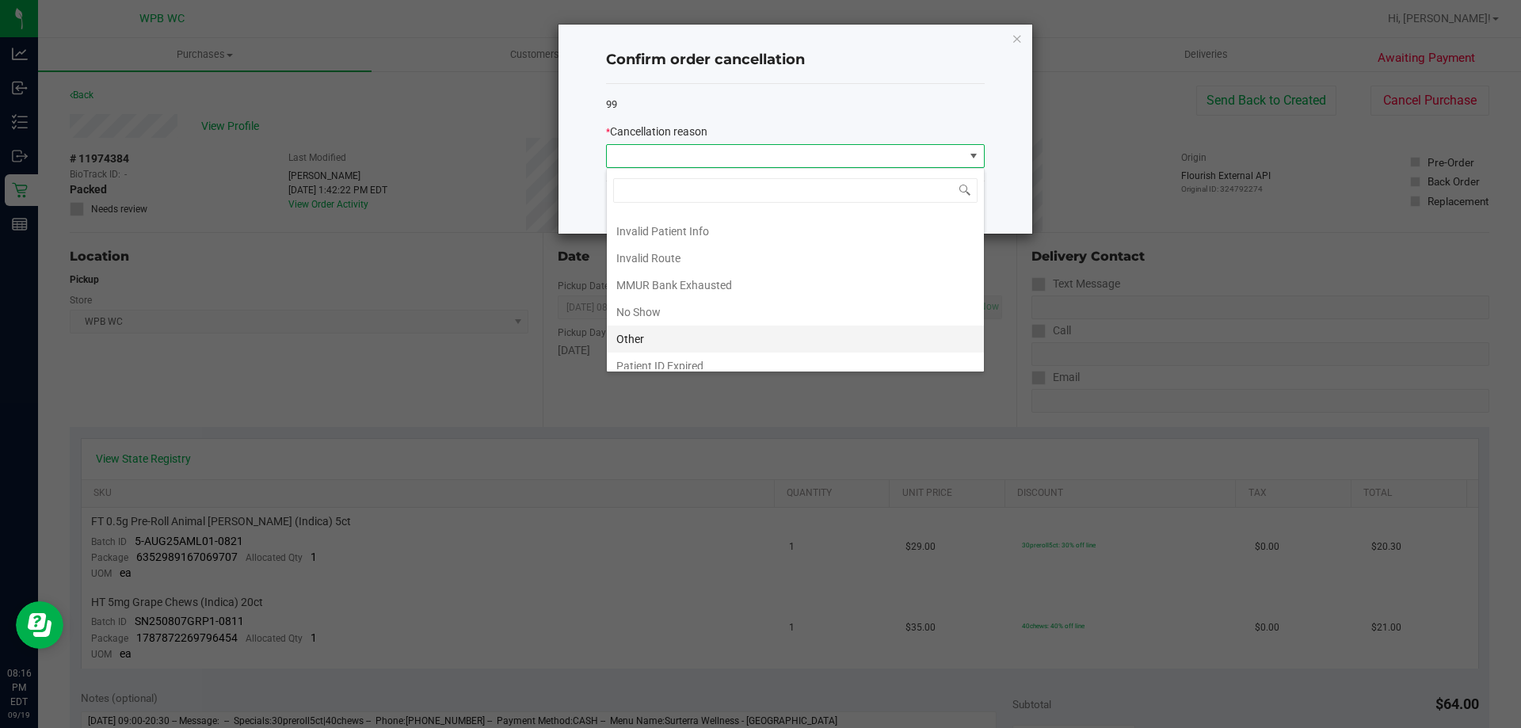
scroll to position [84, 0]
click at [713, 274] on li "No Show" at bounding box center [795, 274] width 377 height 27
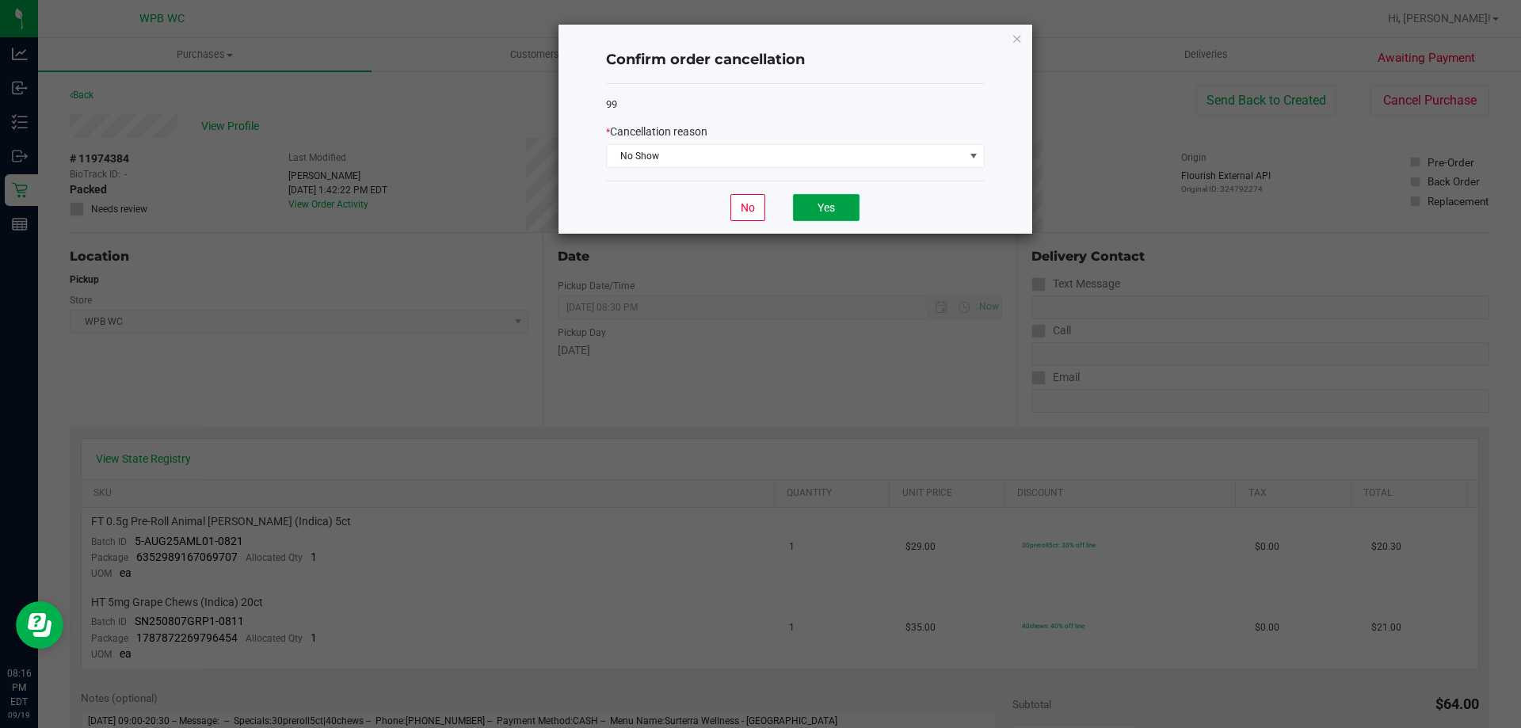
click at [825, 212] on button "Yes" at bounding box center [826, 207] width 67 height 27
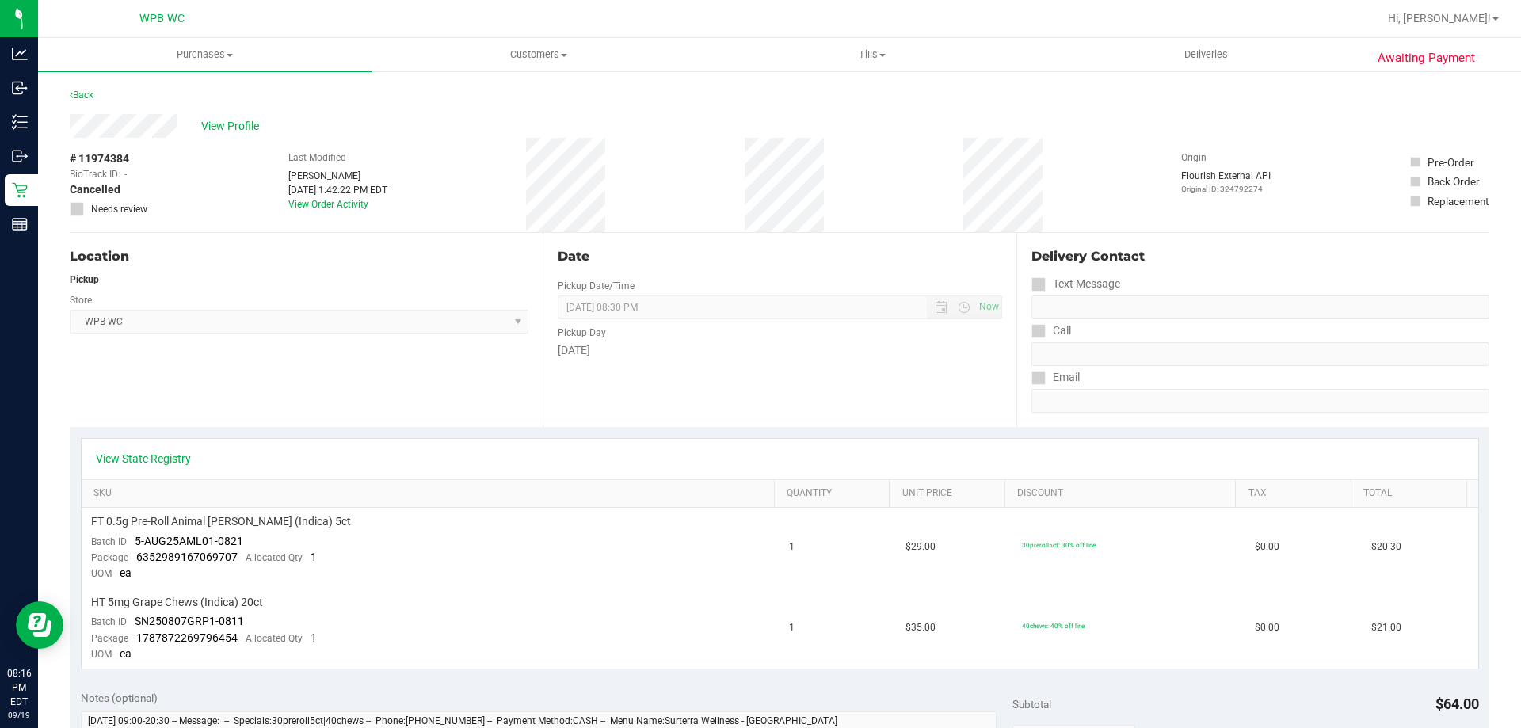
click at [1185, 253] on div "Delivery Contact" at bounding box center [1261, 256] width 458 height 19
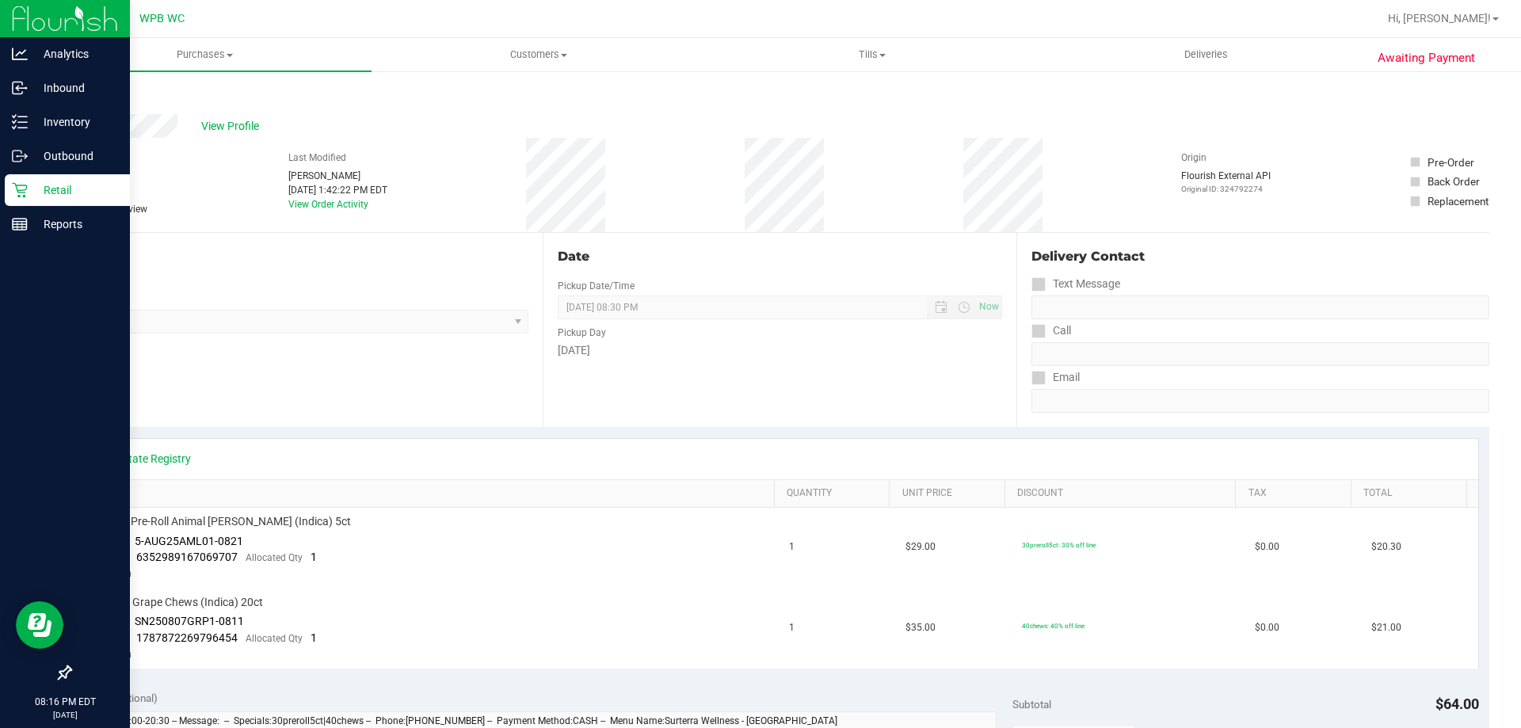
click at [27, 178] on div "Retail" at bounding box center [67, 190] width 125 height 32
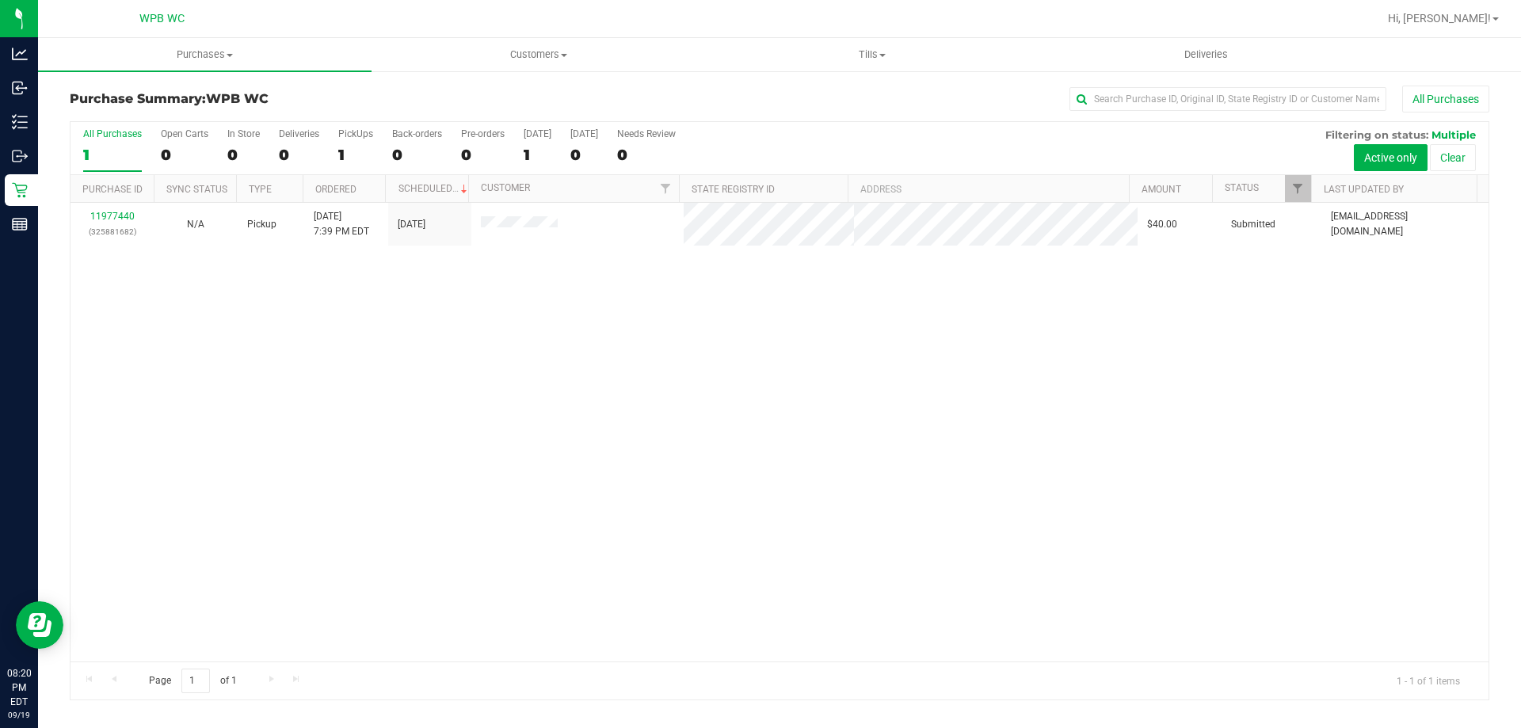
drag, startPoint x: 440, startPoint y: 441, endPoint x: 435, endPoint y: 433, distance: 9.2
click at [438, 437] on div "11977440 (325881682) N/A Pickup [DATE] 7:39 PM EDT 9/19/2025 $40.00 Submitted […" at bounding box center [780, 432] width 1418 height 459
click at [506, 323] on div "11977440 (325881682) N/A Pickup [DATE] 7:39 PM EDT 9/19/2025 $40.00 Submitted […" at bounding box center [780, 432] width 1418 height 459
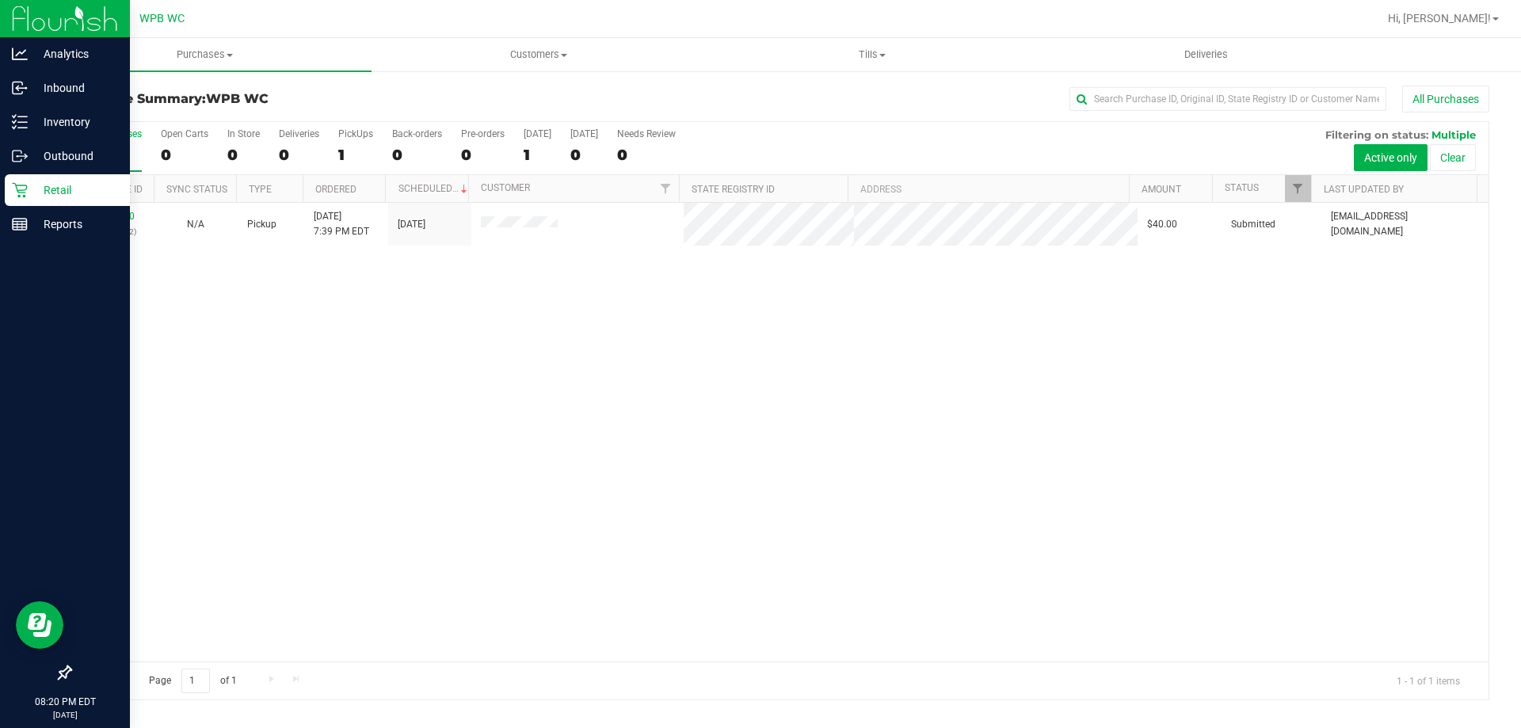
click at [35, 191] on p "Retail" at bounding box center [75, 190] width 95 height 19
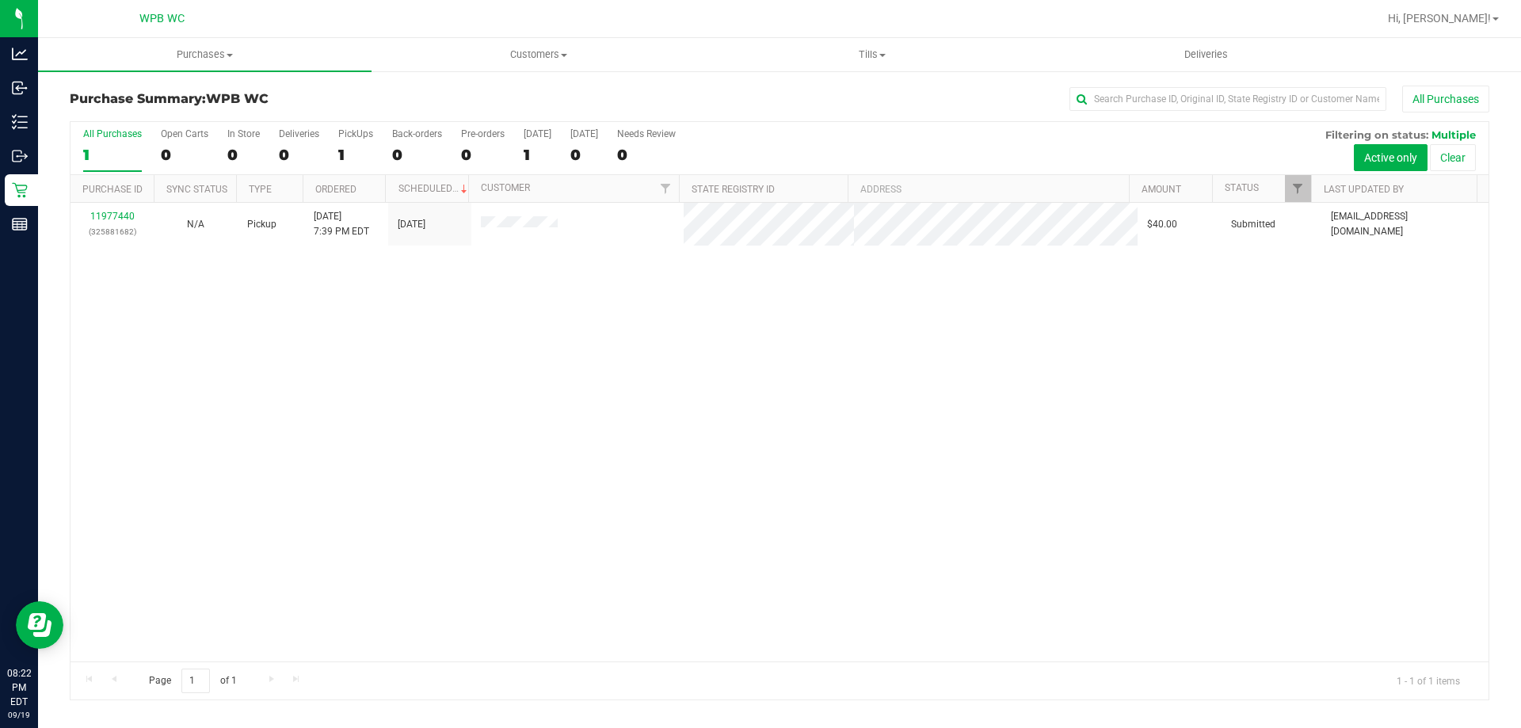
click at [360, 462] on div "11977440 (325881682) N/A Pickup [DATE] 7:39 PM EDT 9/19/2025 $40.00 Submitted […" at bounding box center [780, 432] width 1418 height 459
click at [409, 307] on div "11977440 (325881682) N/A Pickup [DATE] 7:39 PM EDT 9/19/2025 $40.00 Submitted […" at bounding box center [780, 432] width 1418 height 459
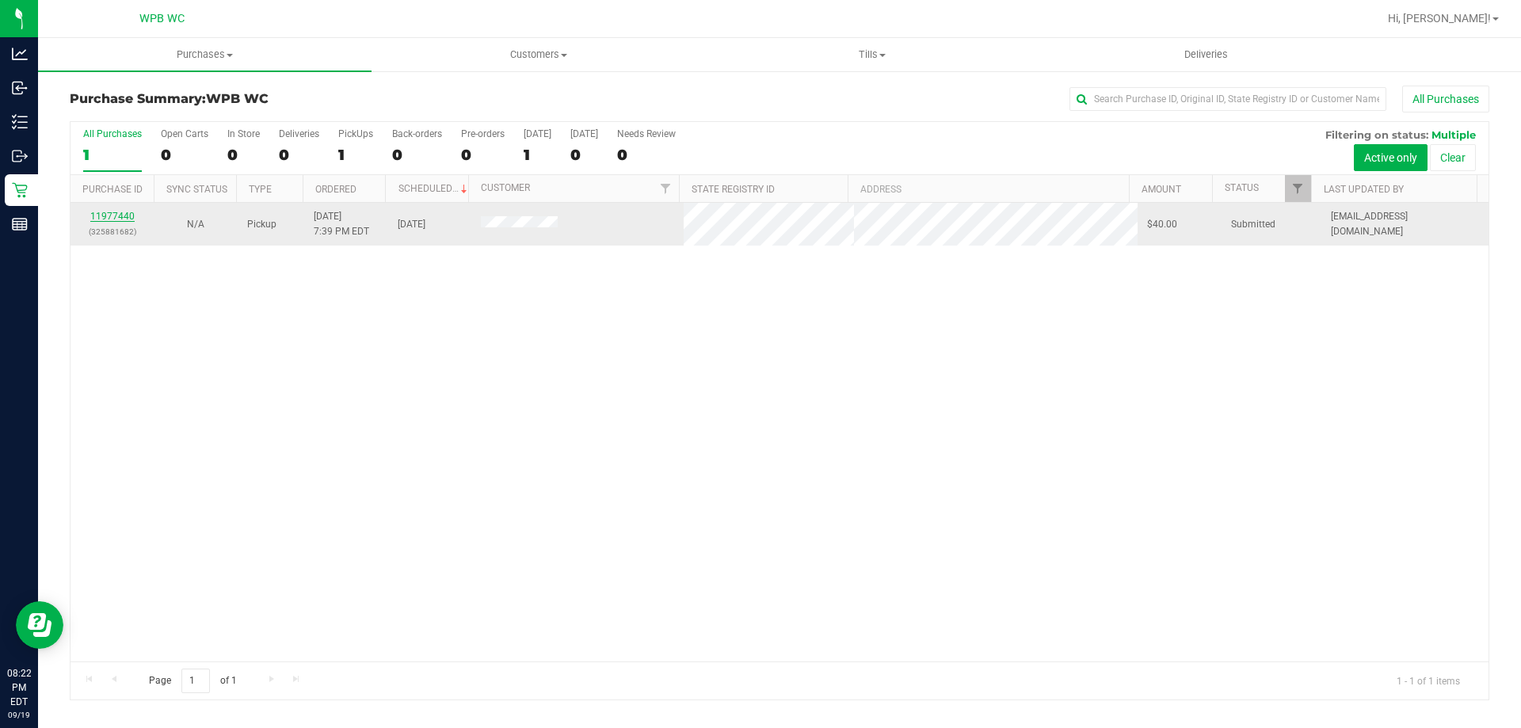
click at [96, 211] on link "11977440" at bounding box center [112, 216] width 44 height 11
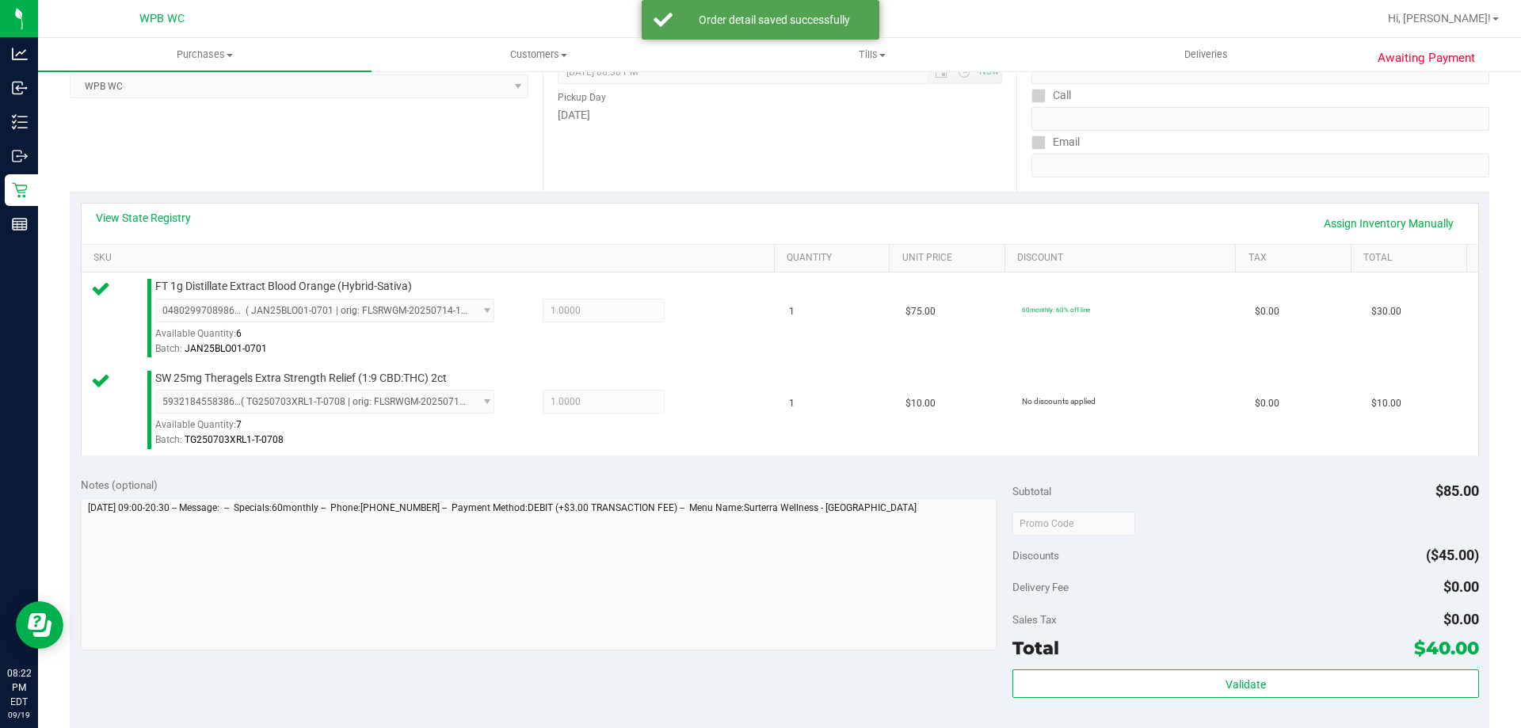
scroll to position [555, 0]
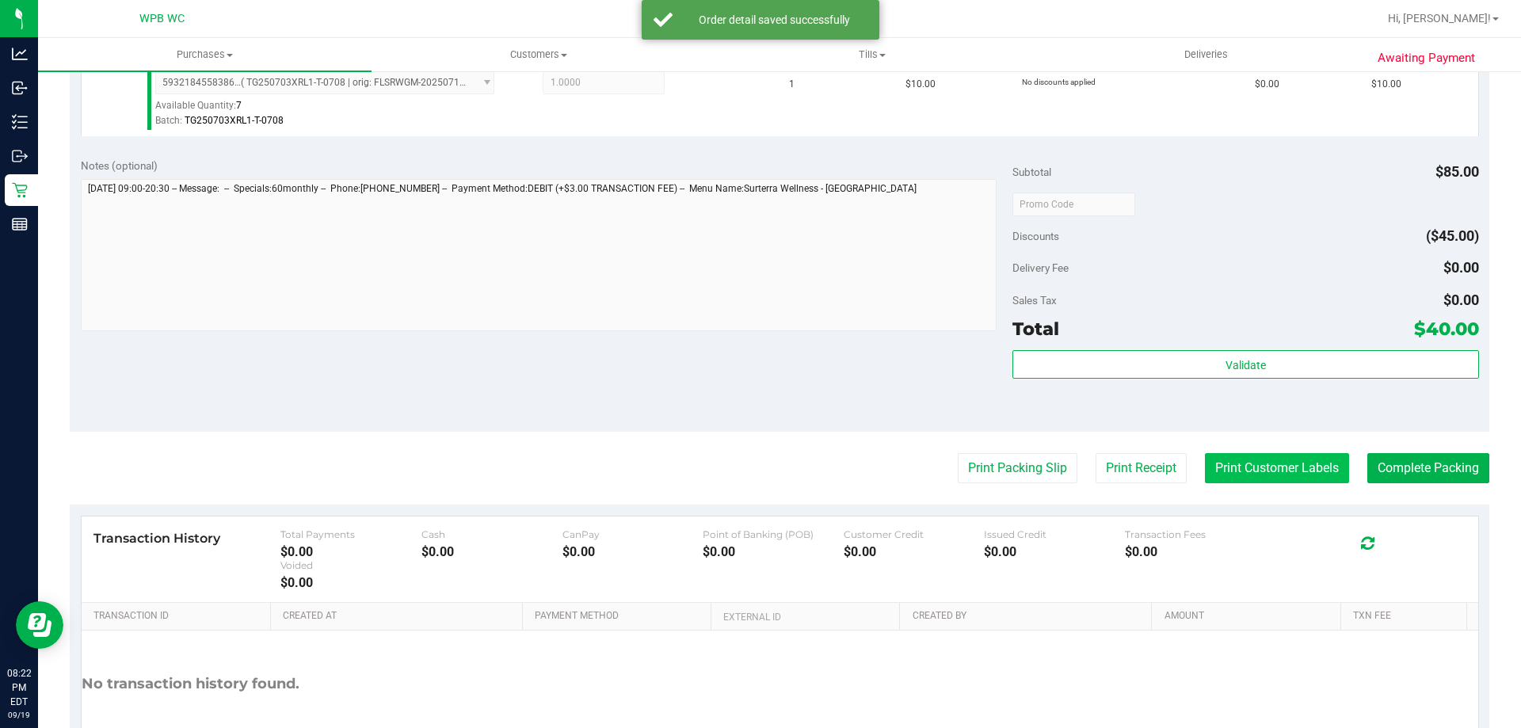
click at [1259, 471] on button "Print Customer Labels" at bounding box center [1277, 468] width 144 height 30
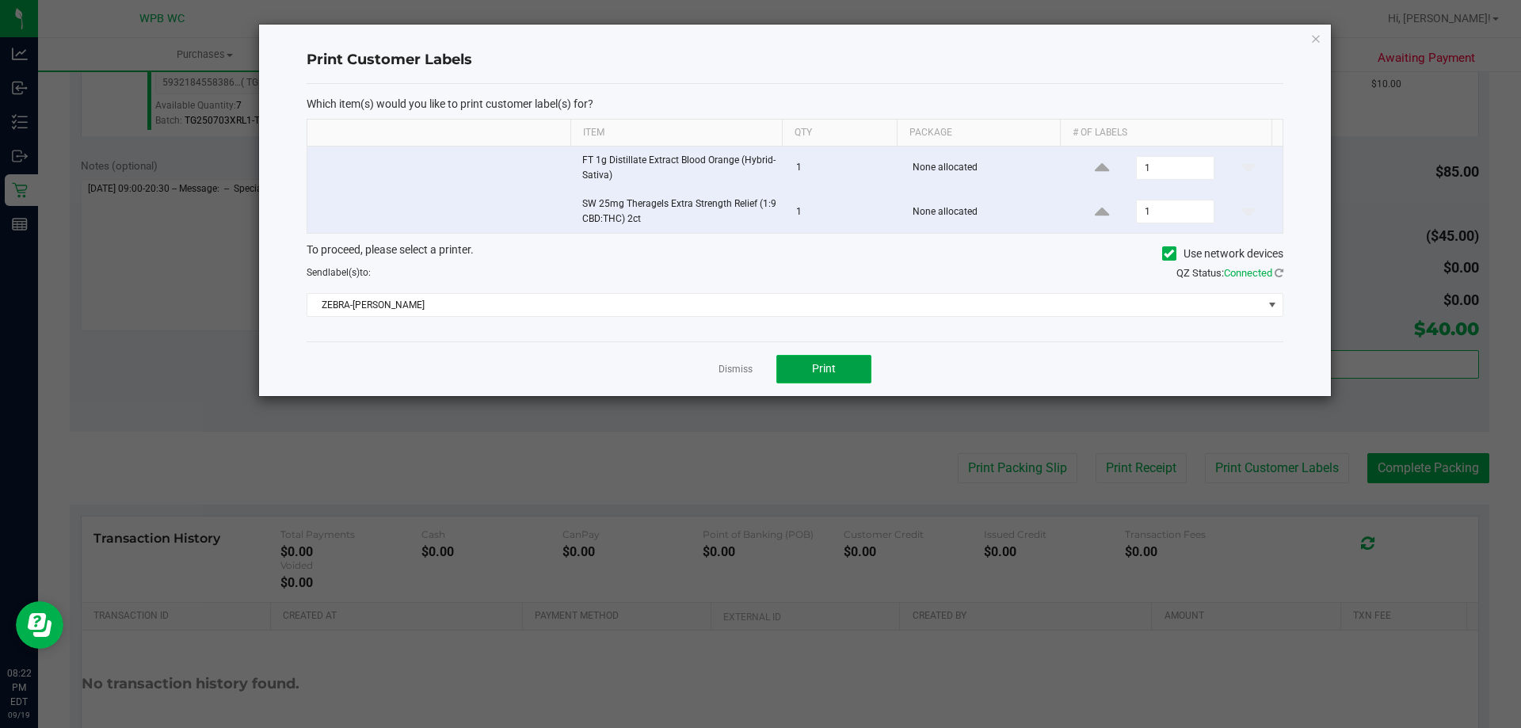
click at [801, 364] on button "Print" at bounding box center [823, 369] width 95 height 29
drag, startPoint x: 747, startPoint y: 368, endPoint x: 539, endPoint y: 195, distance: 271.2
click at [747, 368] on link "Dismiss" at bounding box center [736, 369] width 34 height 13
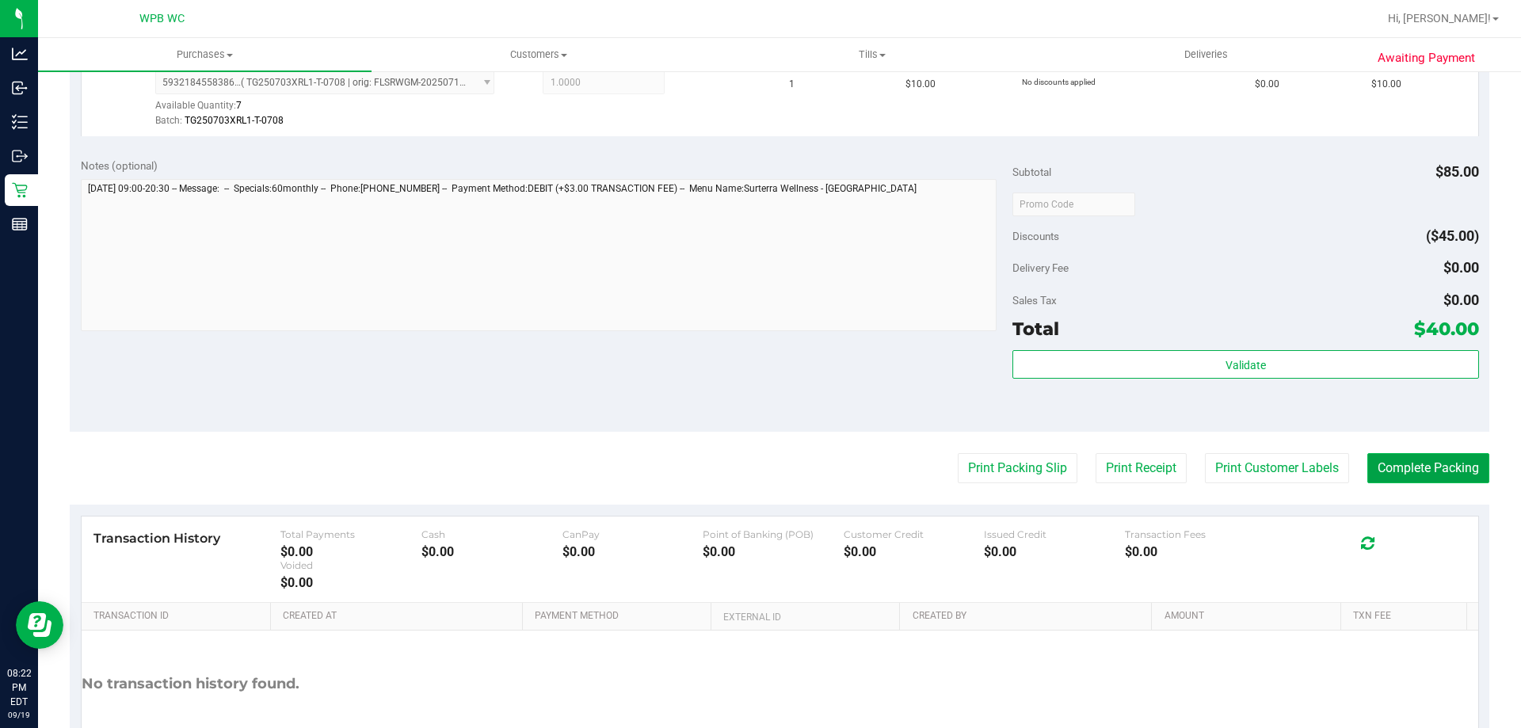
click at [1379, 464] on button "Complete Packing" at bounding box center [1429, 468] width 122 height 30
